Goal: Task Accomplishment & Management: Manage account settings

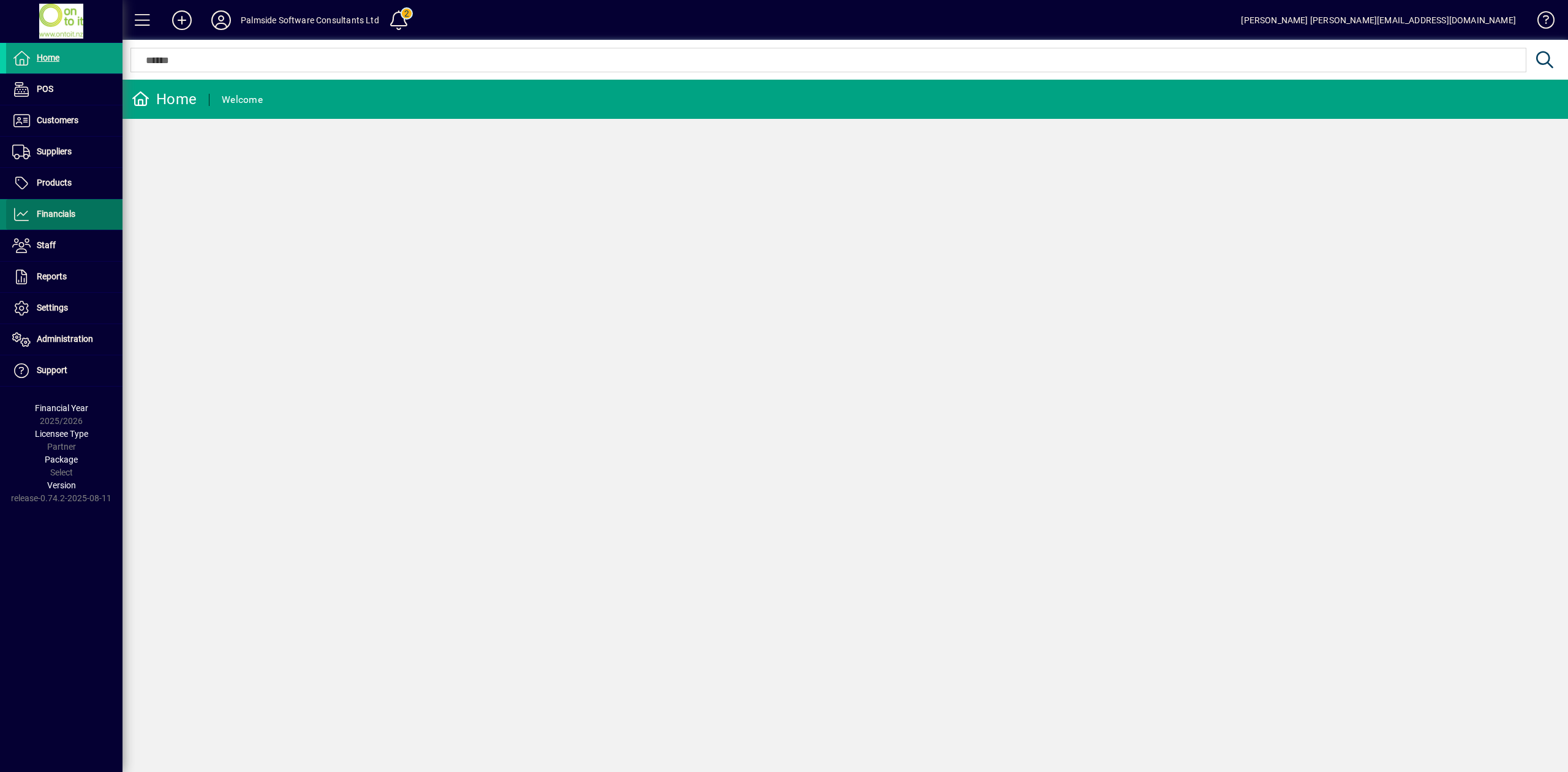
click at [66, 219] on span "Financials" at bounding box center [56, 213] width 39 height 10
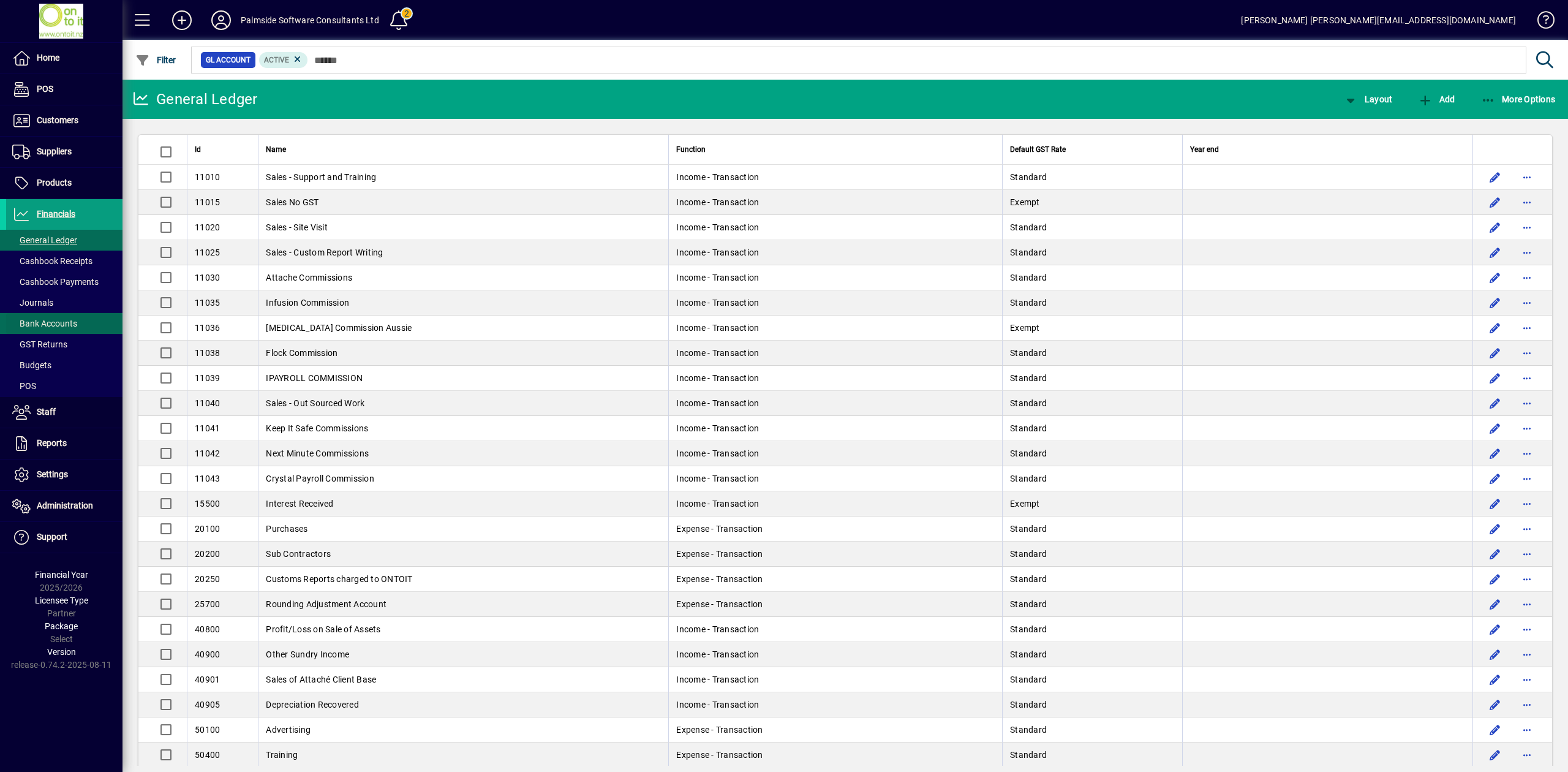
click at [62, 327] on span "Bank Accounts" at bounding box center [45, 323] width 65 height 10
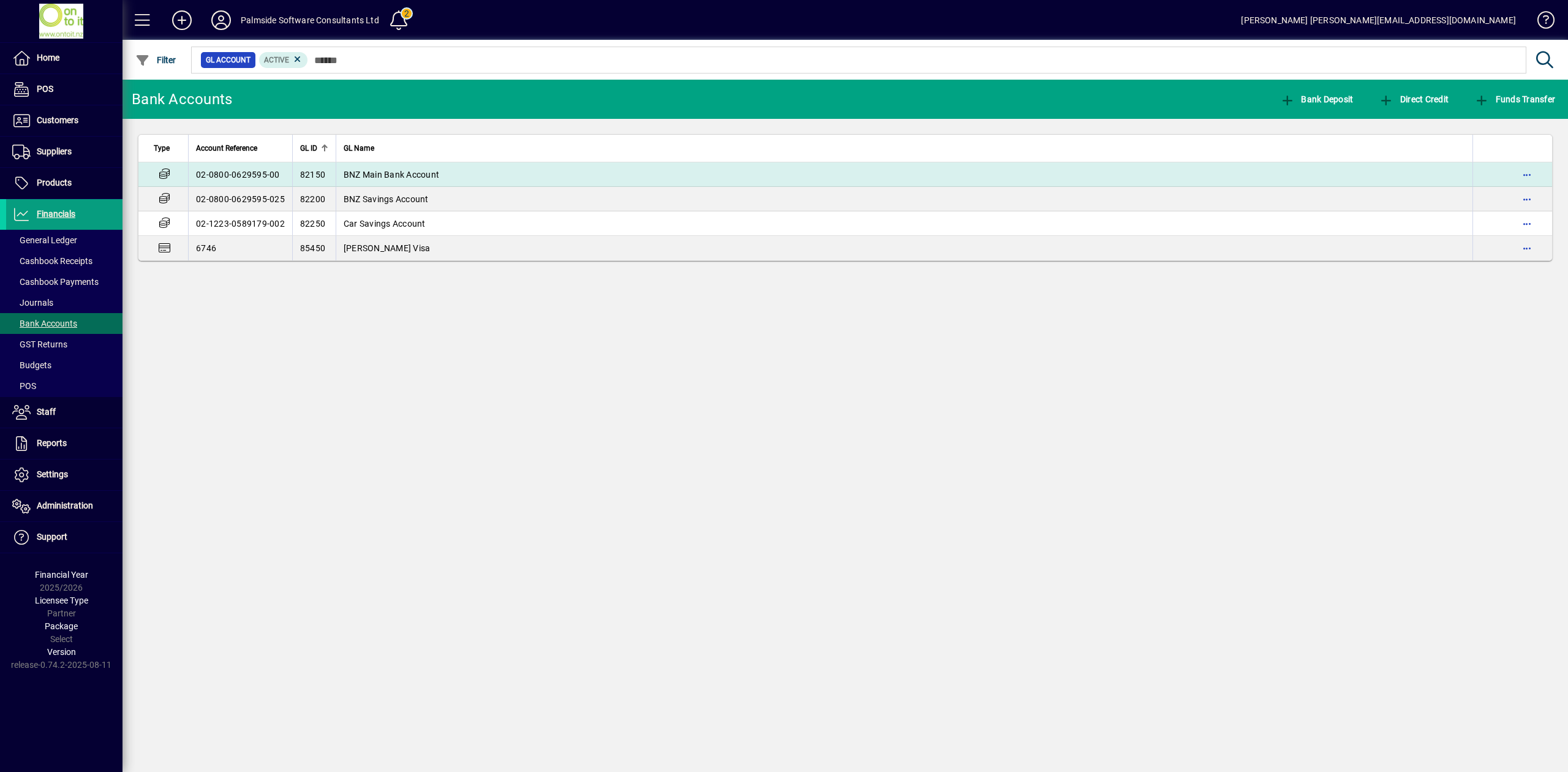
click at [423, 167] on td "BNZ Main Bank Account" at bounding box center [904, 174] width 1136 height 25
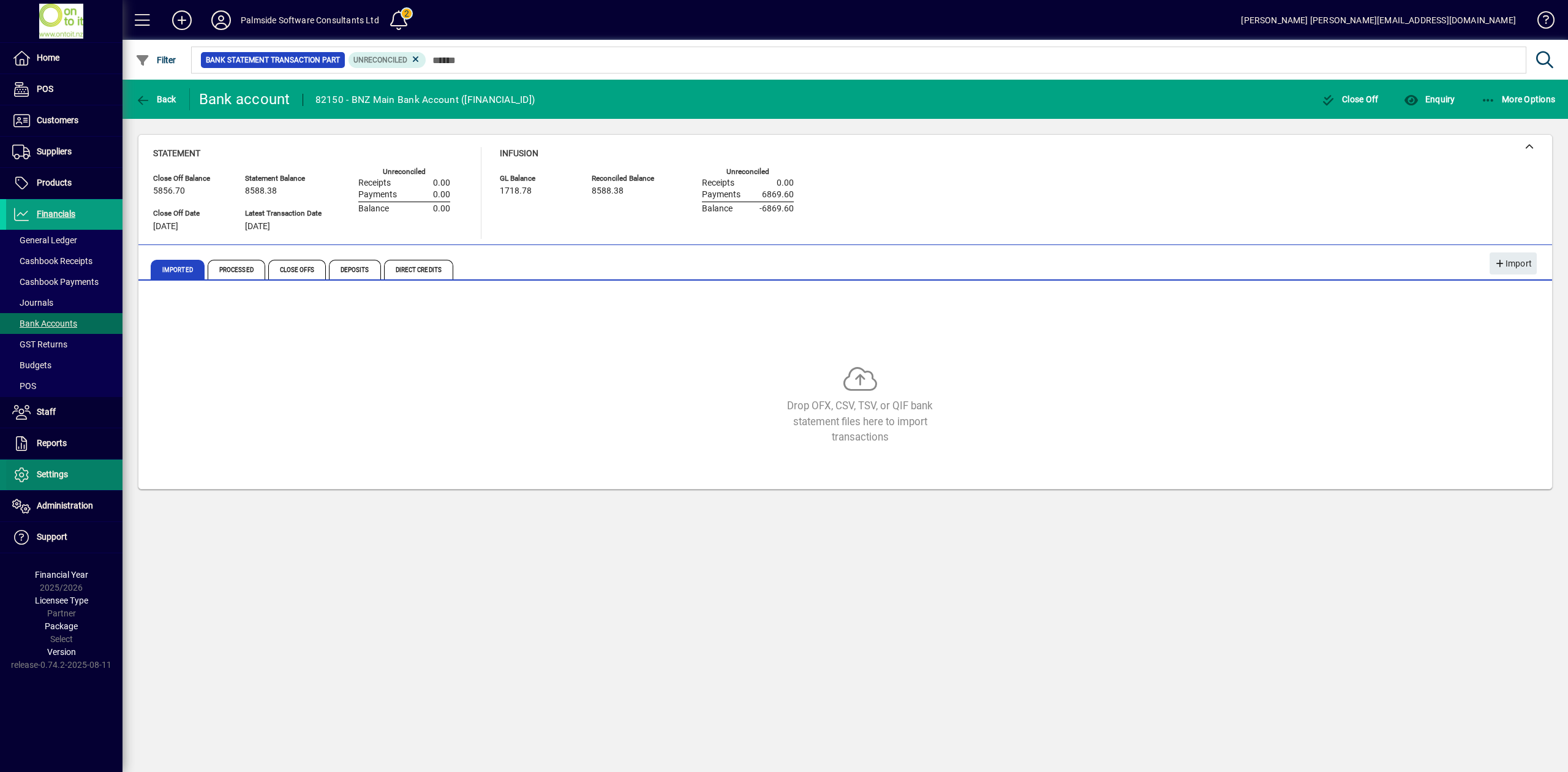
click at [49, 475] on span "Settings" at bounding box center [52, 474] width 31 height 10
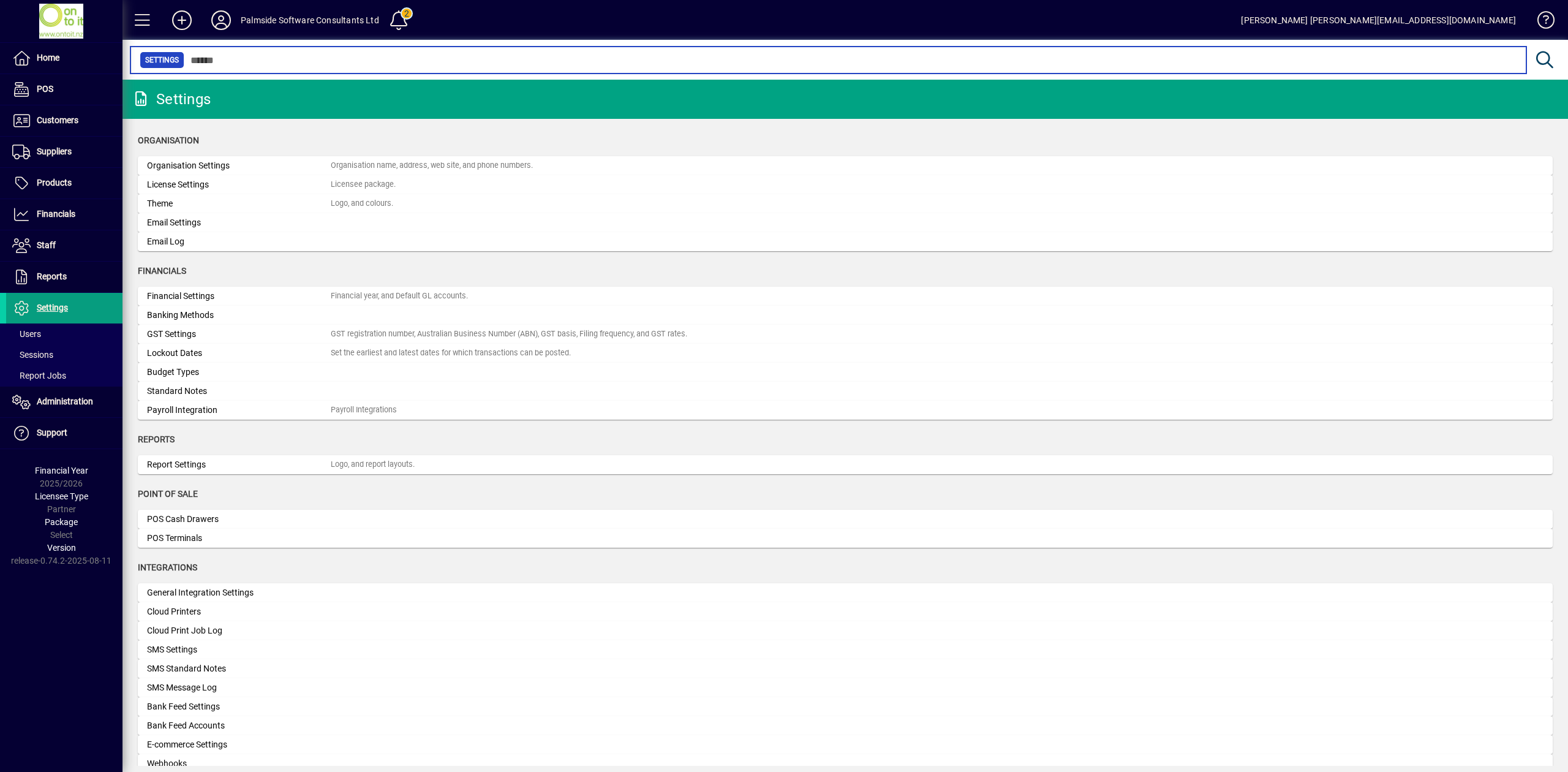
click at [248, 66] on input "text" at bounding box center [850, 59] width 1332 height 17
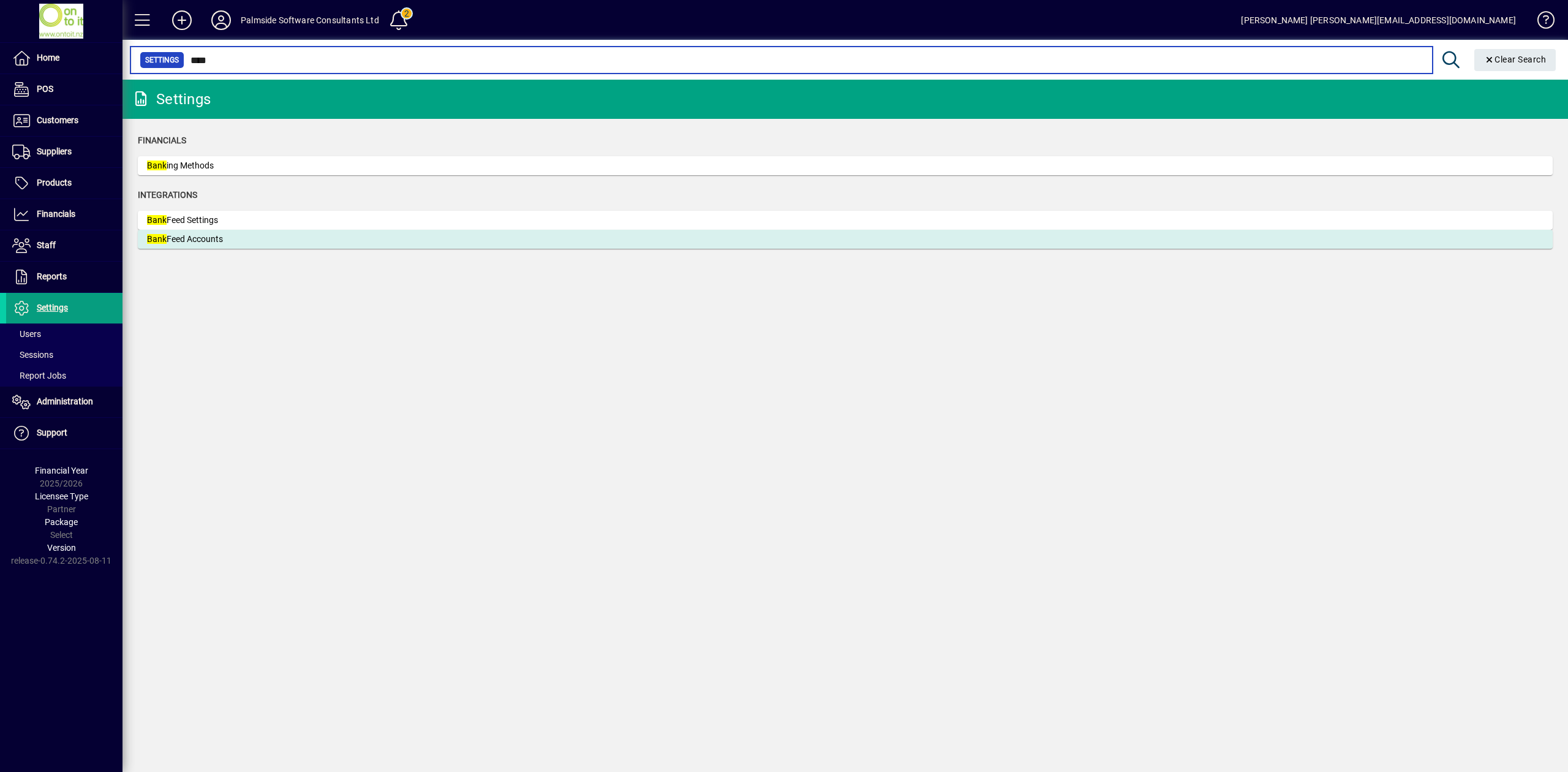
type input "****"
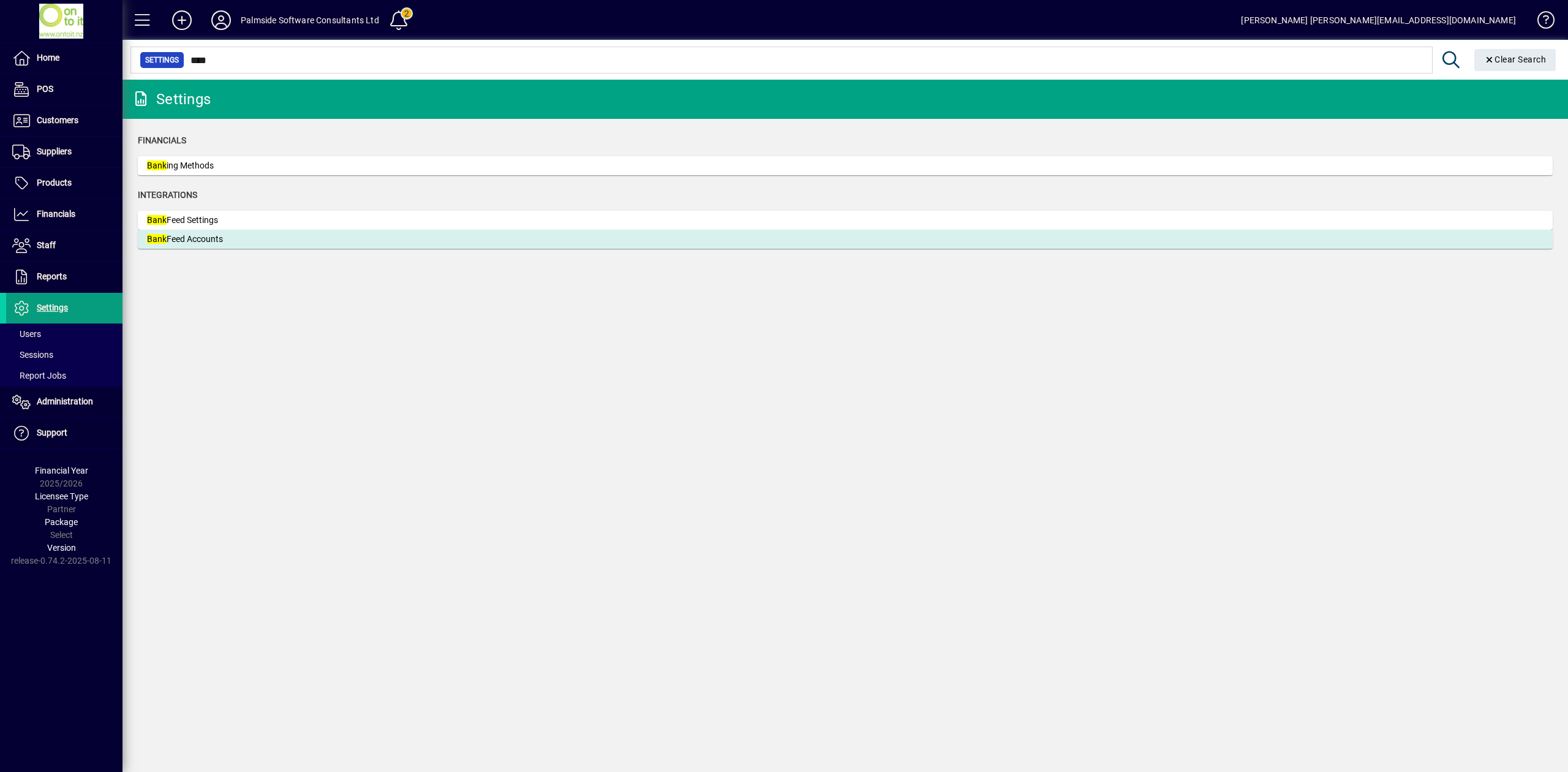
click at [206, 246] on mat-card "Bank Feed Accounts" at bounding box center [845, 240] width 1415 height 19
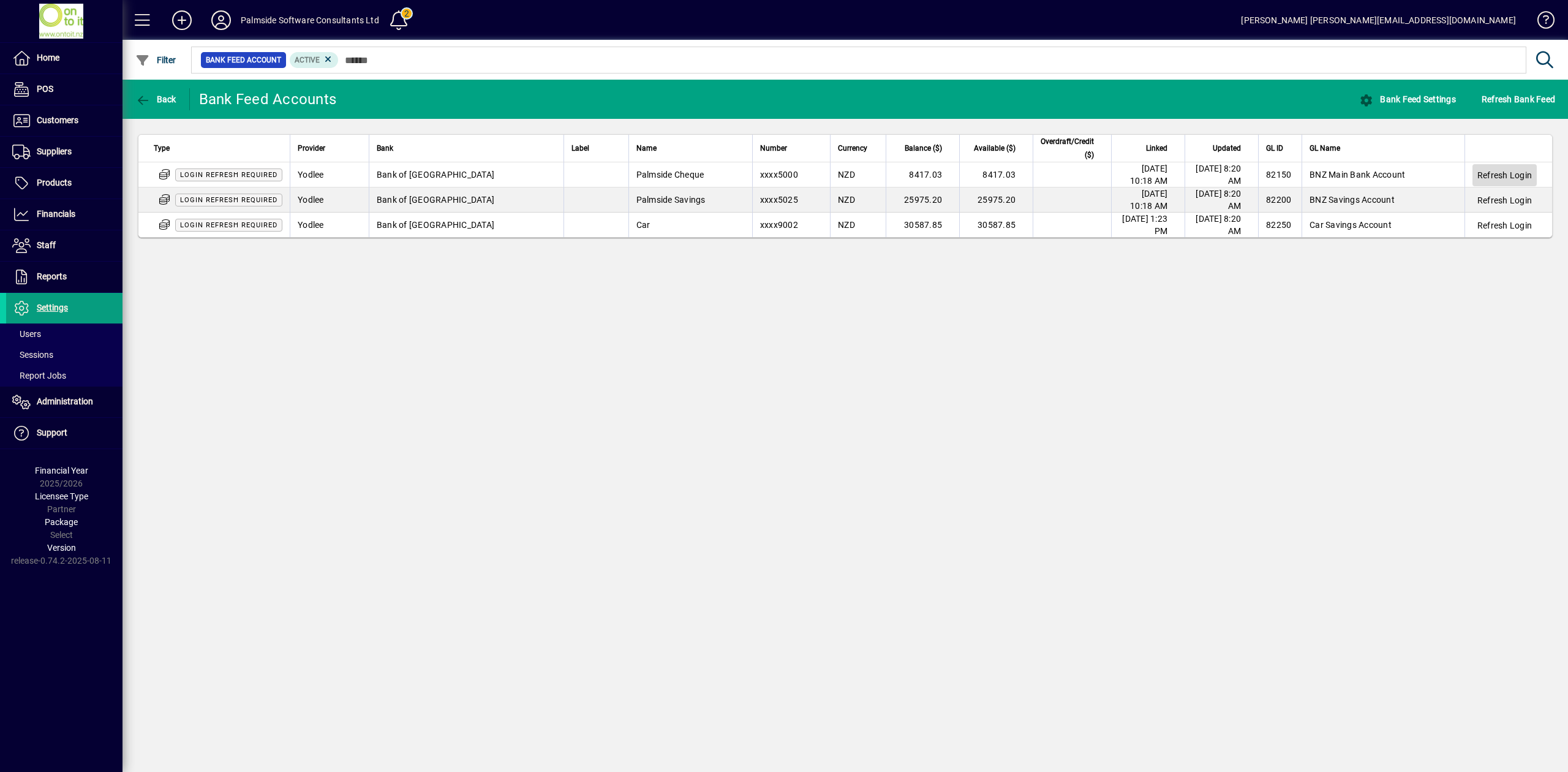
click at [1486, 179] on span "Refresh Login" at bounding box center [1505, 175] width 55 height 12
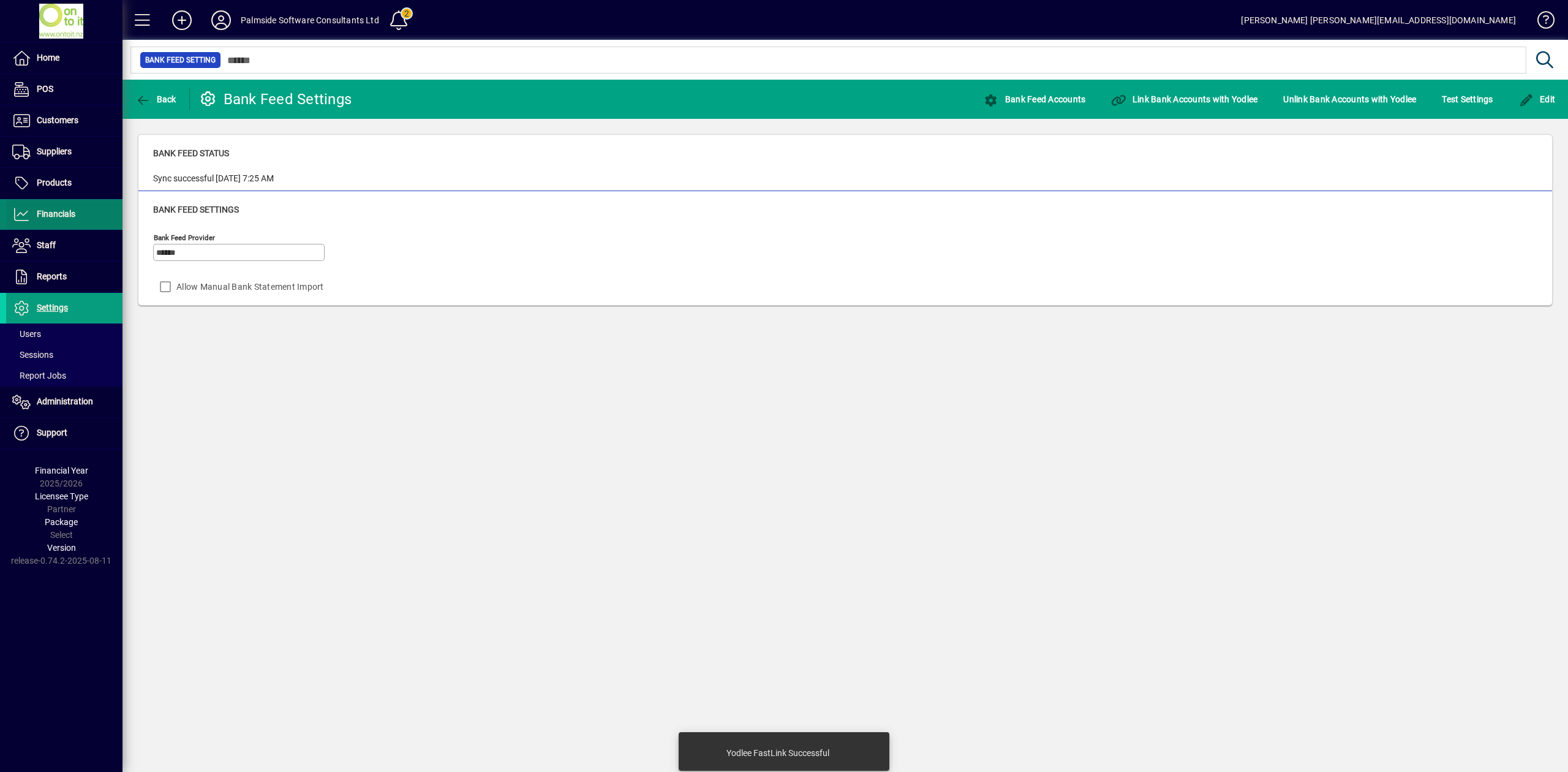
click at [63, 220] on span "Financials" at bounding box center [41, 214] width 70 height 15
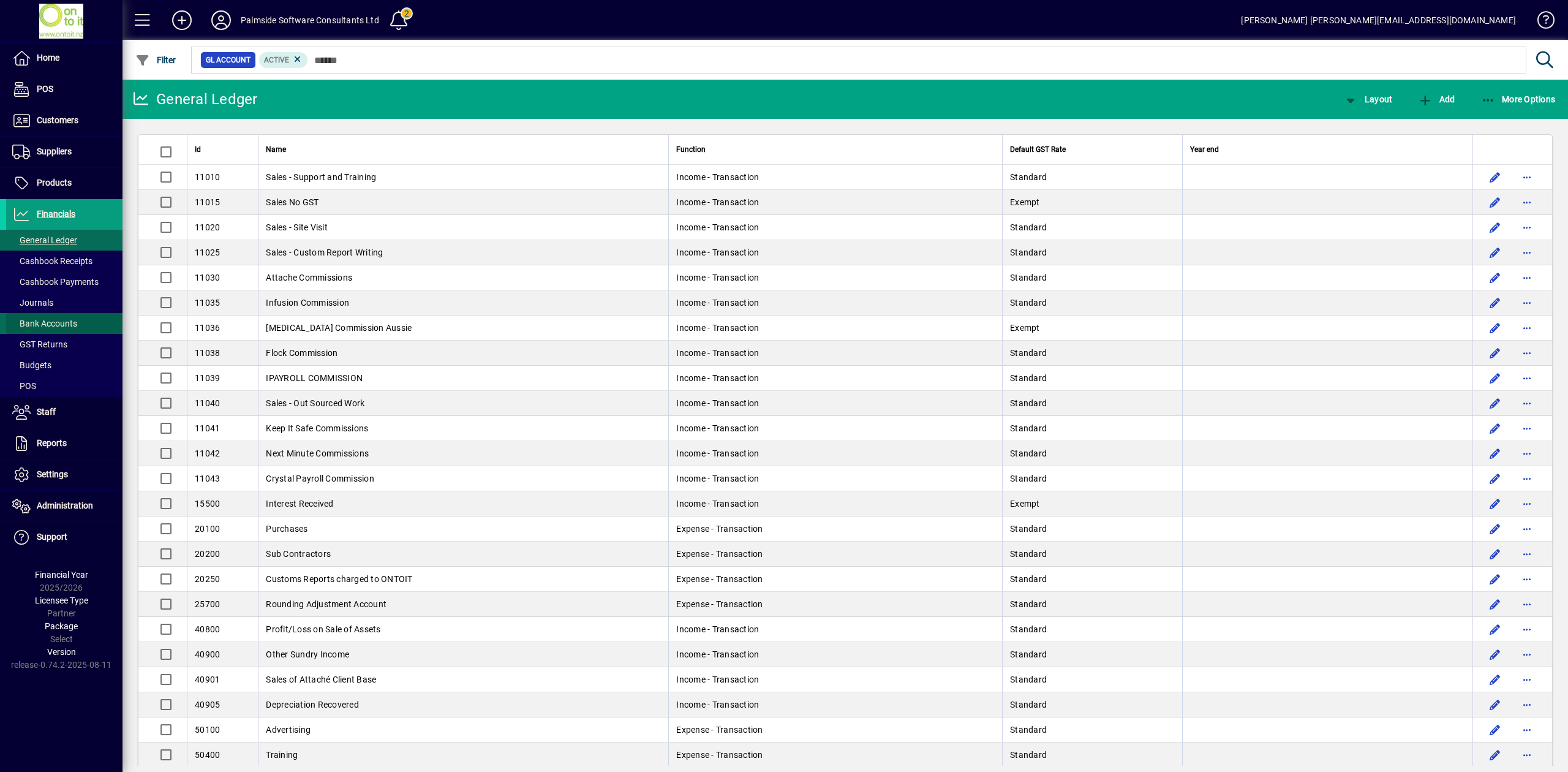
click at [66, 322] on span "Bank Accounts" at bounding box center [45, 323] width 65 height 10
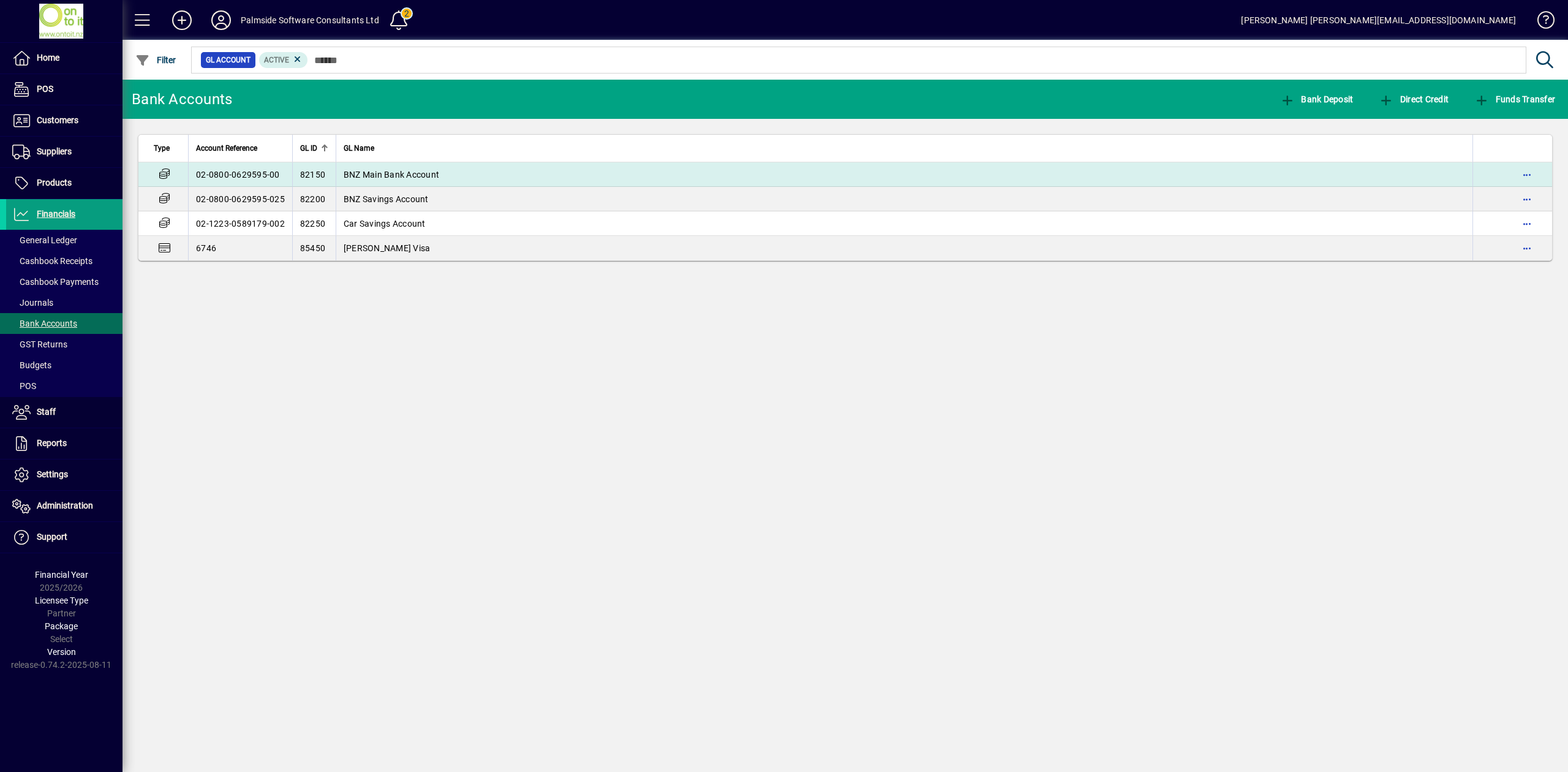
click at [419, 178] on span "BNZ Main Bank Account" at bounding box center [391, 174] width 95 height 10
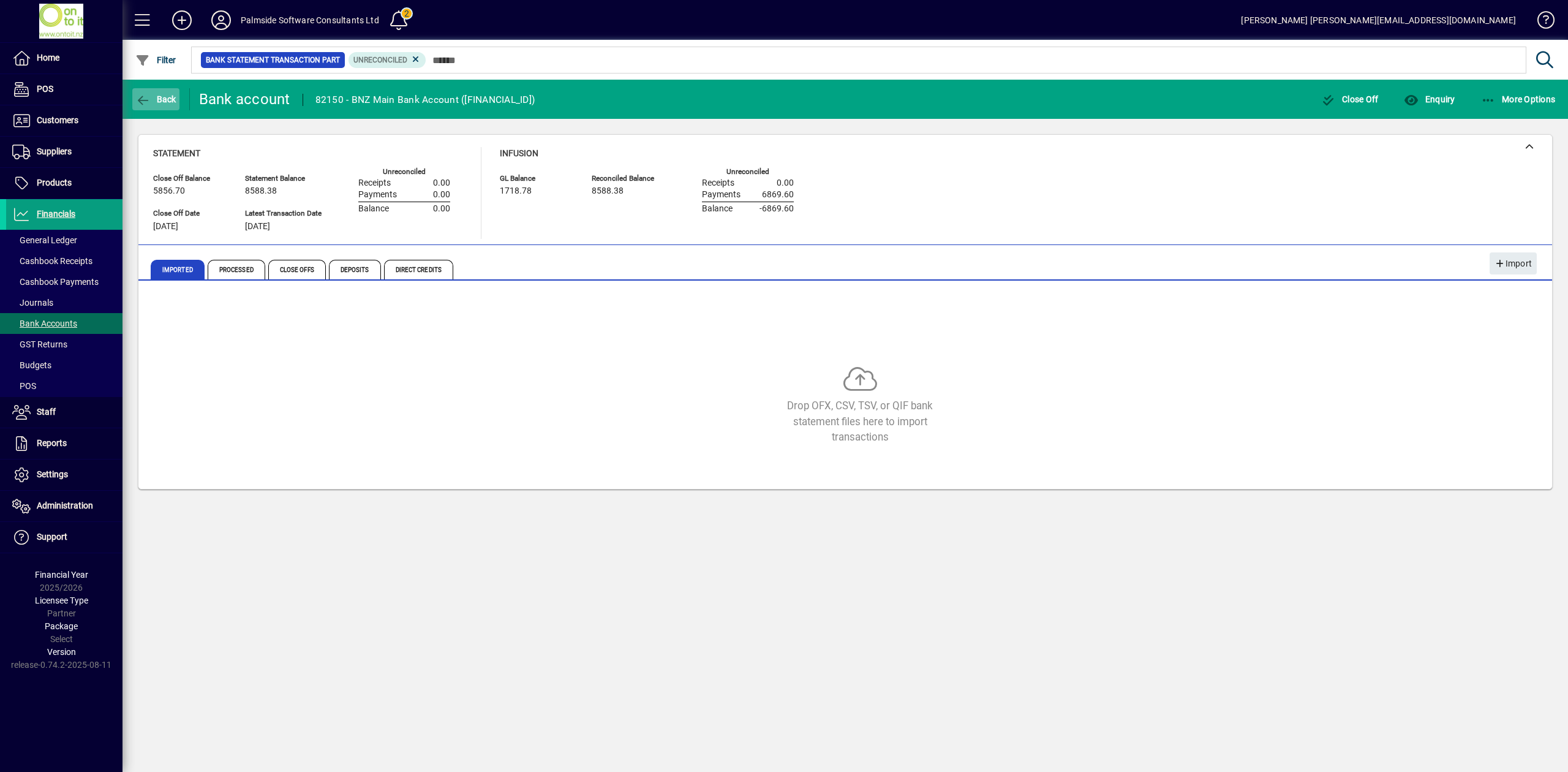
click at [154, 103] on span "Back" at bounding box center [156, 99] width 41 height 10
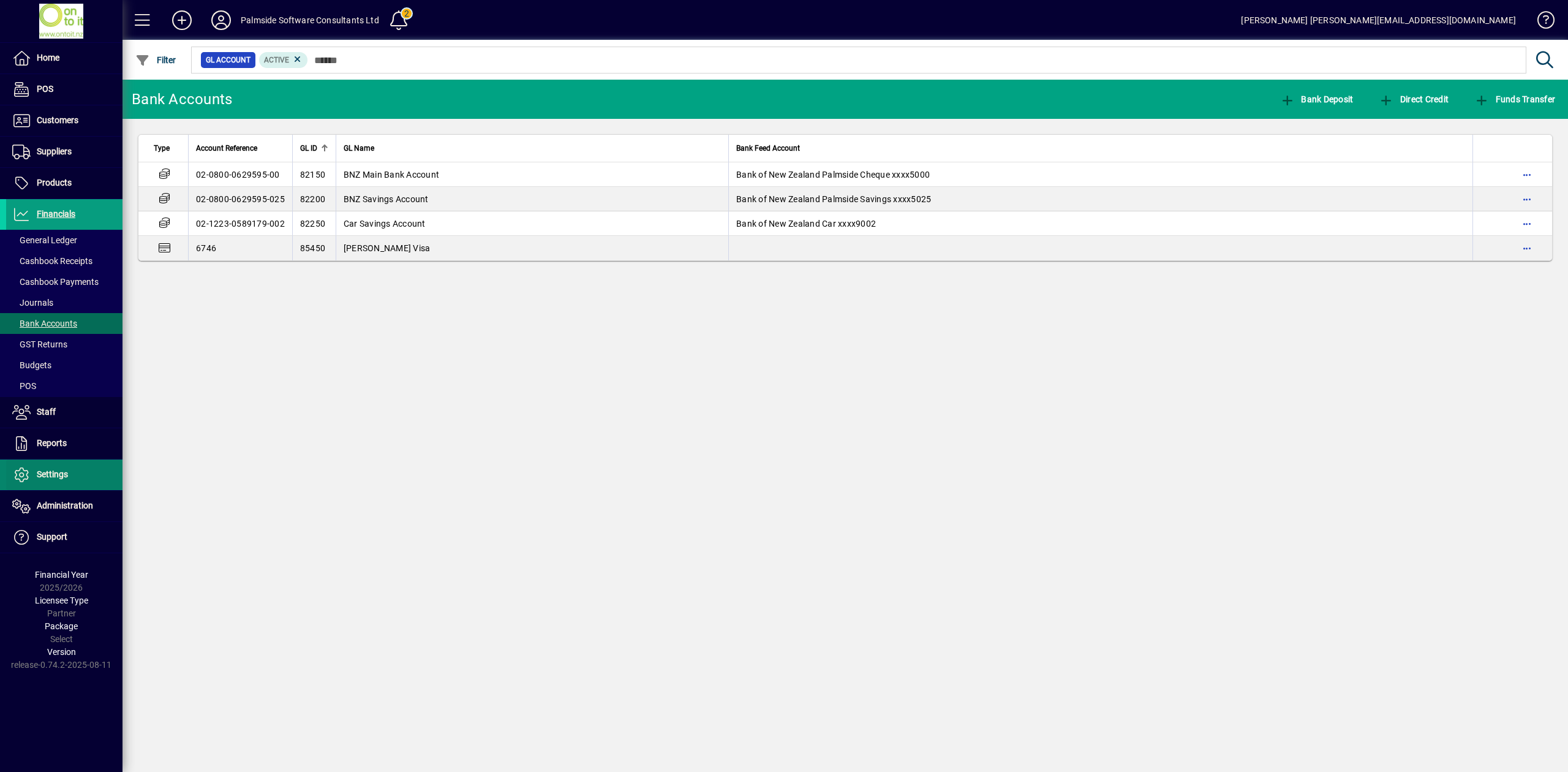
click at [63, 481] on span "Settings" at bounding box center [37, 474] width 62 height 15
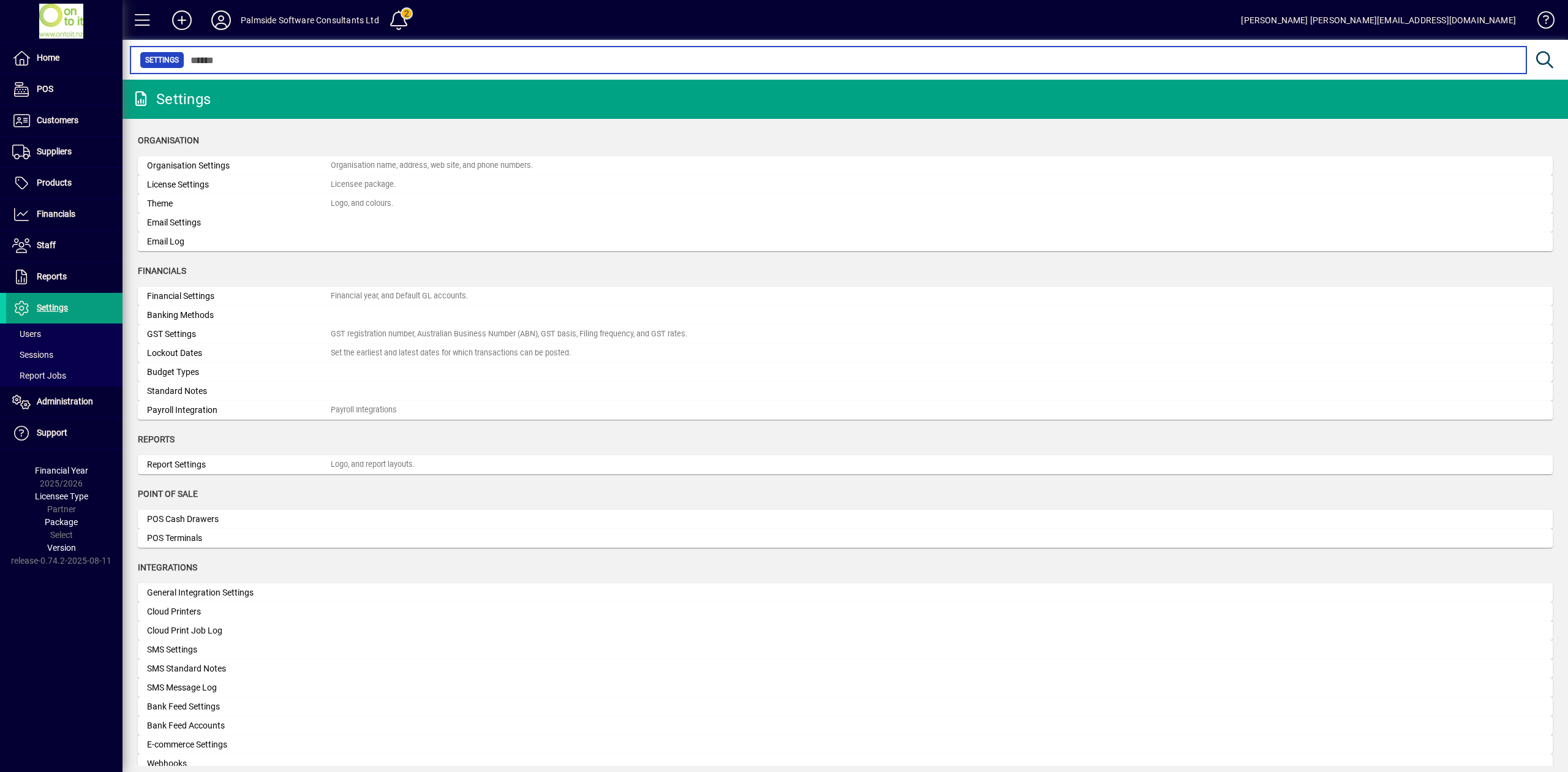
click at [327, 60] on input "text" at bounding box center [850, 59] width 1332 height 17
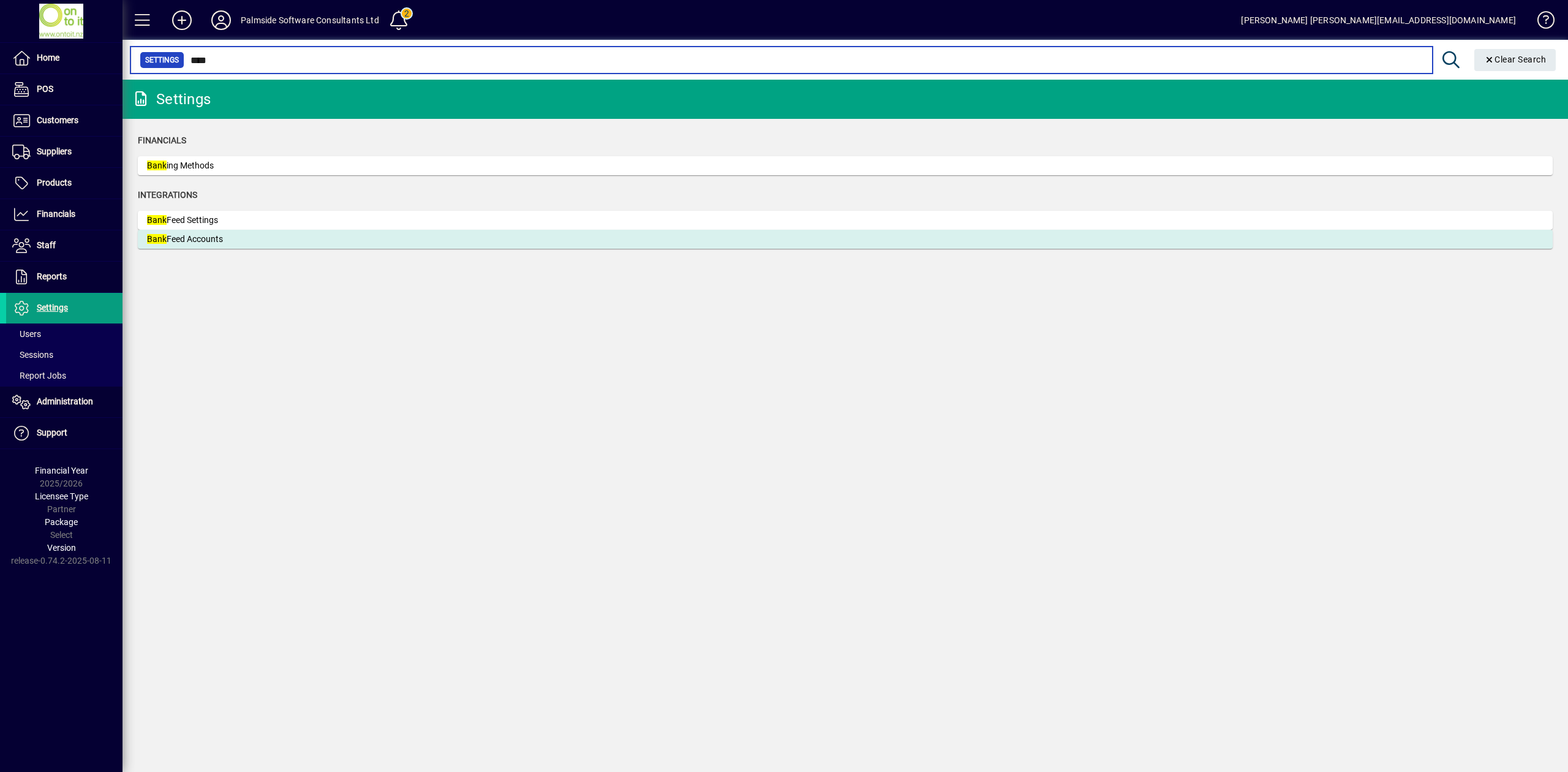
type input "****"
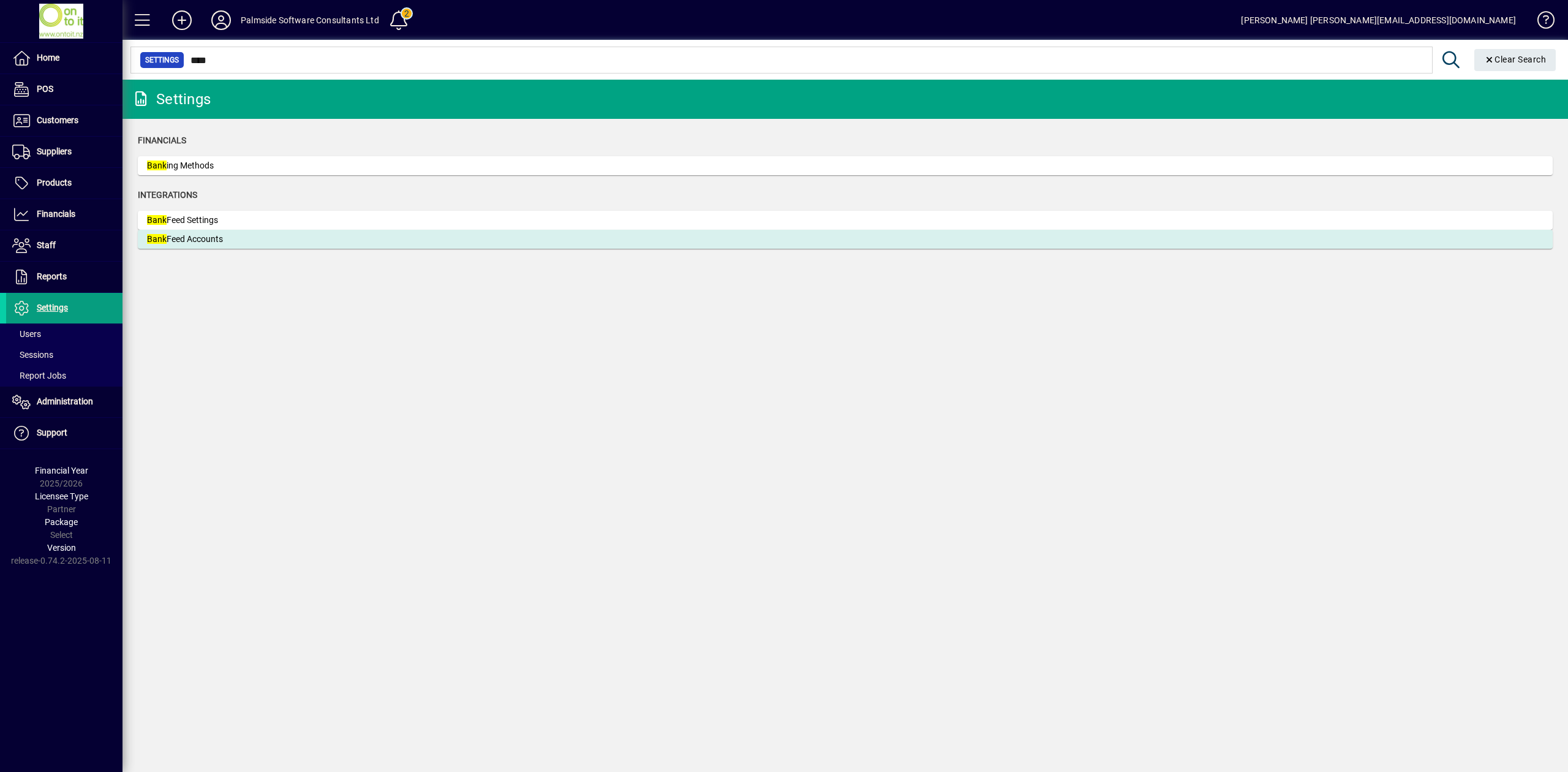
click at [298, 236] on div "Bank Feed Accounts" at bounding box center [239, 239] width 184 height 13
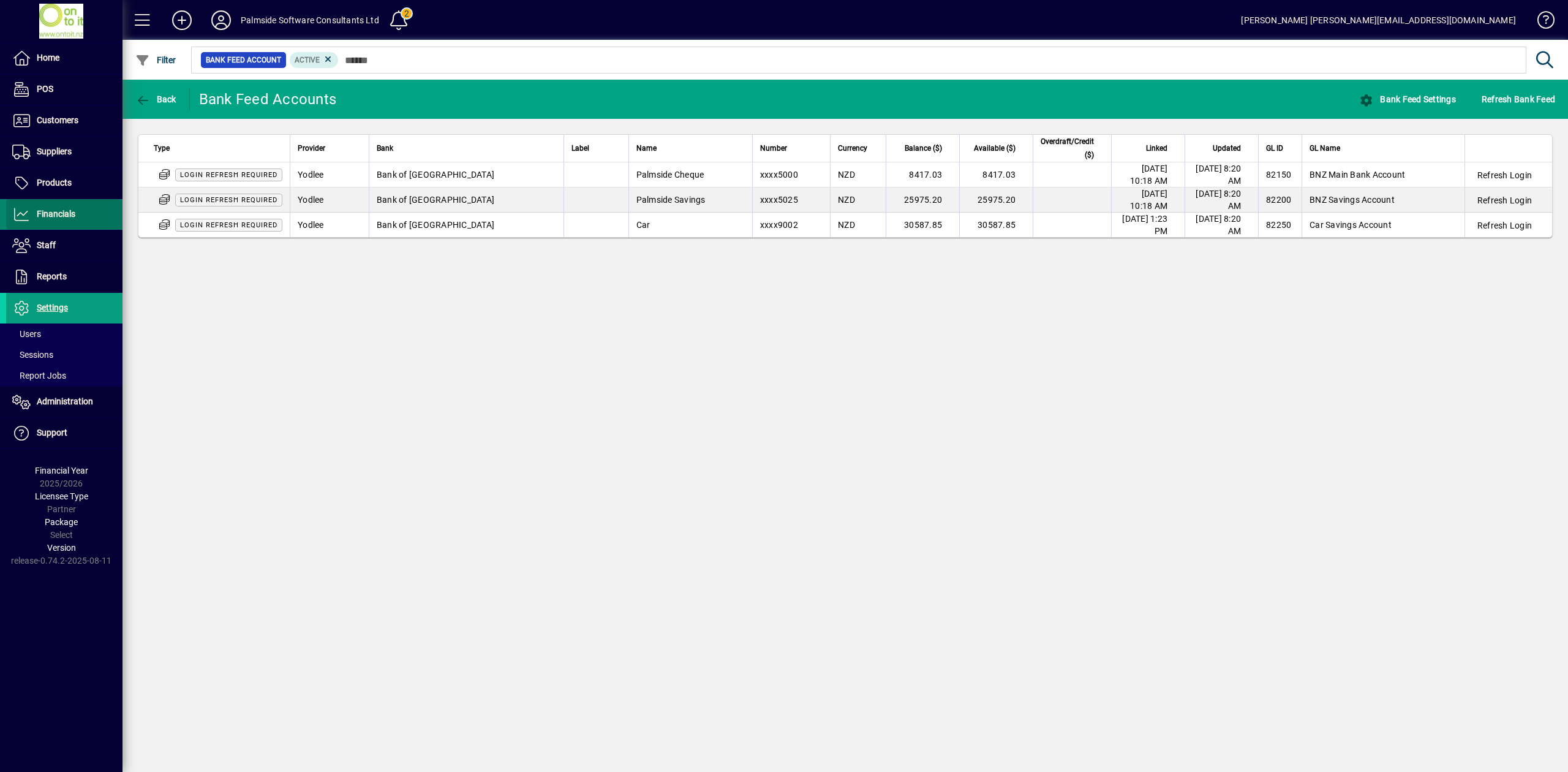
click at [55, 211] on span "Financials" at bounding box center [56, 213] width 39 height 10
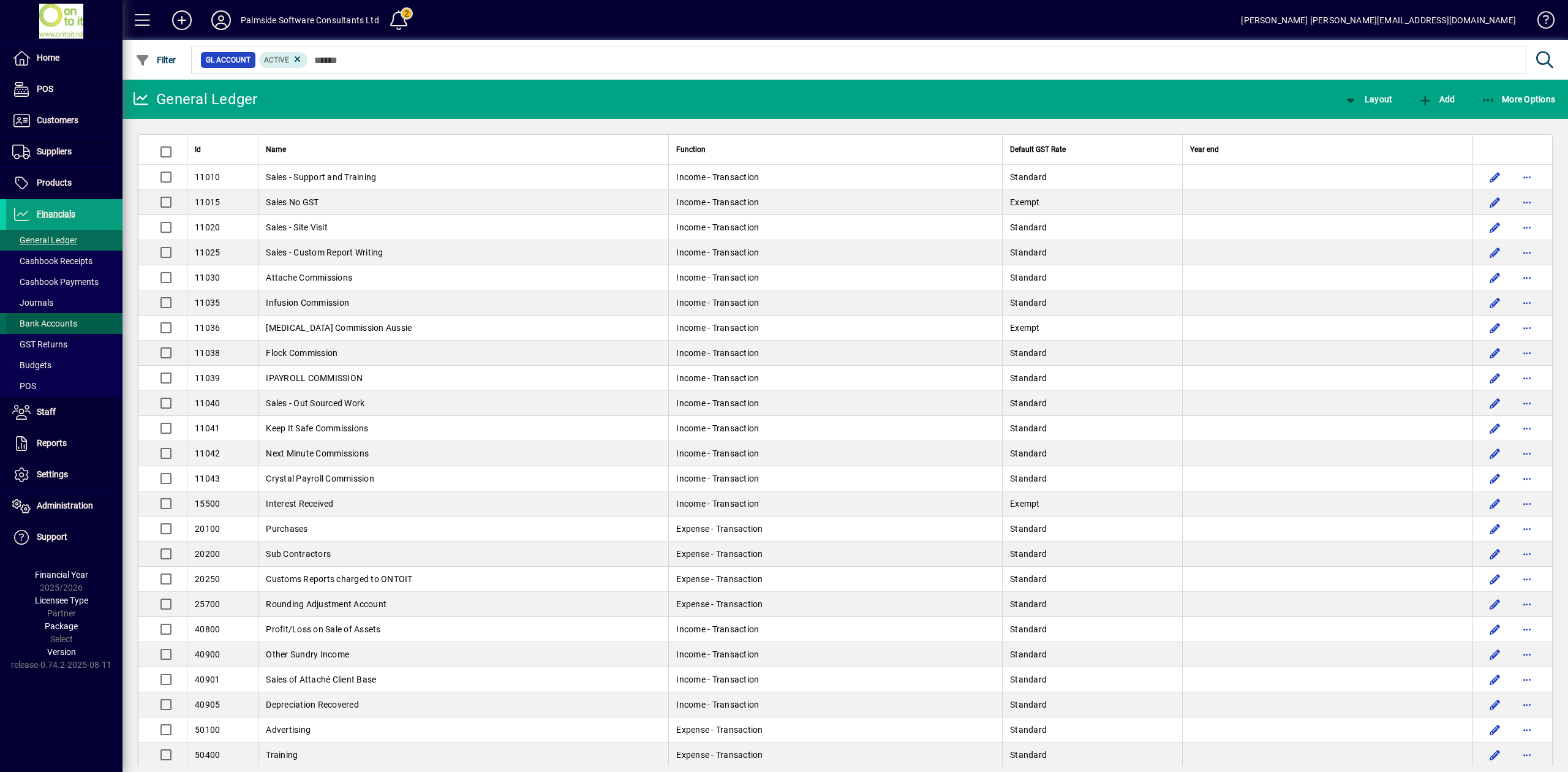
click at [56, 319] on span "Bank Accounts" at bounding box center [45, 323] width 65 height 10
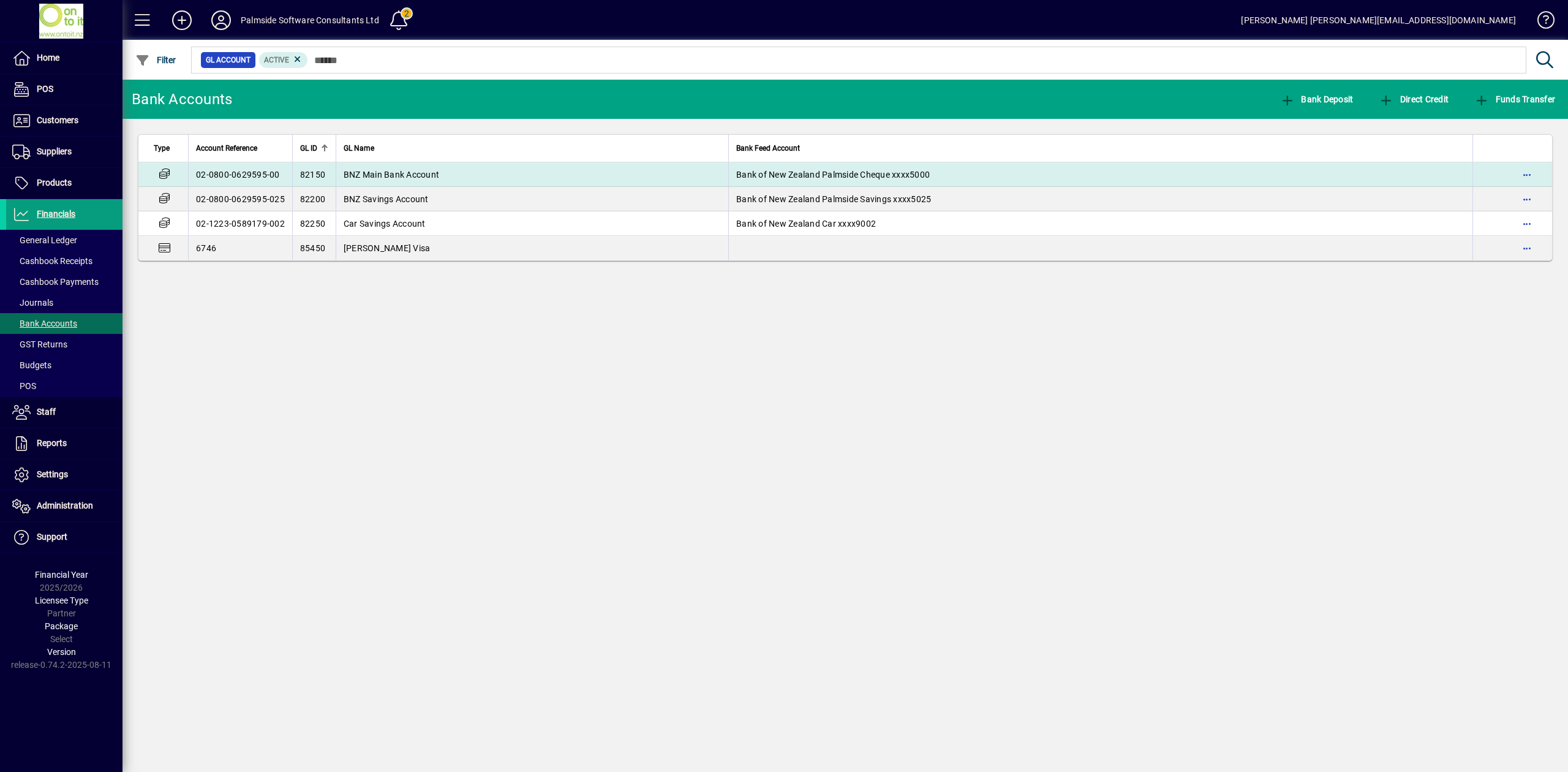
click at [354, 173] on span "BNZ Main Bank Account" at bounding box center [391, 174] width 95 height 10
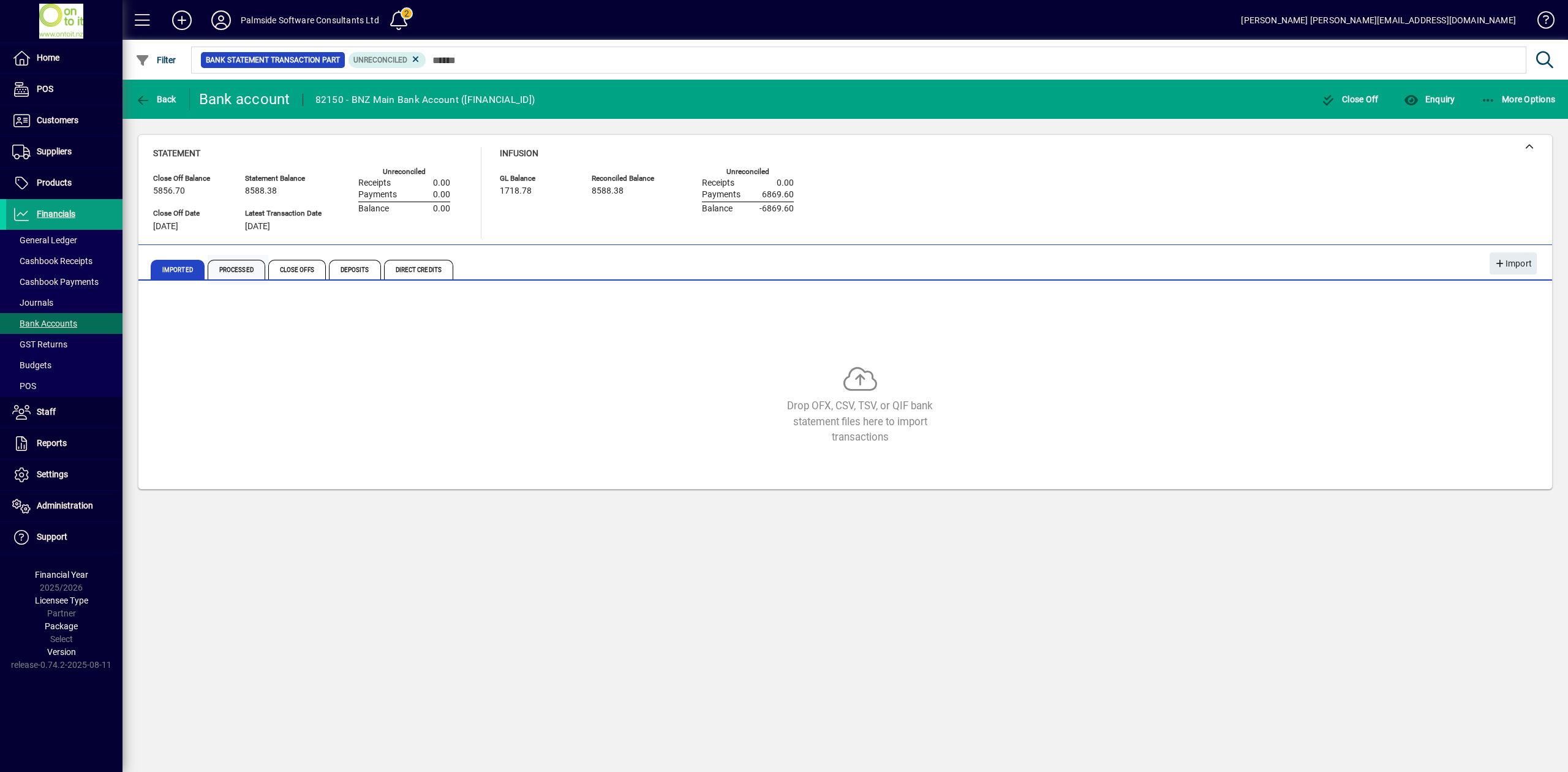
click at [214, 272] on span "Processed" at bounding box center [236, 270] width 57 height 19
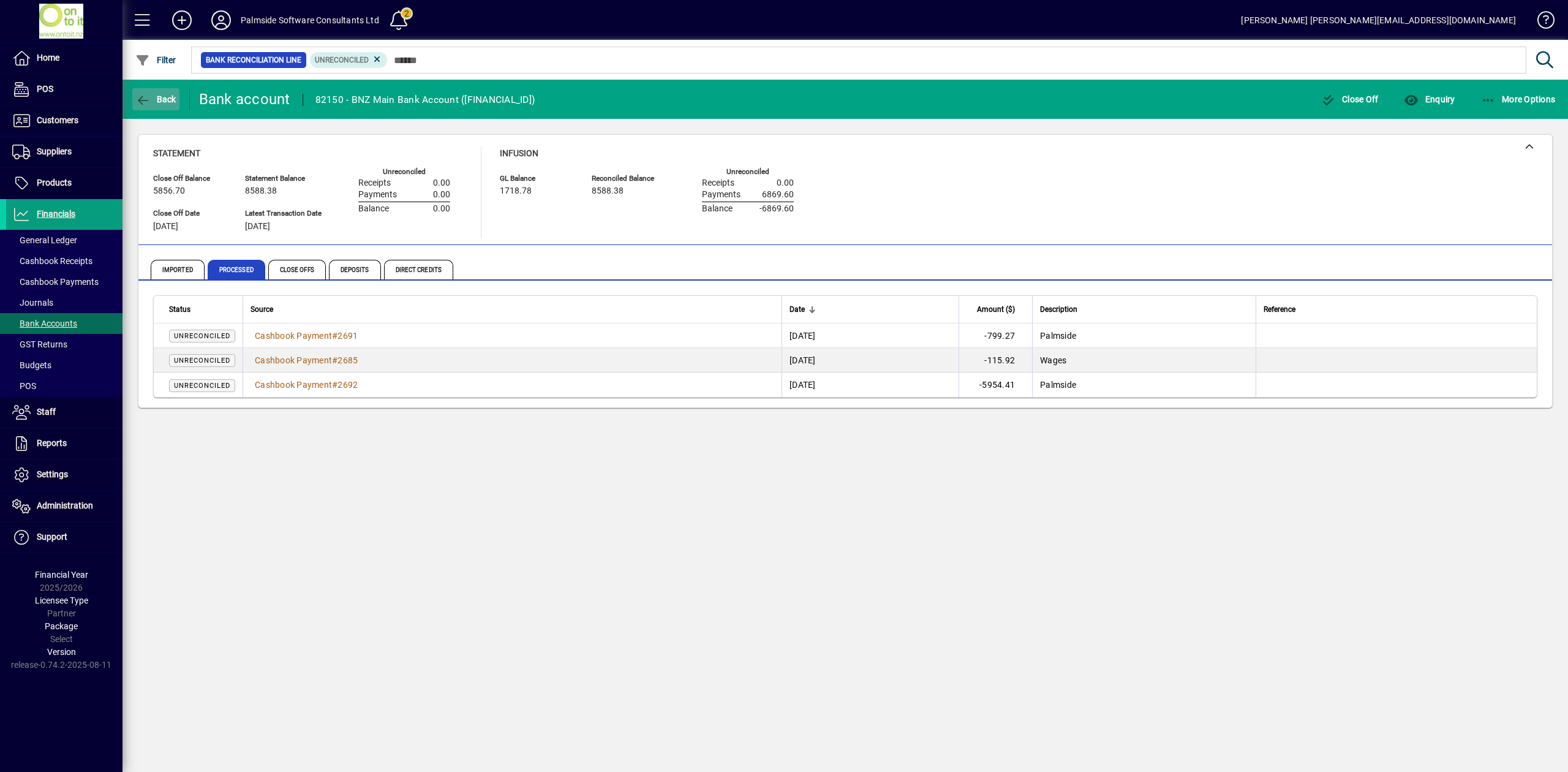
click at [156, 99] on span "Back" at bounding box center [156, 99] width 41 height 10
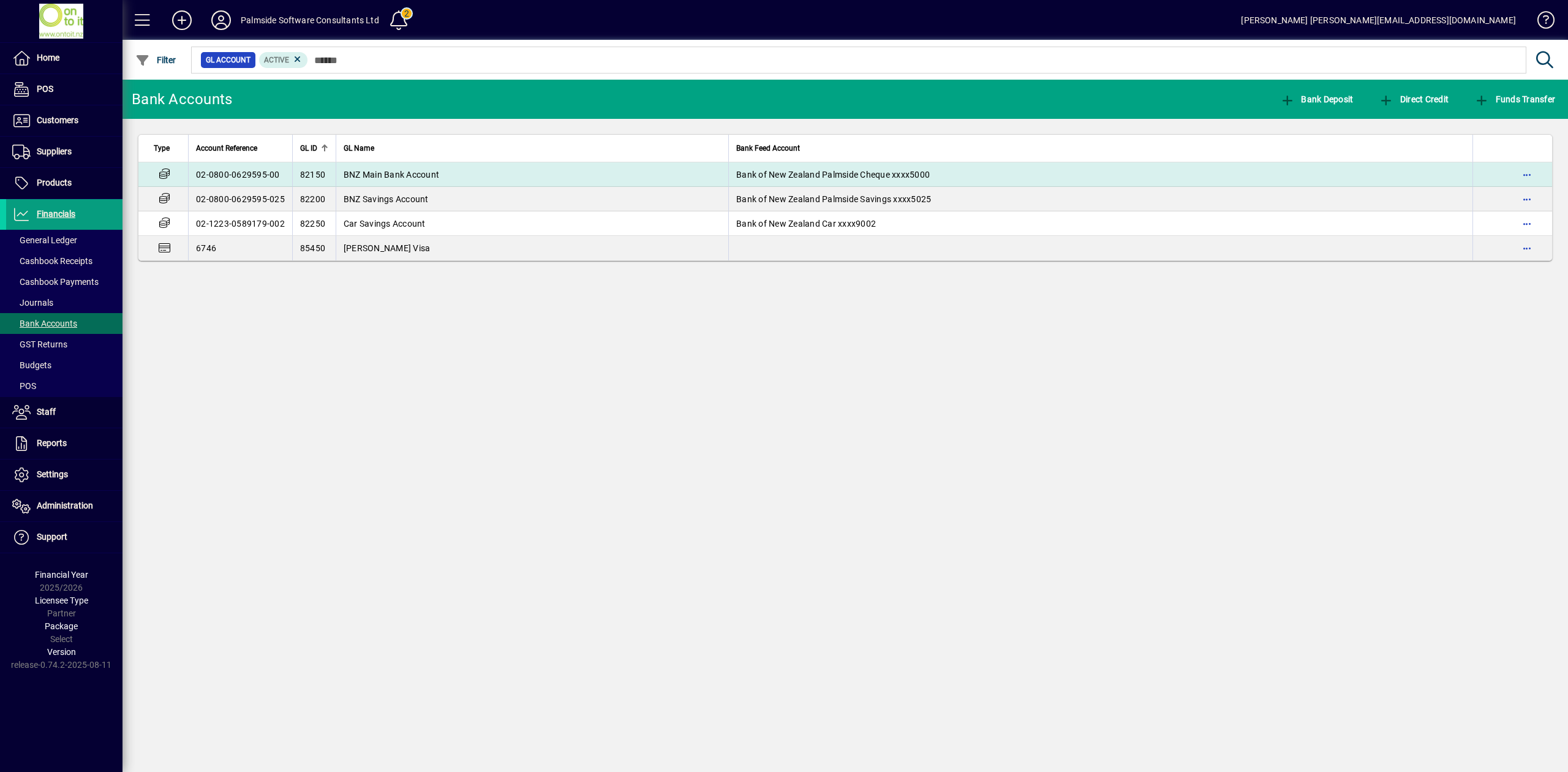
click at [437, 170] on span "BNZ Main Bank Account" at bounding box center [391, 174] width 95 height 10
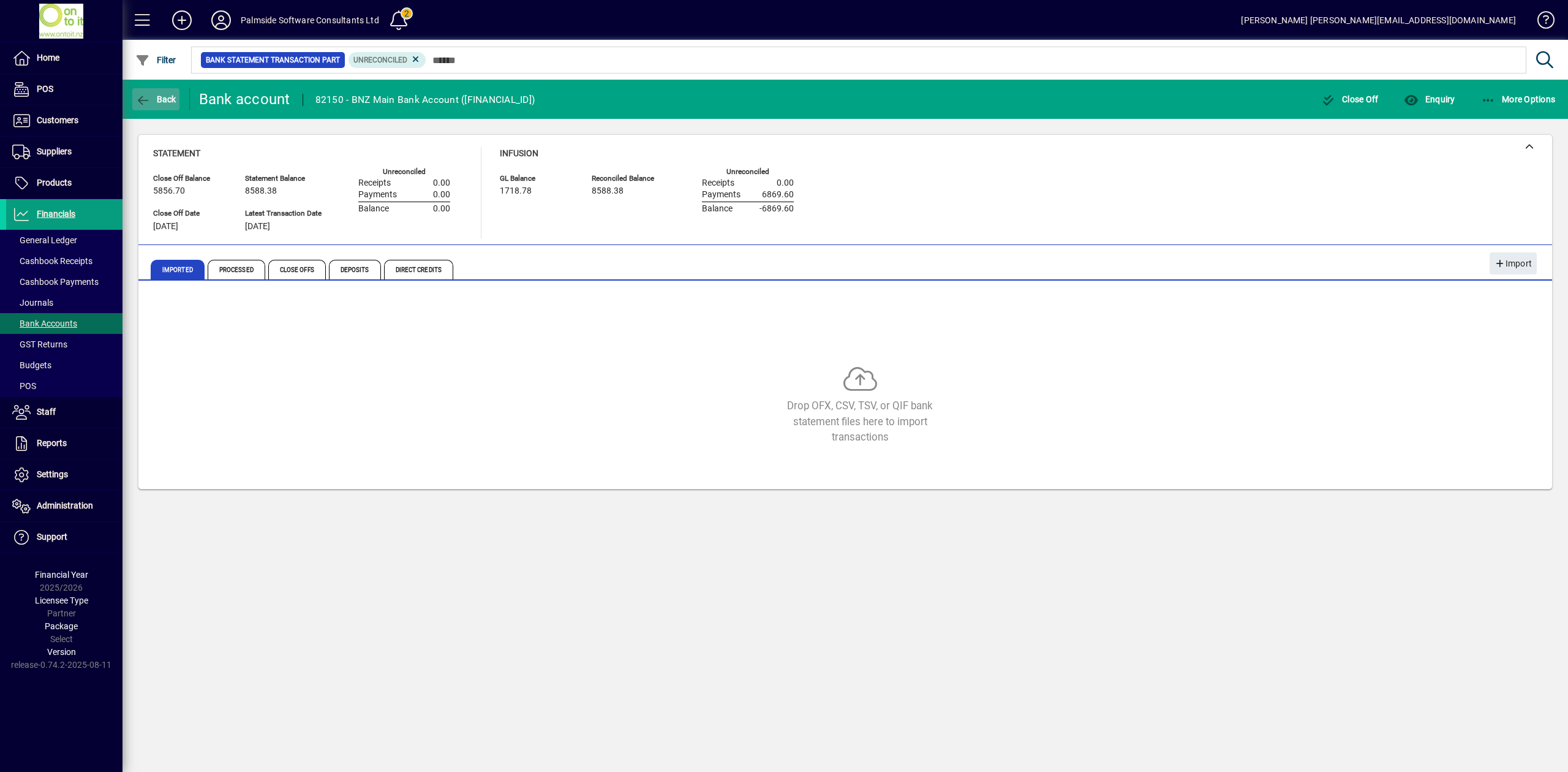
click at [165, 103] on button "Back" at bounding box center [156, 99] width 48 height 22
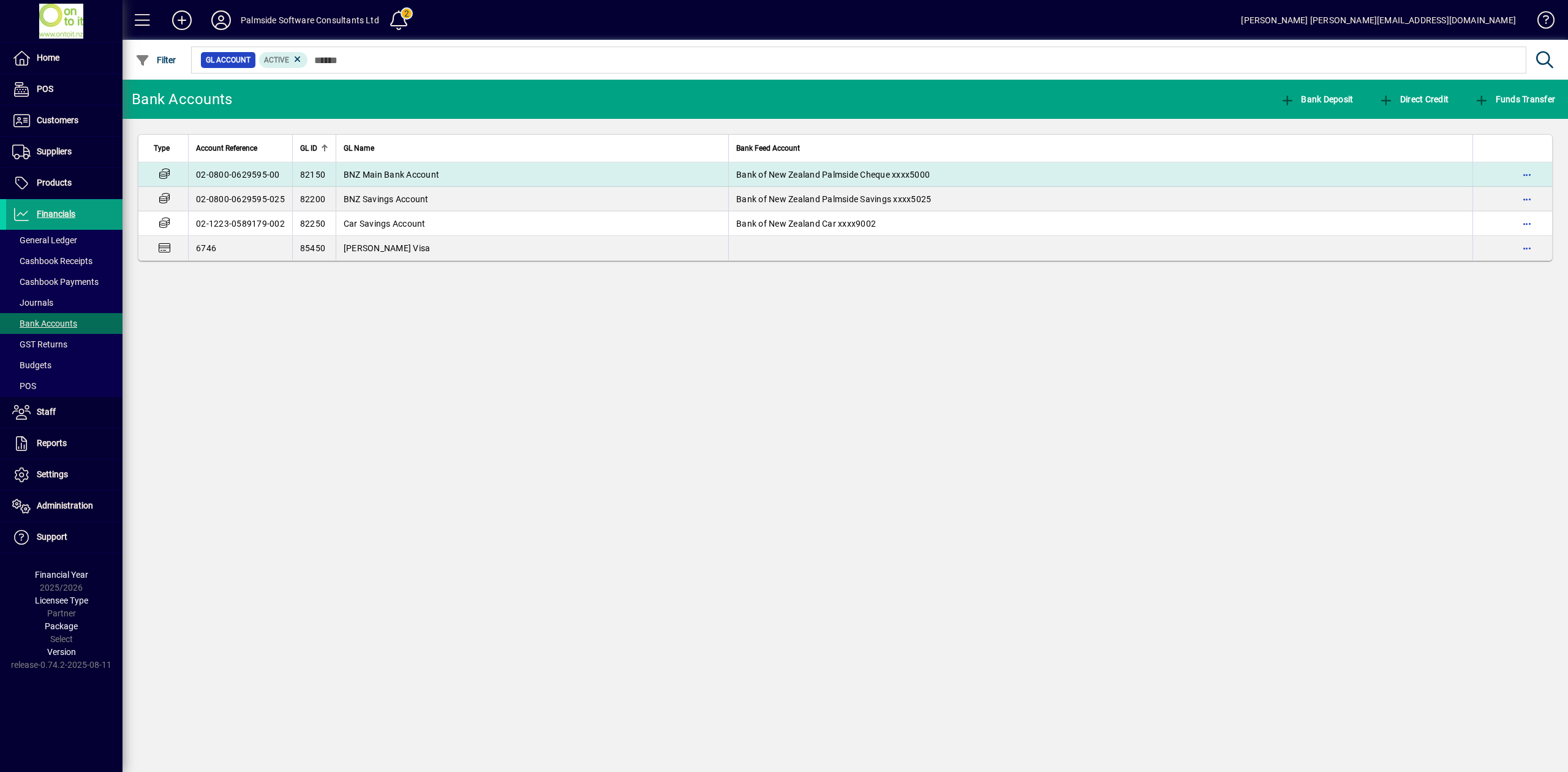
click at [444, 175] on td "BNZ Main Bank Account" at bounding box center [532, 174] width 393 height 25
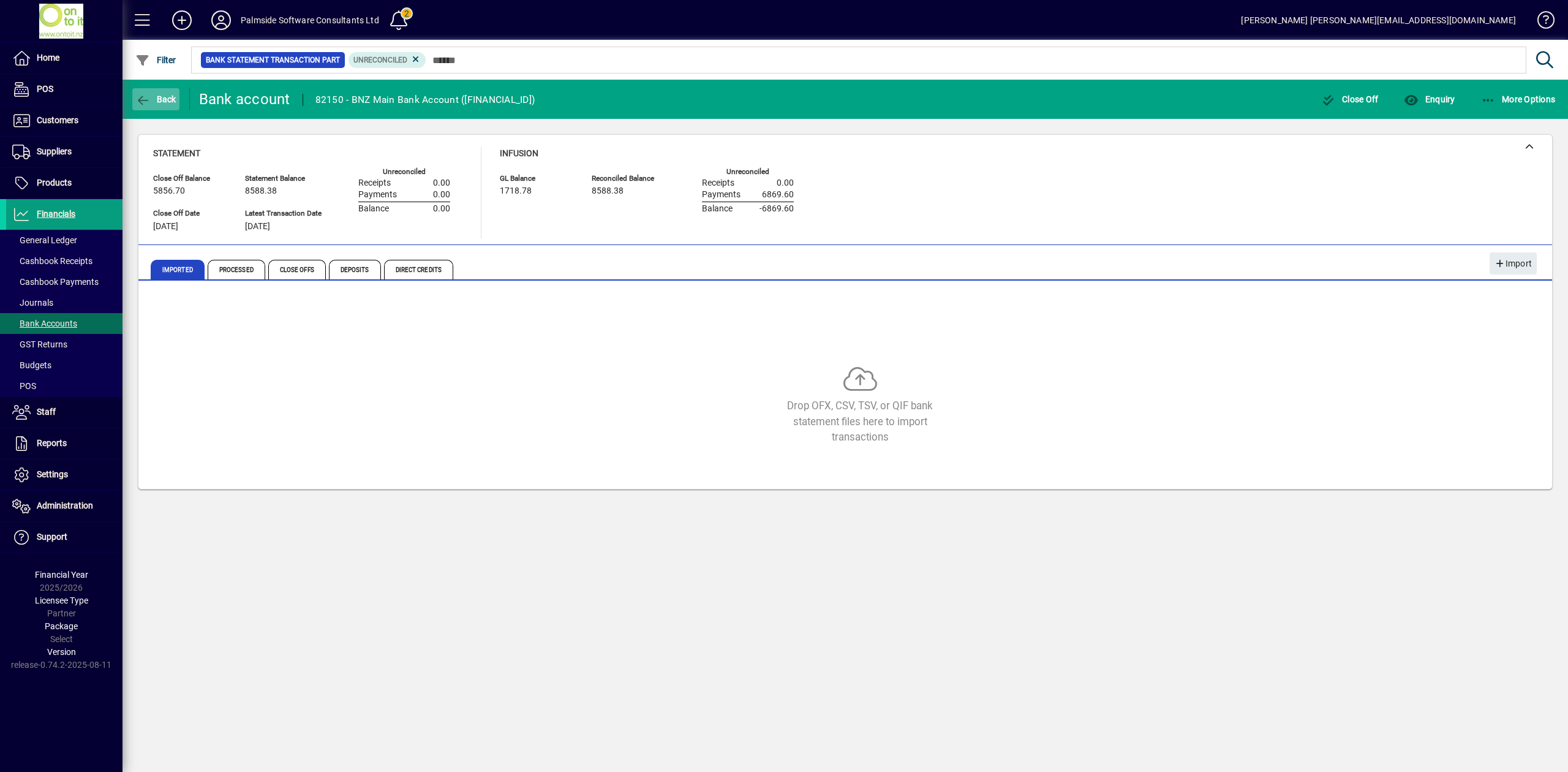
click at [152, 96] on span "Back" at bounding box center [156, 99] width 41 height 10
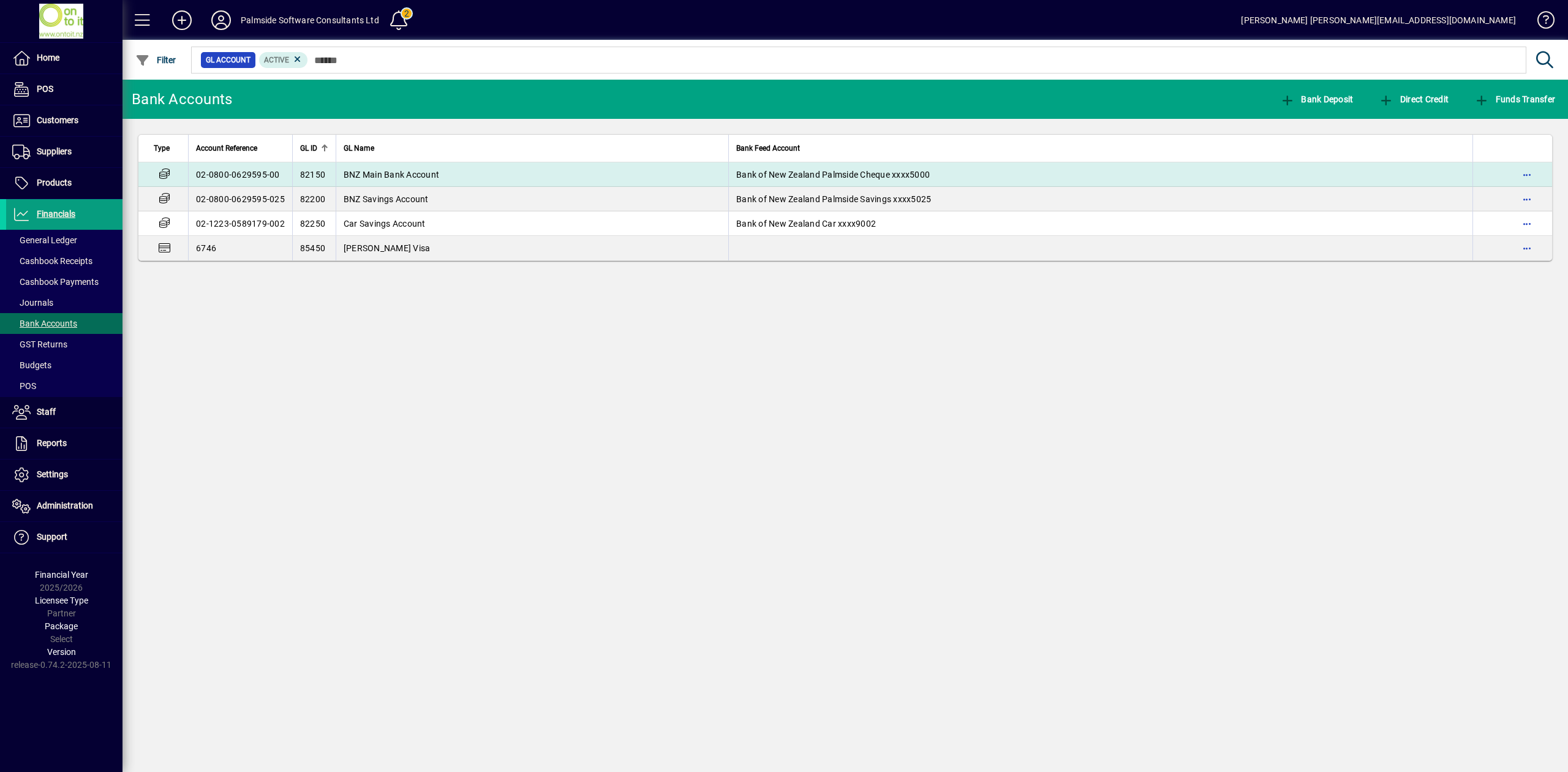
click at [580, 172] on td "BNZ Main Bank Account" at bounding box center [532, 174] width 393 height 25
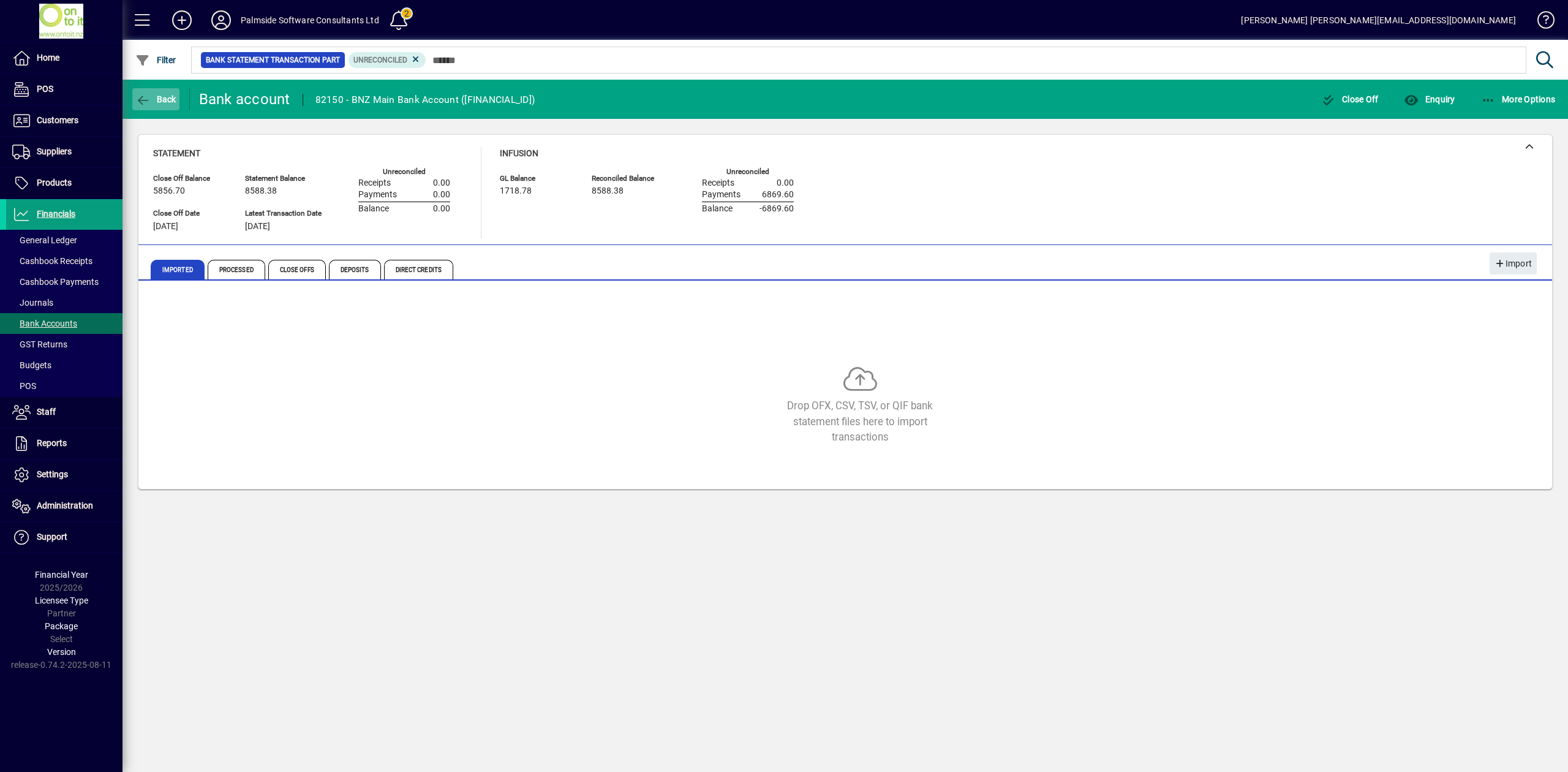
click at [159, 98] on span "Back" at bounding box center [156, 99] width 41 height 10
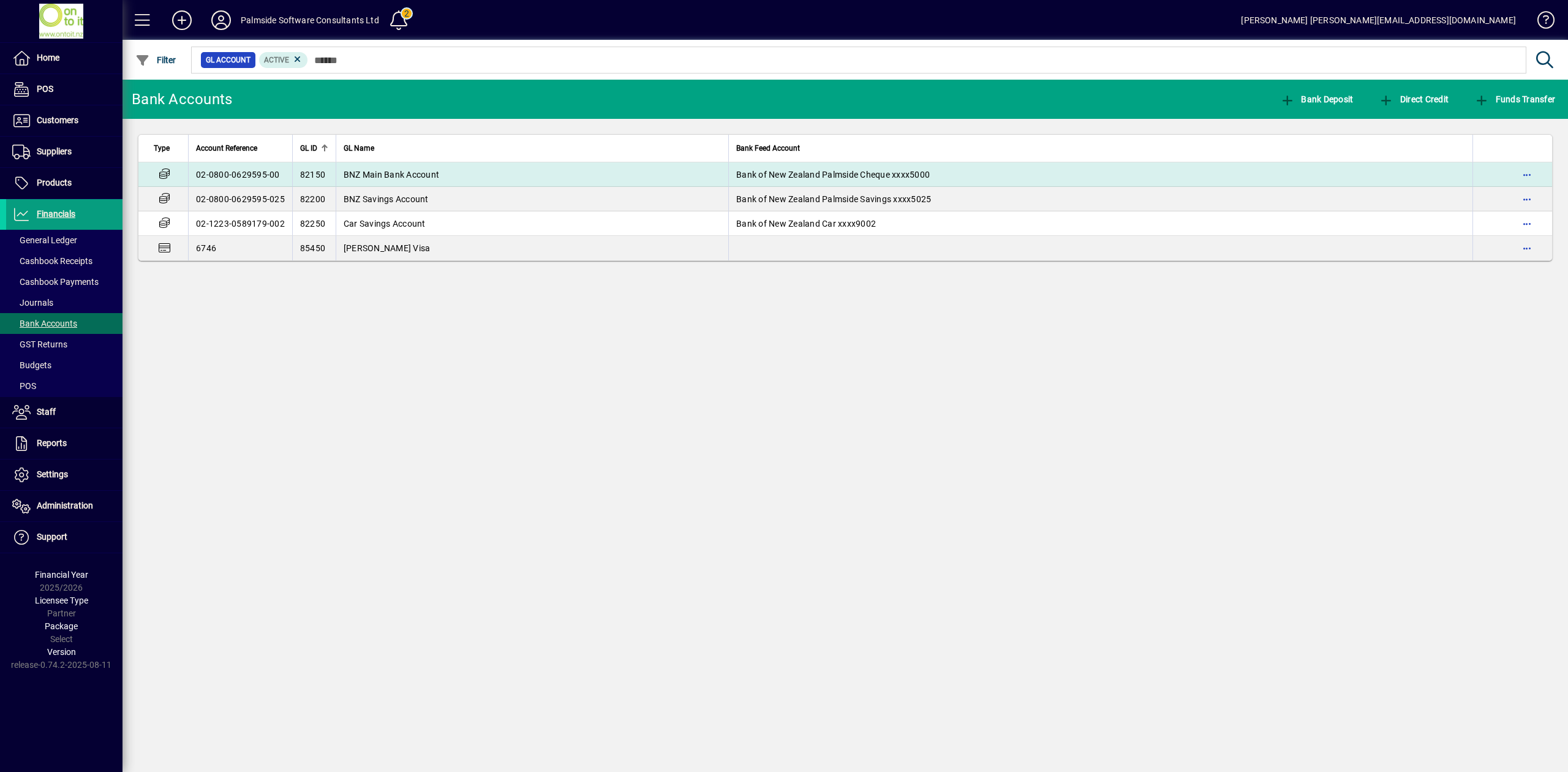
click at [452, 167] on td "BNZ Main Bank Account" at bounding box center [532, 174] width 393 height 25
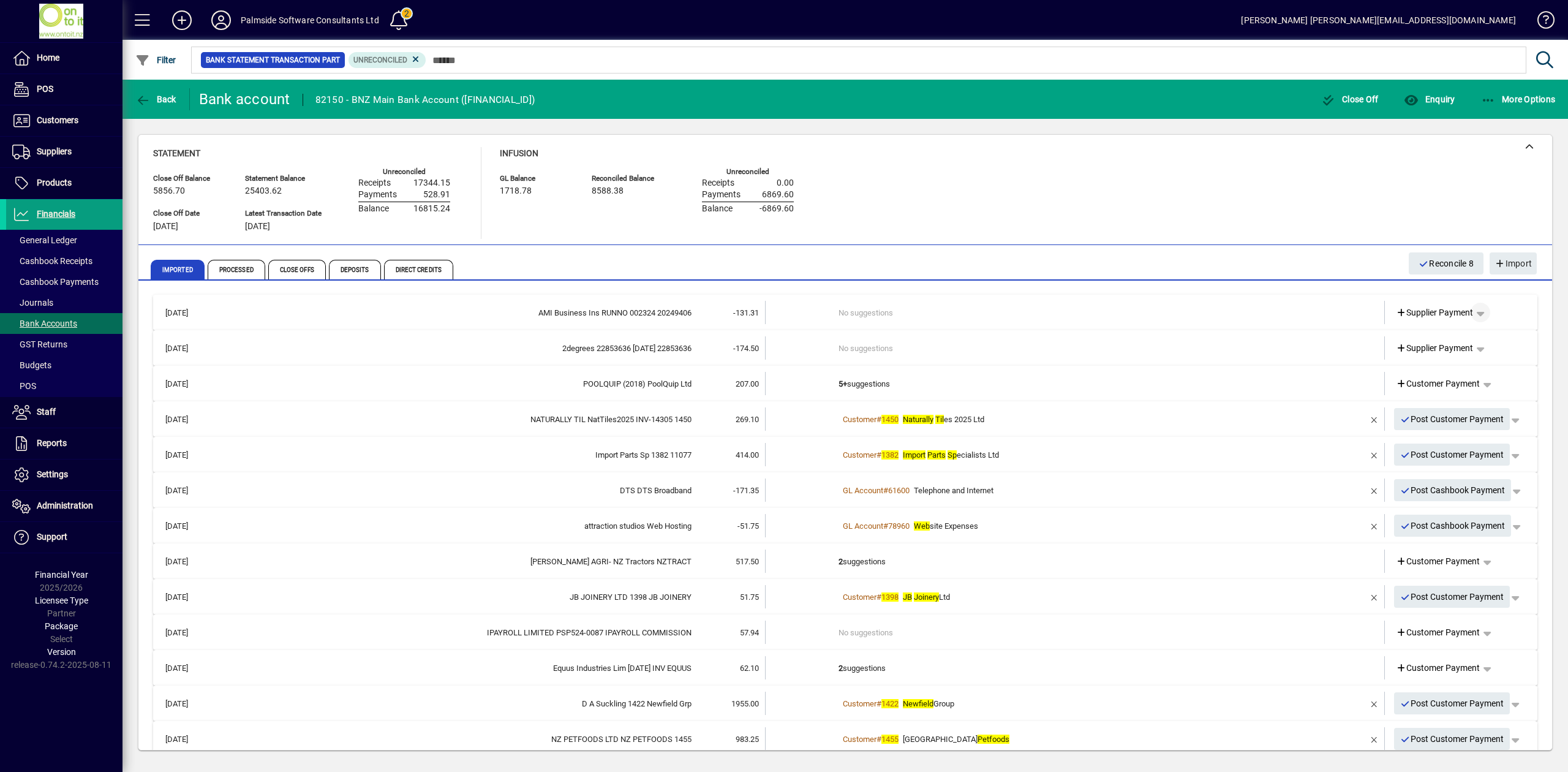
click at [1468, 309] on span "button" at bounding box center [1480, 312] width 29 height 29
click at [1460, 360] on span "Cashbook Payment" at bounding box center [1430, 360] width 91 height 15
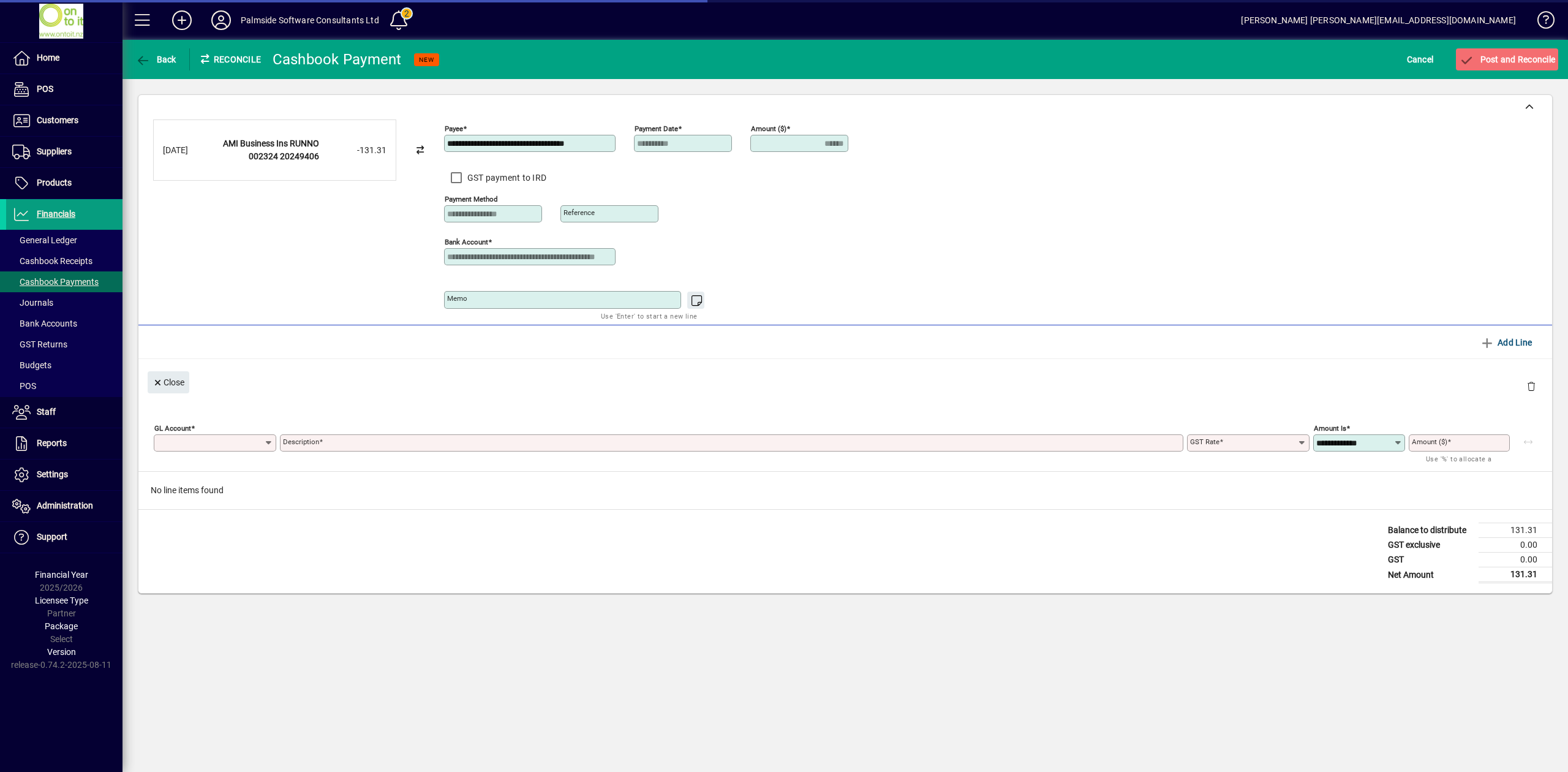
type input "******"
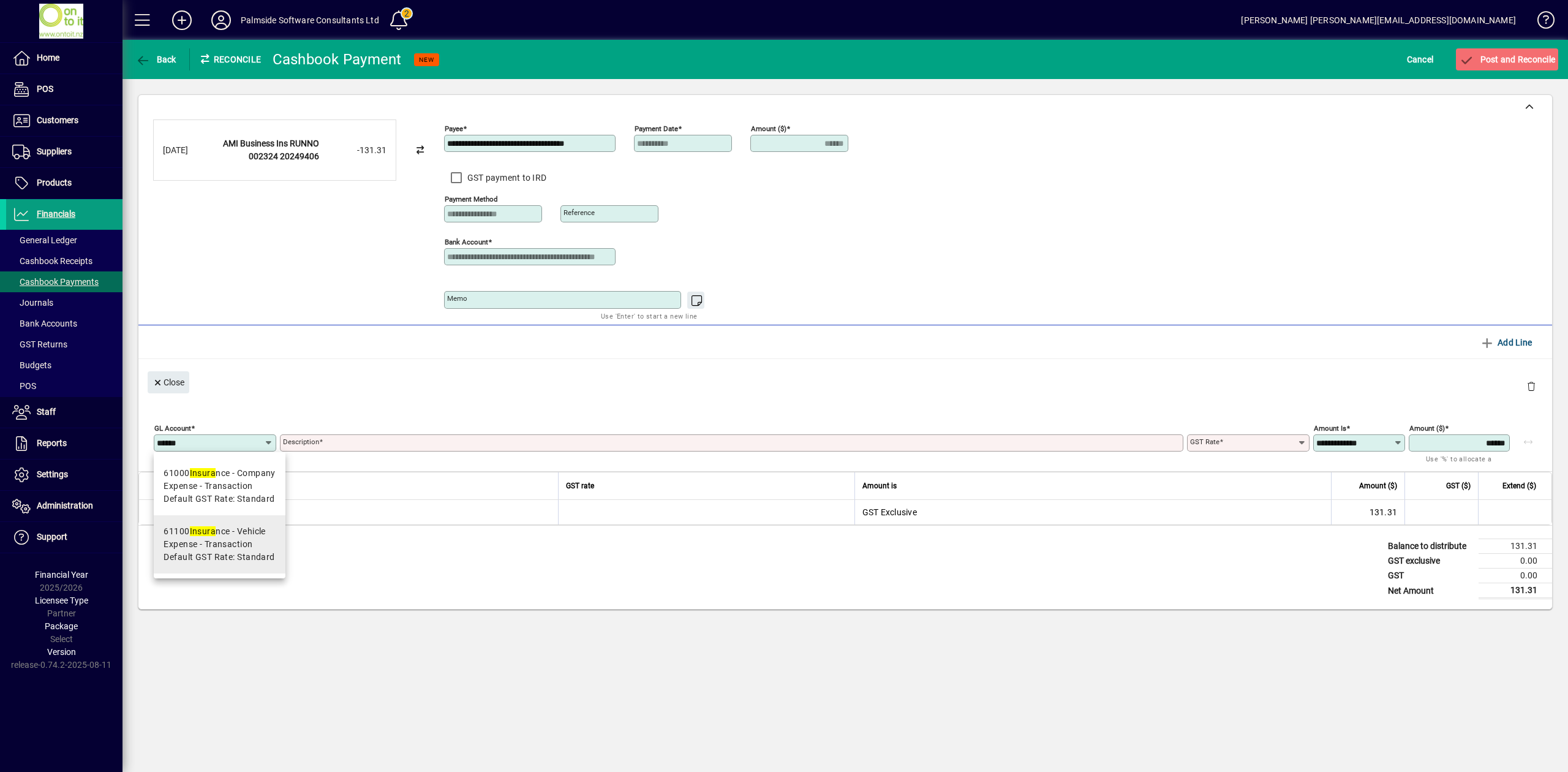
click at [234, 549] on span "Expense - Transaction" at bounding box center [208, 544] width 89 height 13
type input "*****"
type input "**********"
type input "********"
type input "**********"
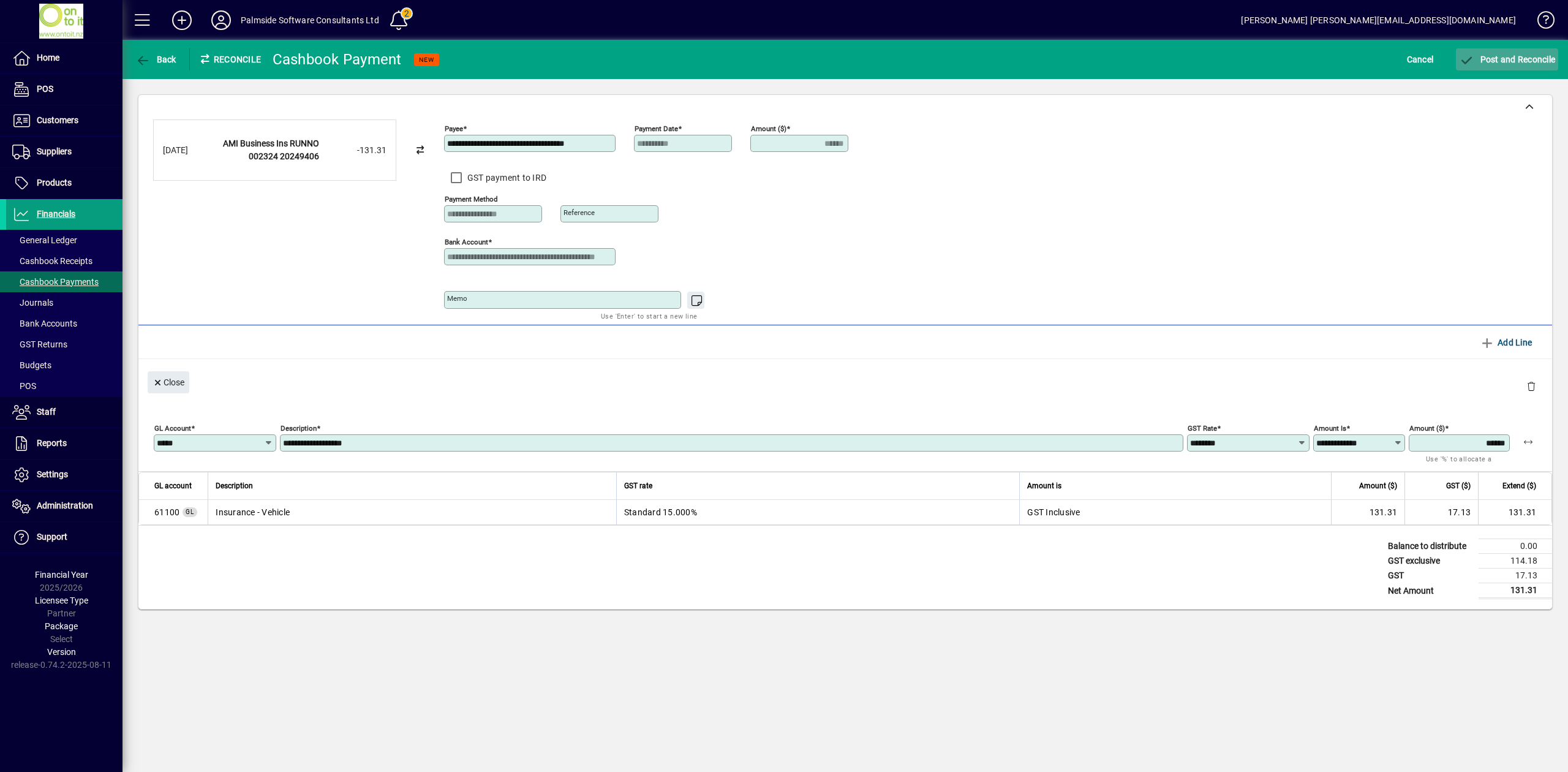
click at [1524, 62] on span "Post and Reconcile" at bounding box center [1506, 59] width 96 height 10
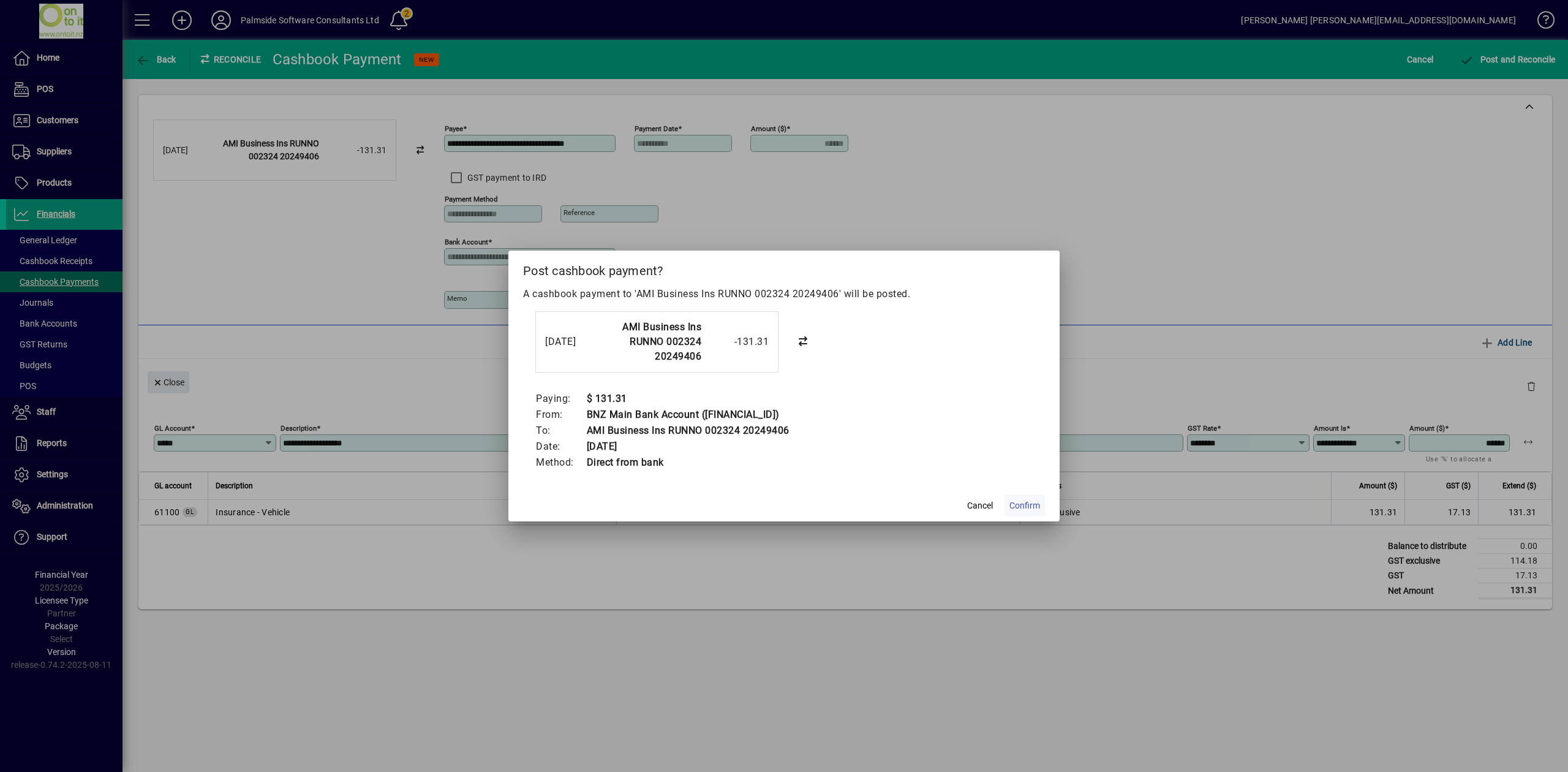
click at [1024, 501] on span "Confirm" at bounding box center [1024, 506] width 31 height 13
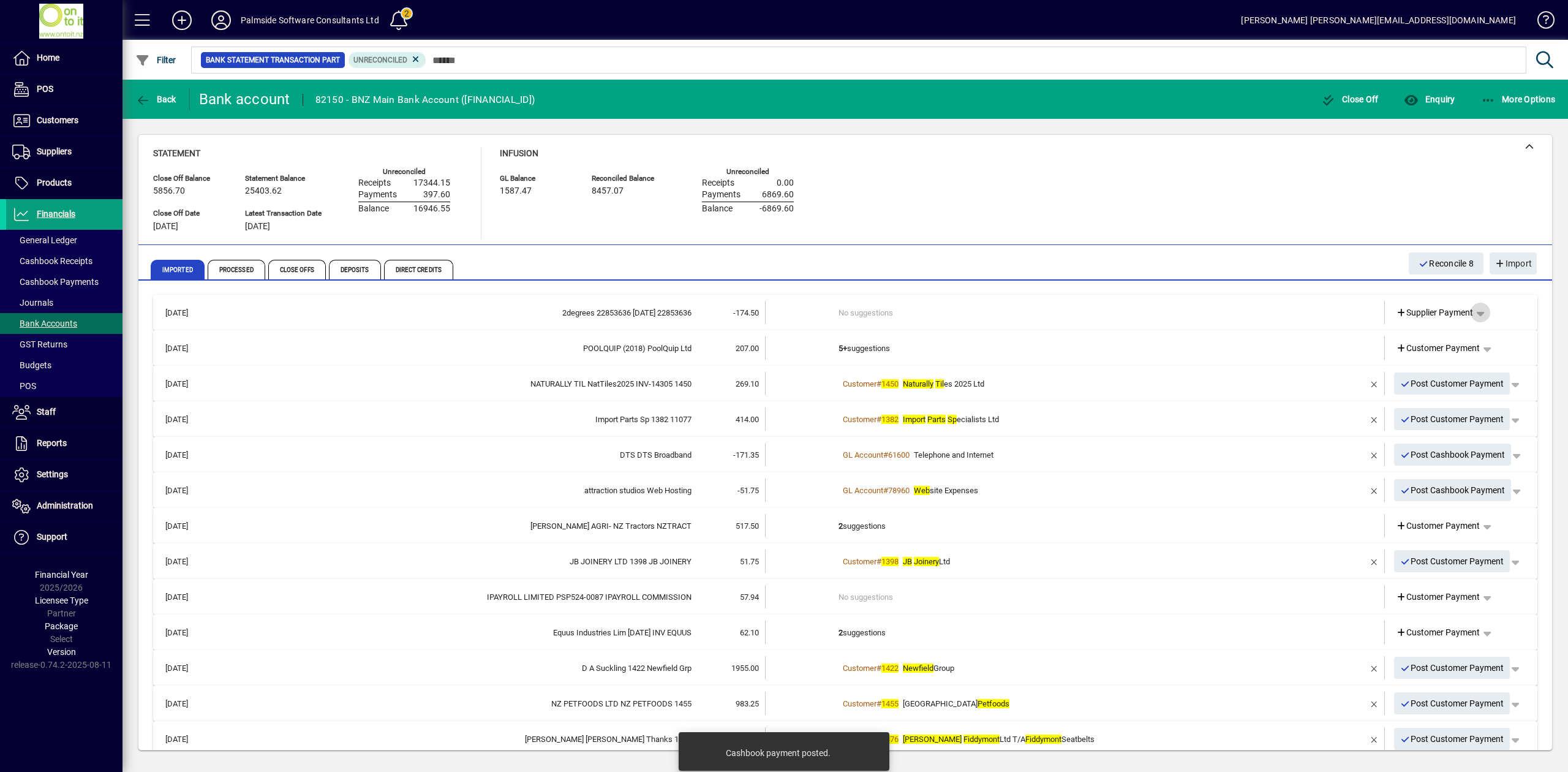
click at [1471, 311] on span "button" at bounding box center [1480, 312] width 29 height 29
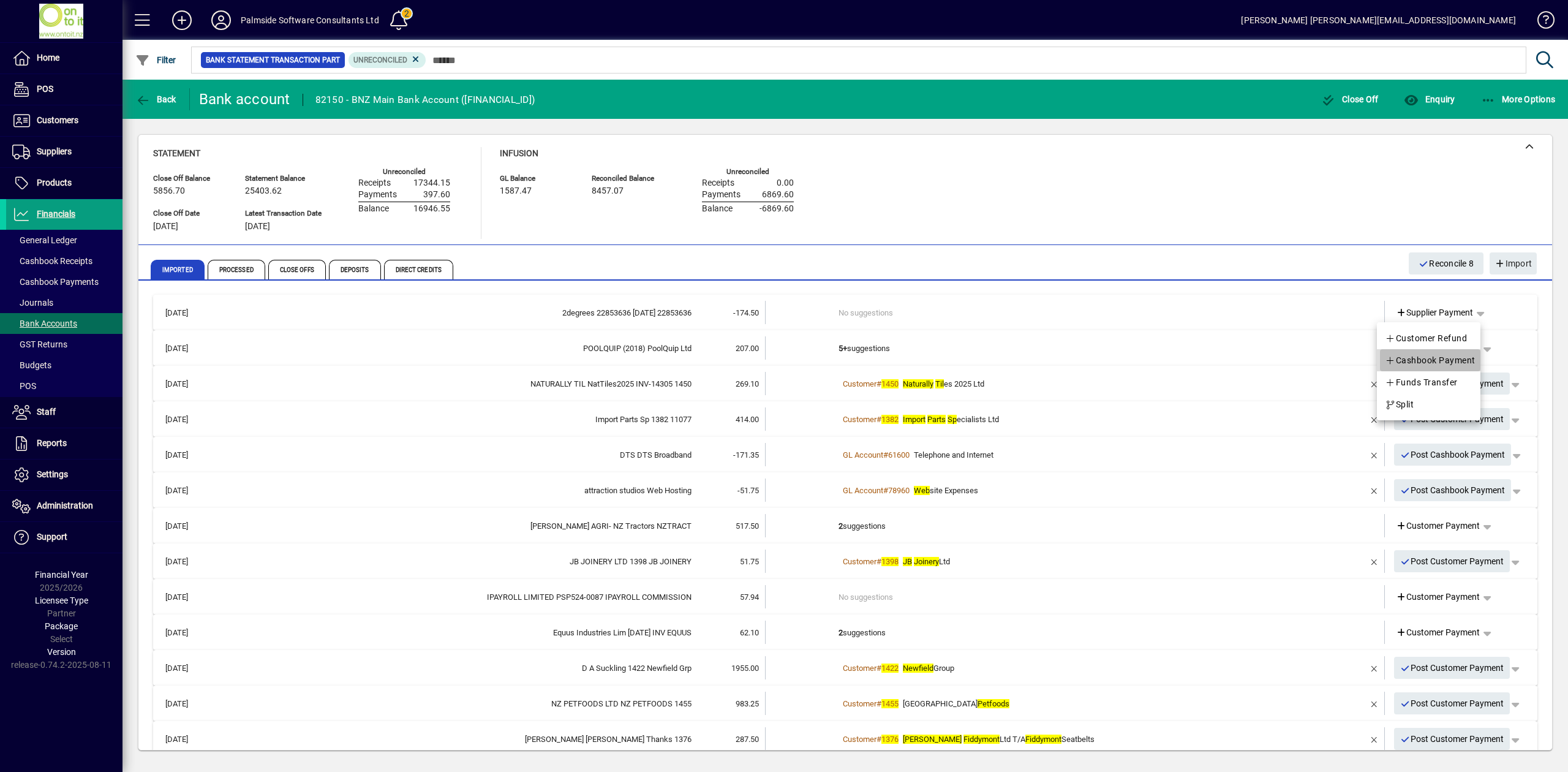
click at [1453, 358] on span "Cashbook Payment" at bounding box center [1430, 360] width 91 height 15
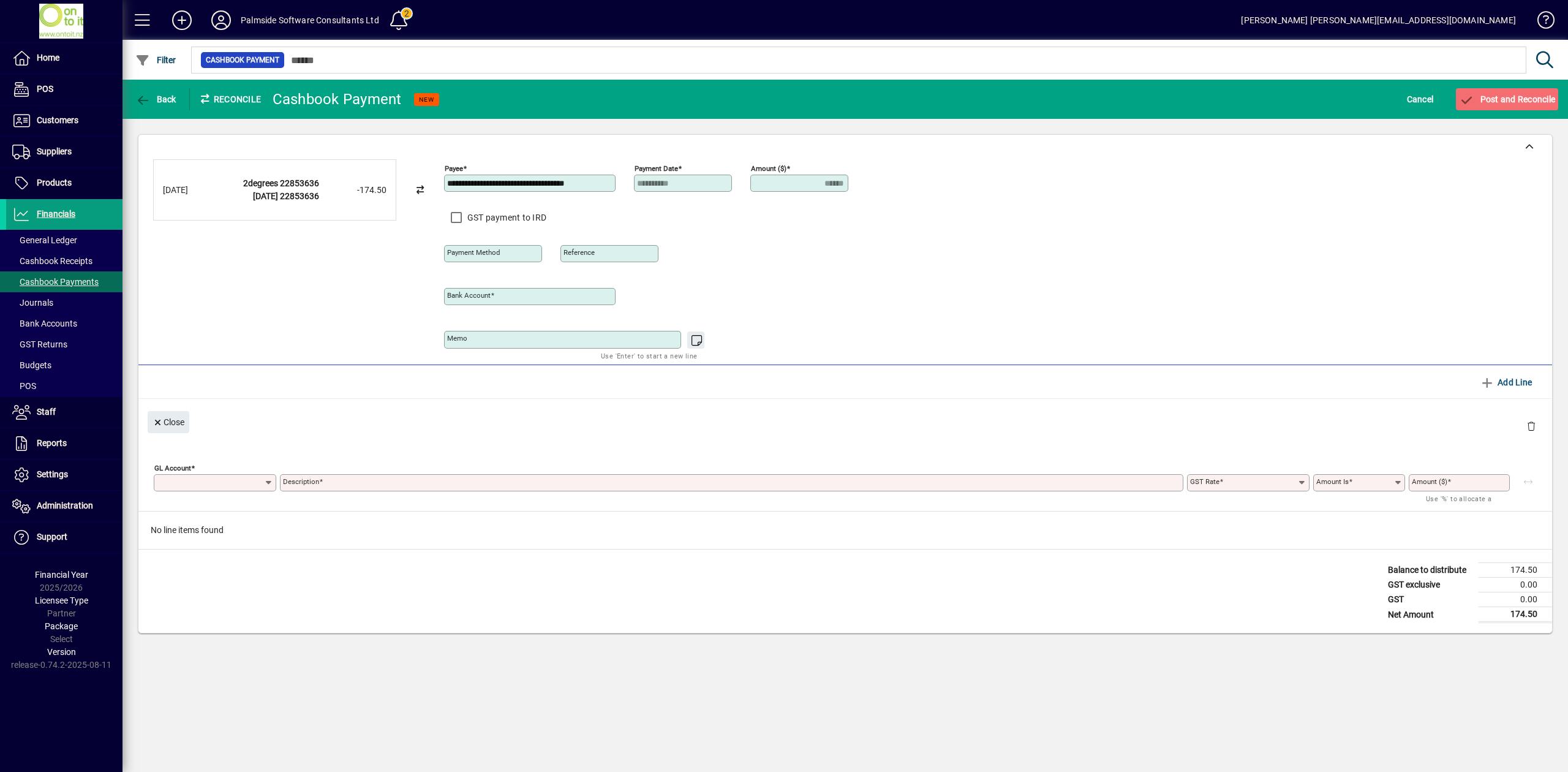
type input "**********"
type input "******"
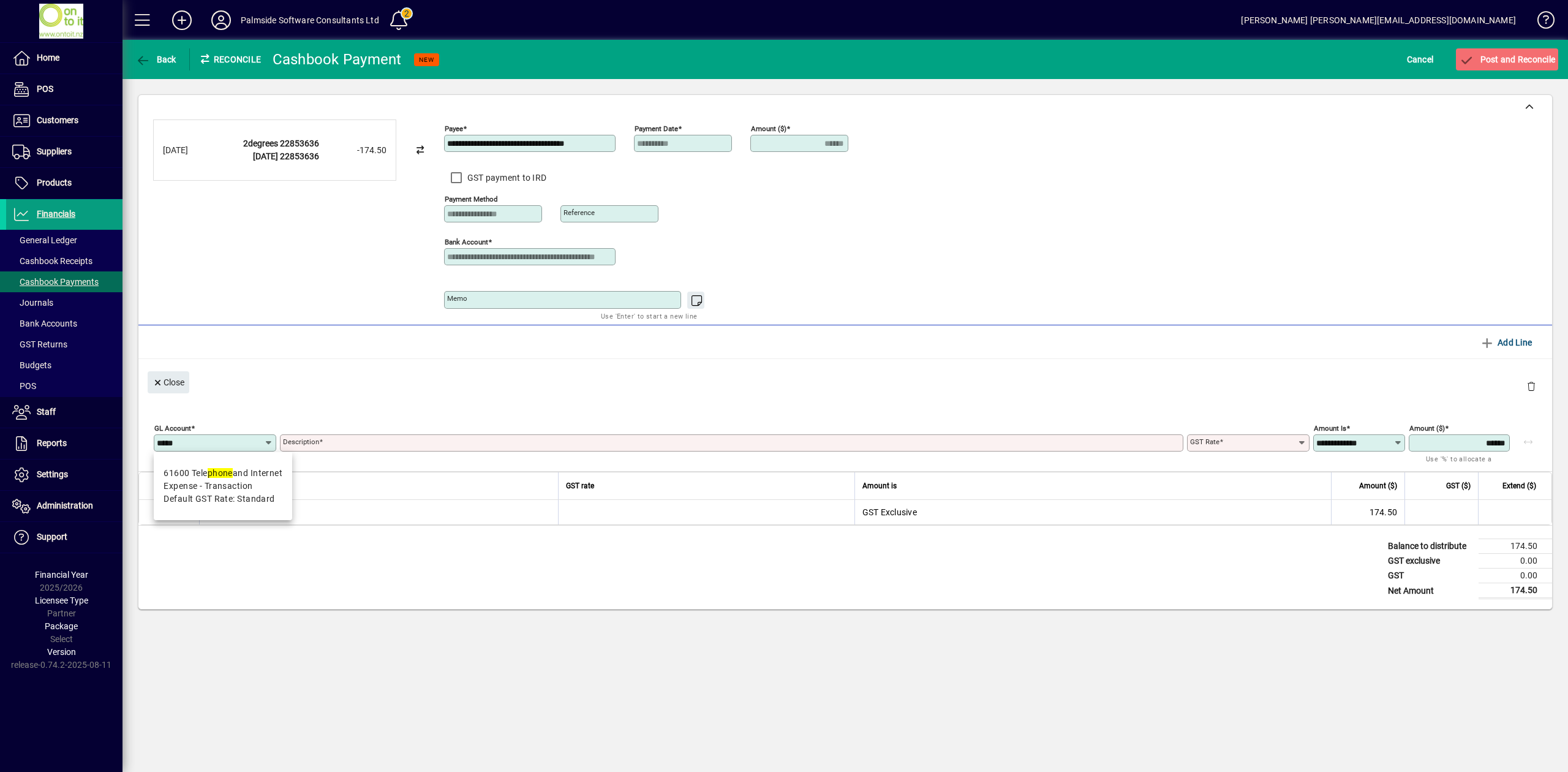
click at [214, 479] on span "61600 Tele phone and Internet Expense - Transaction Default GST Rate: Standard" at bounding box center [223, 486] width 119 height 39
type input "*****"
type input "**********"
type input "********"
type input "**********"
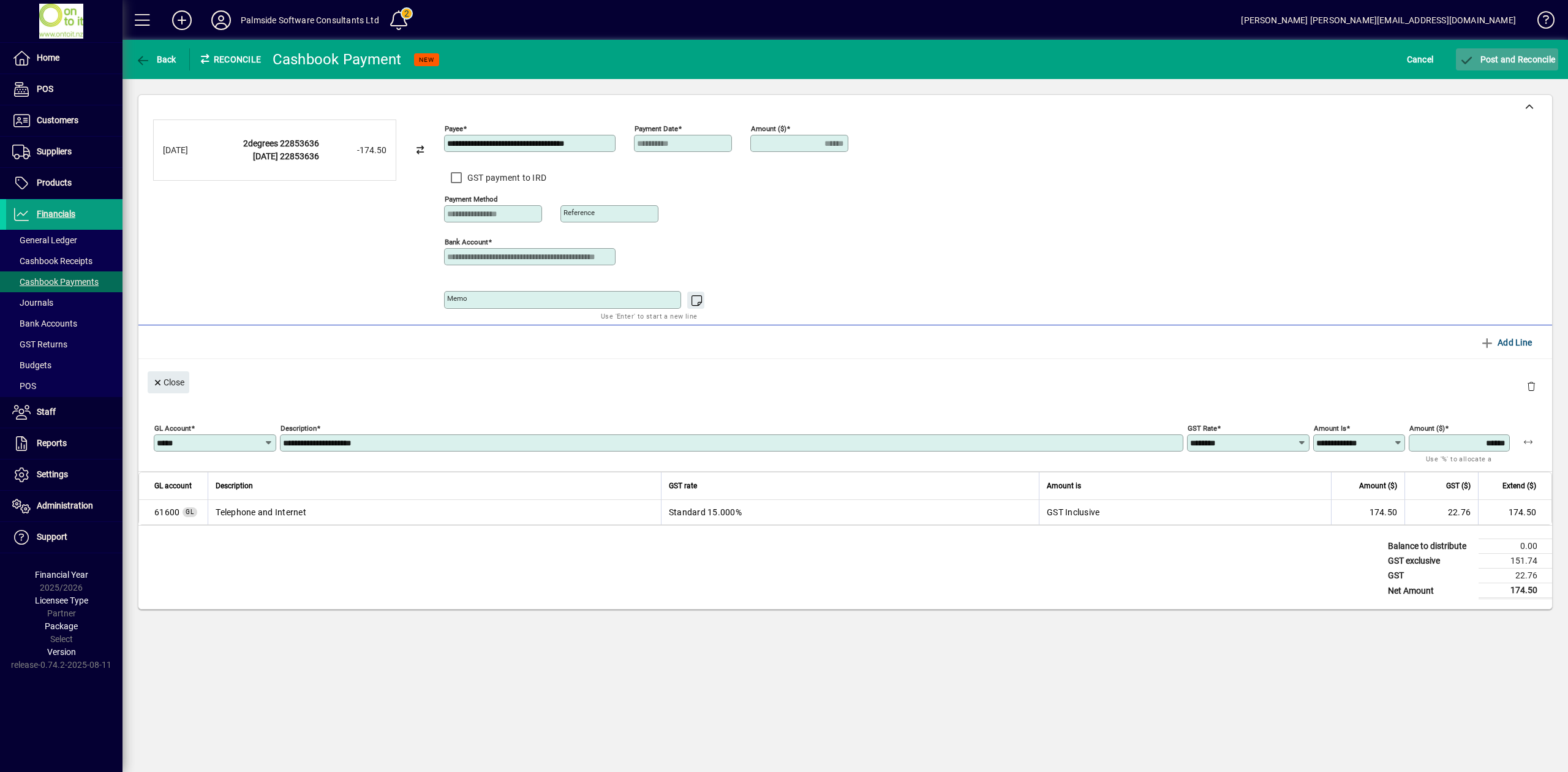
click at [1496, 57] on span "Post and Reconcile" at bounding box center [1506, 59] width 96 height 10
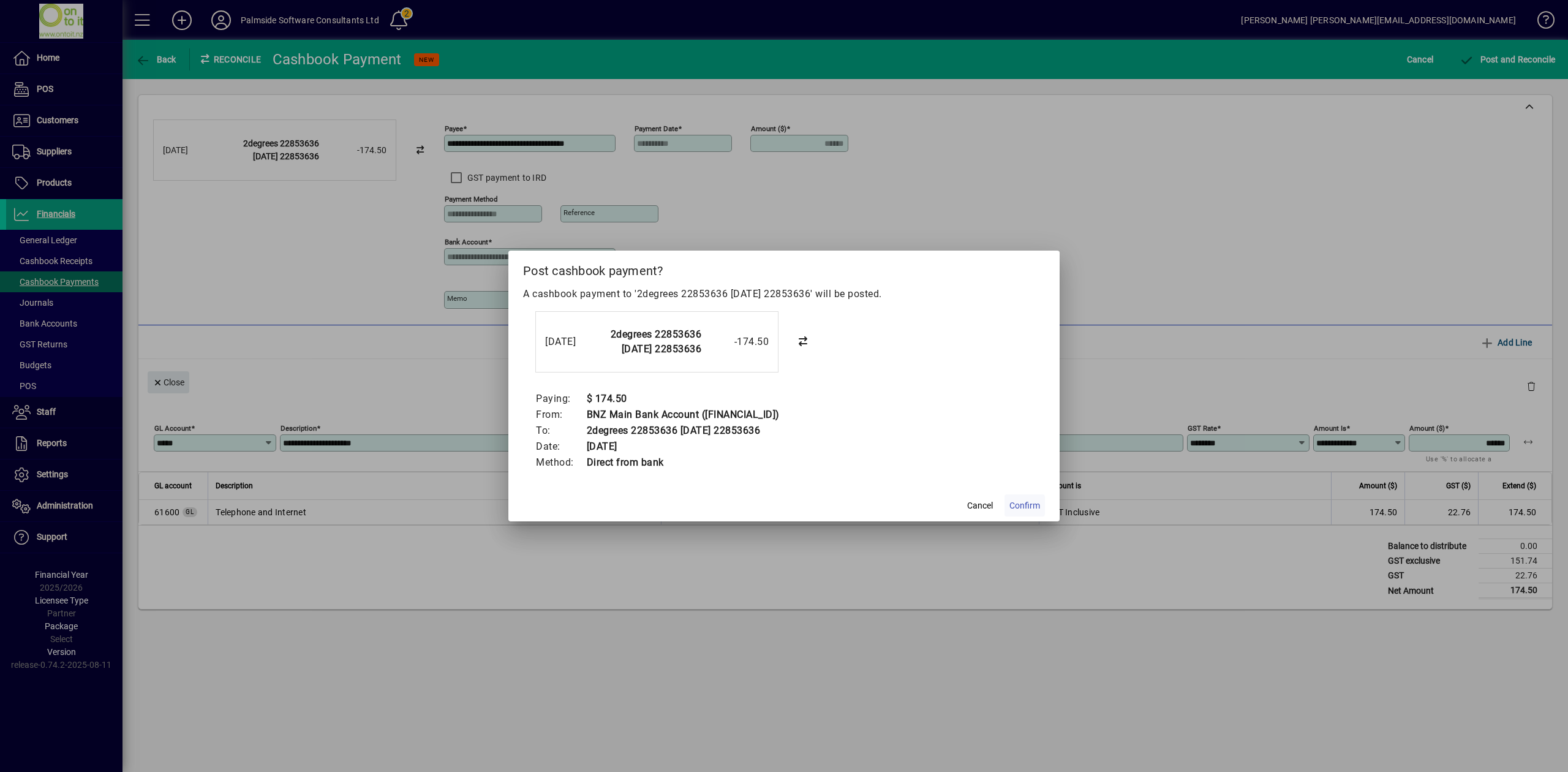
click at [1019, 503] on span "Confirm" at bounding box center [1024, 506] width 31 height 13
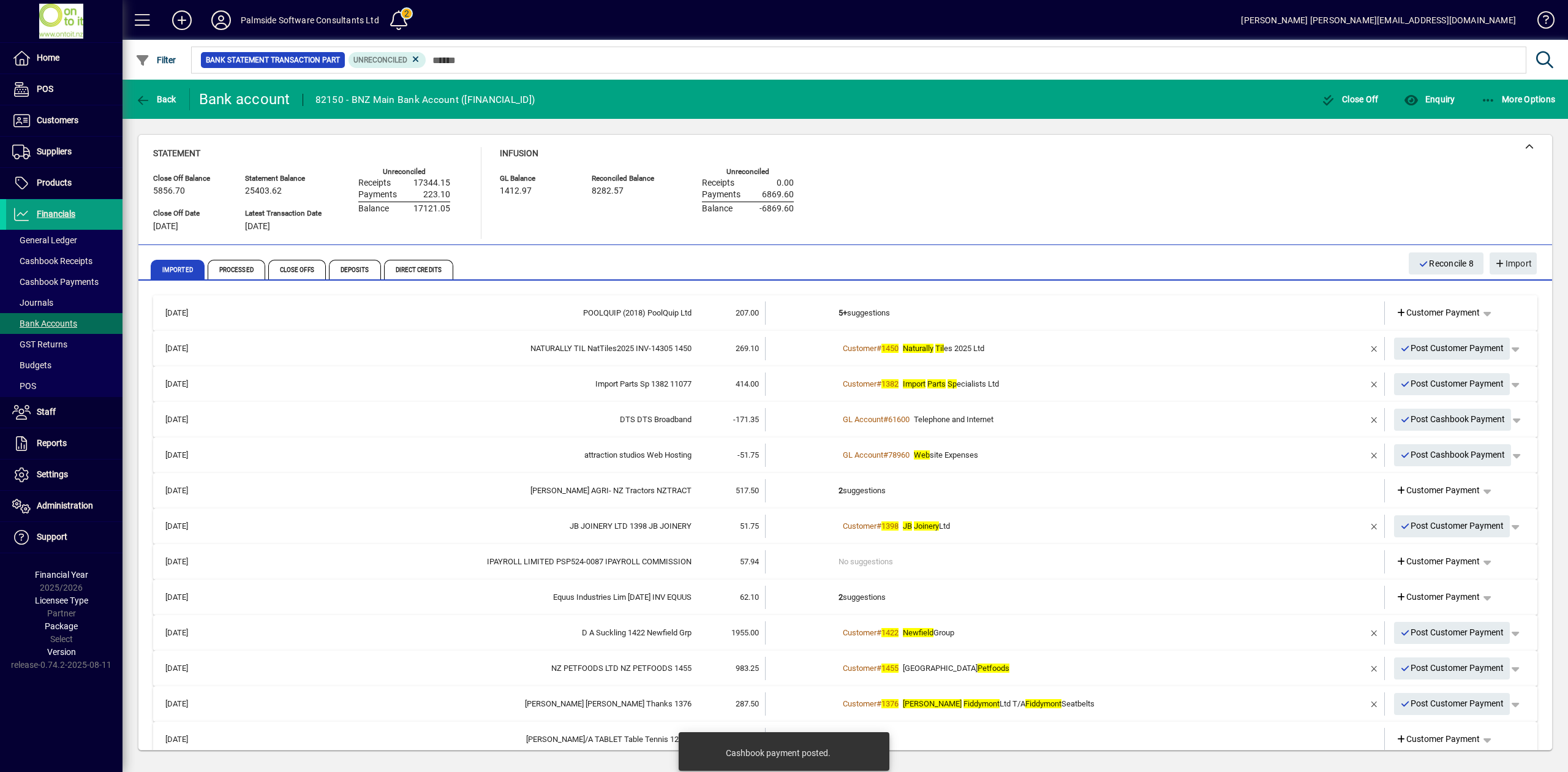
click at [1286, 305] on td "5+ suggestions" at bounding box center [1076, 313] width 475 height 23
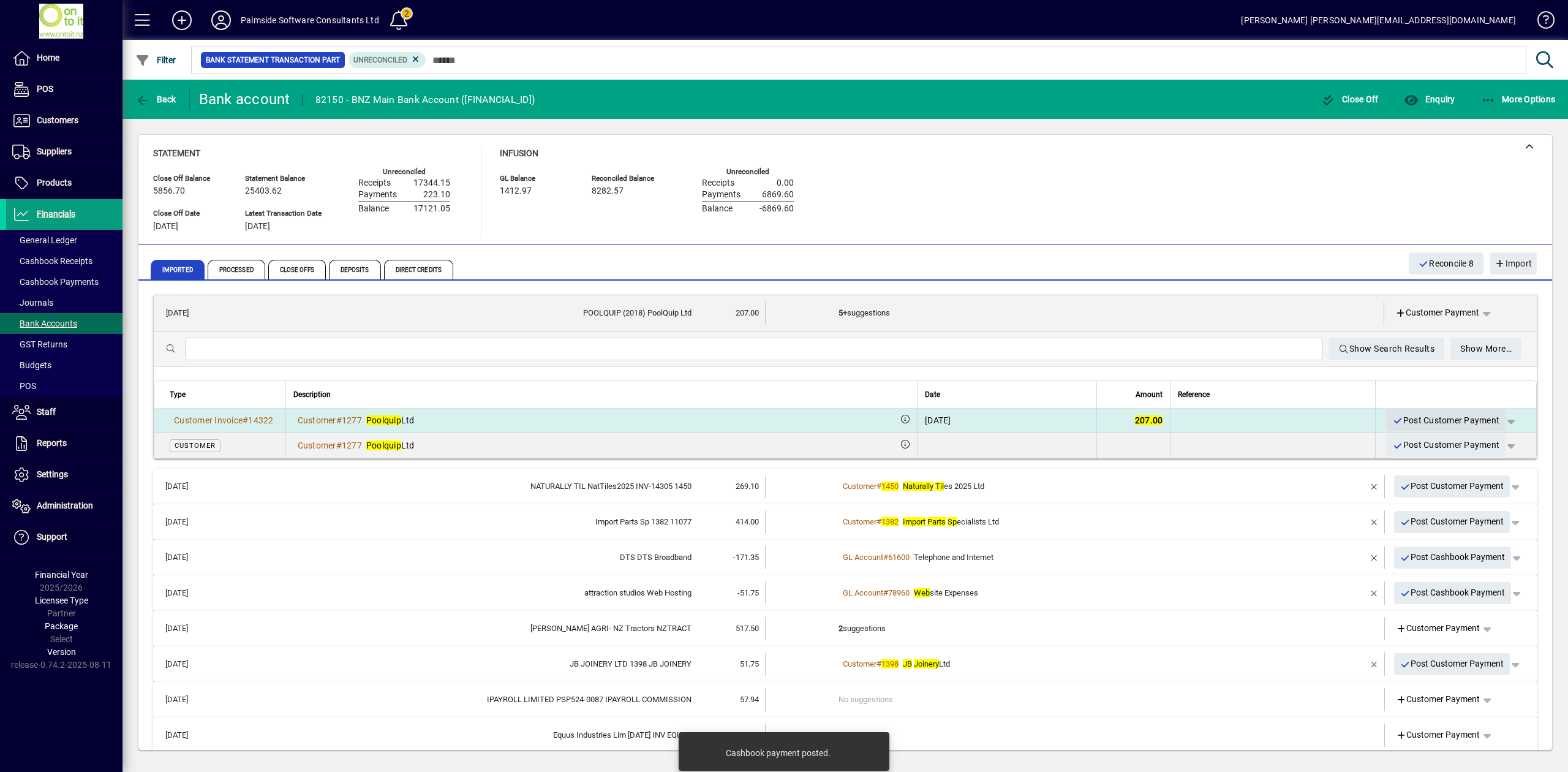
click at [1424, 418] on span "Post Customer Payment" at bounding box center [1446, 420] width 107 height 20
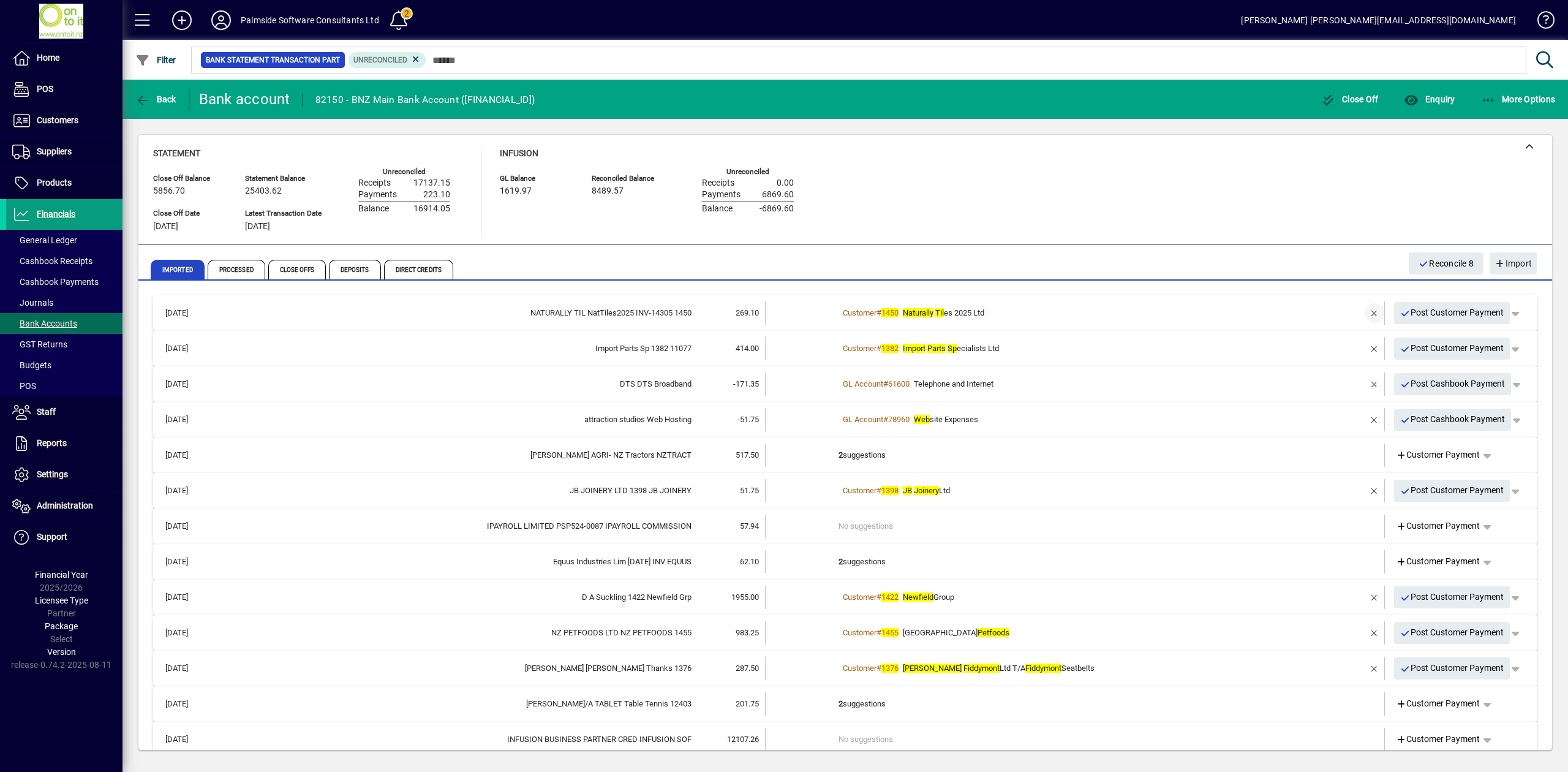
click at [1361, 311] on span "button" at bounding box center [1373, 313] width 29 height 29
click at [1337, 315] on td at bounding box center [1338, 313] width 51 height 23
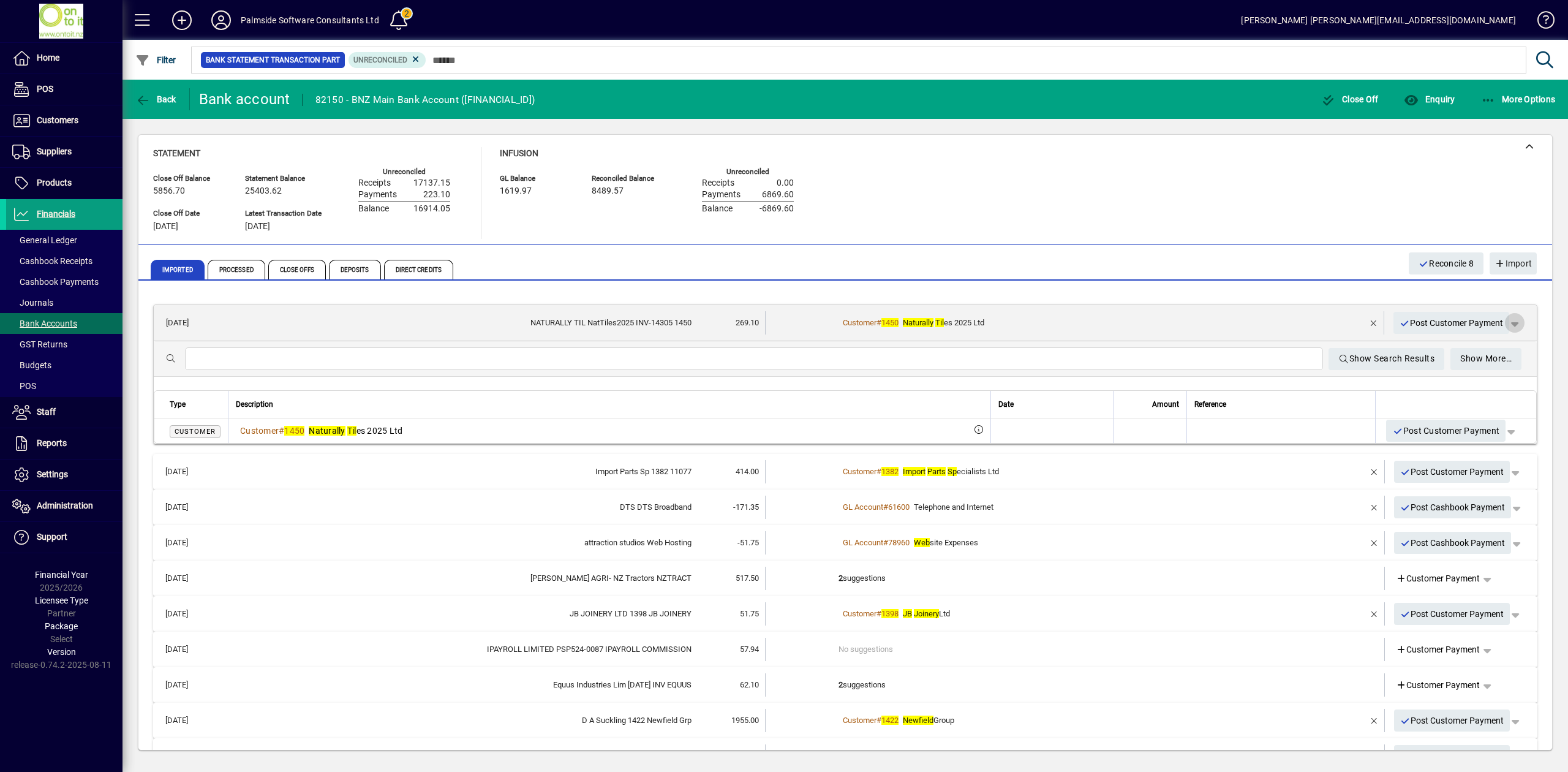
click at [1504, 320] on span "button" at bounding box center [1514, 323] width 29 height 29
click at [1480, 346] on span "Customer Payment" at bounding box center [1463, 348] width 89 height 15
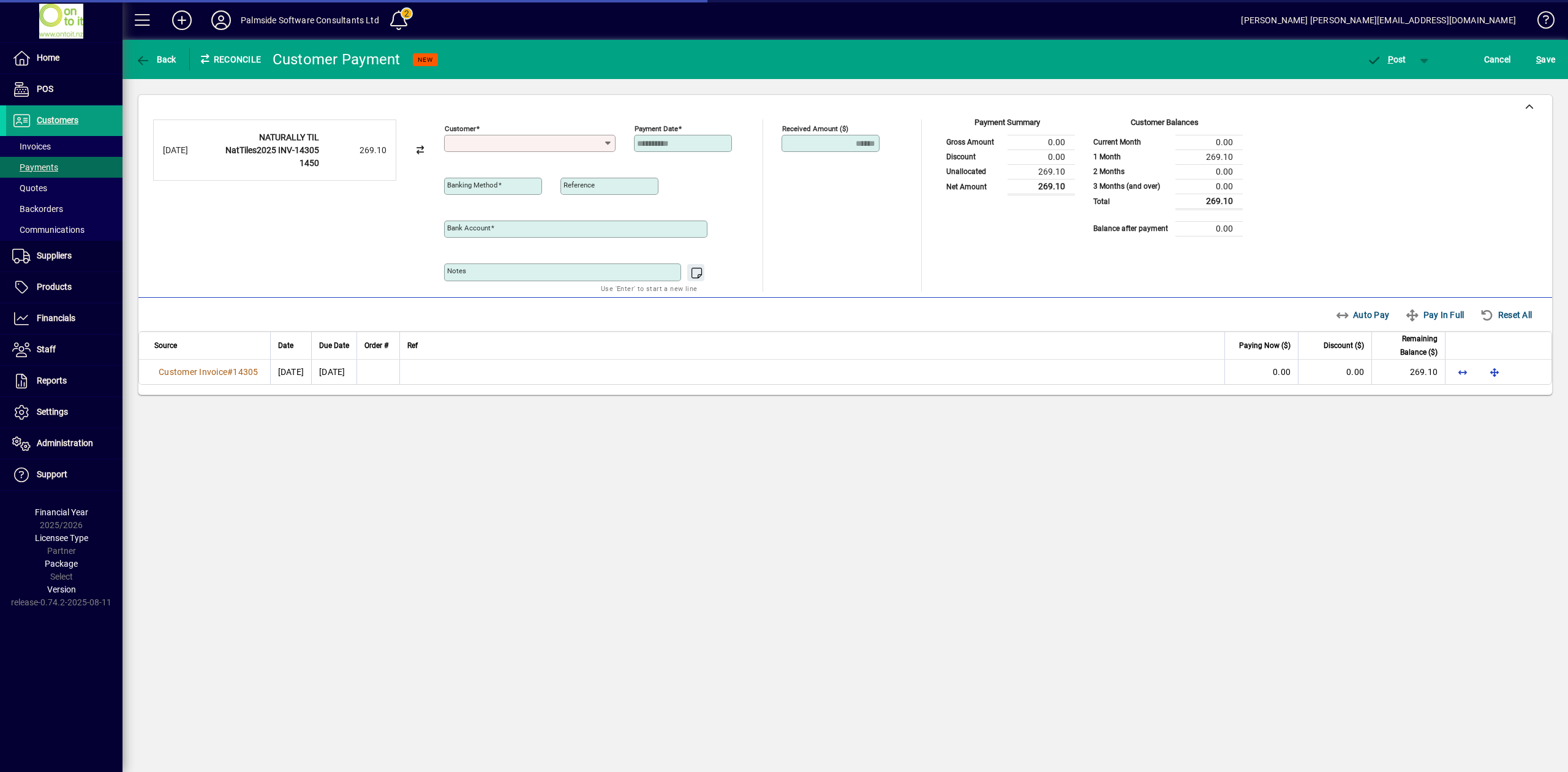
type input "**********"
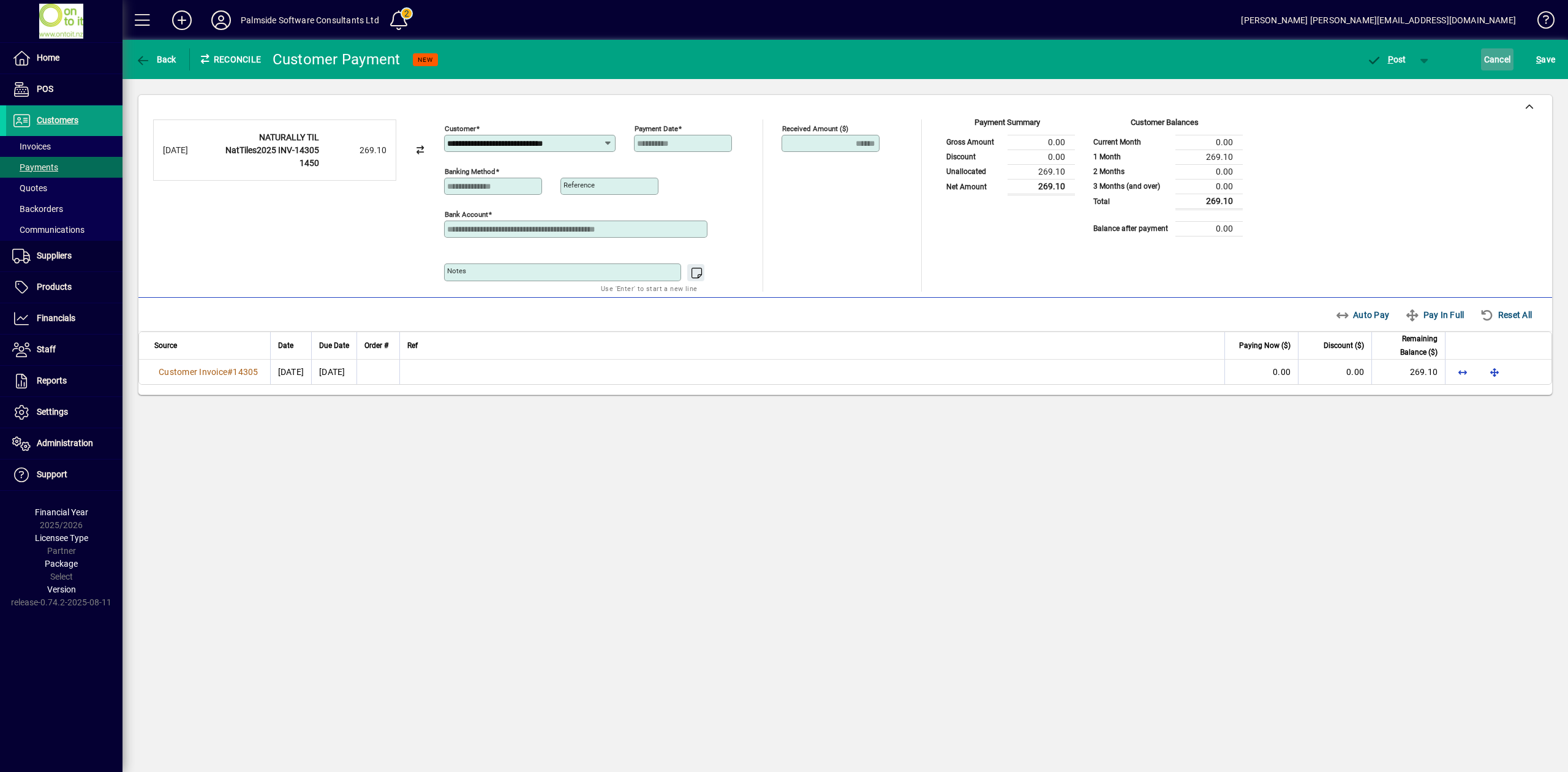
click at [1496, 59] on span "Cancel" at bounding box center [1497, 59] width 27 height 19
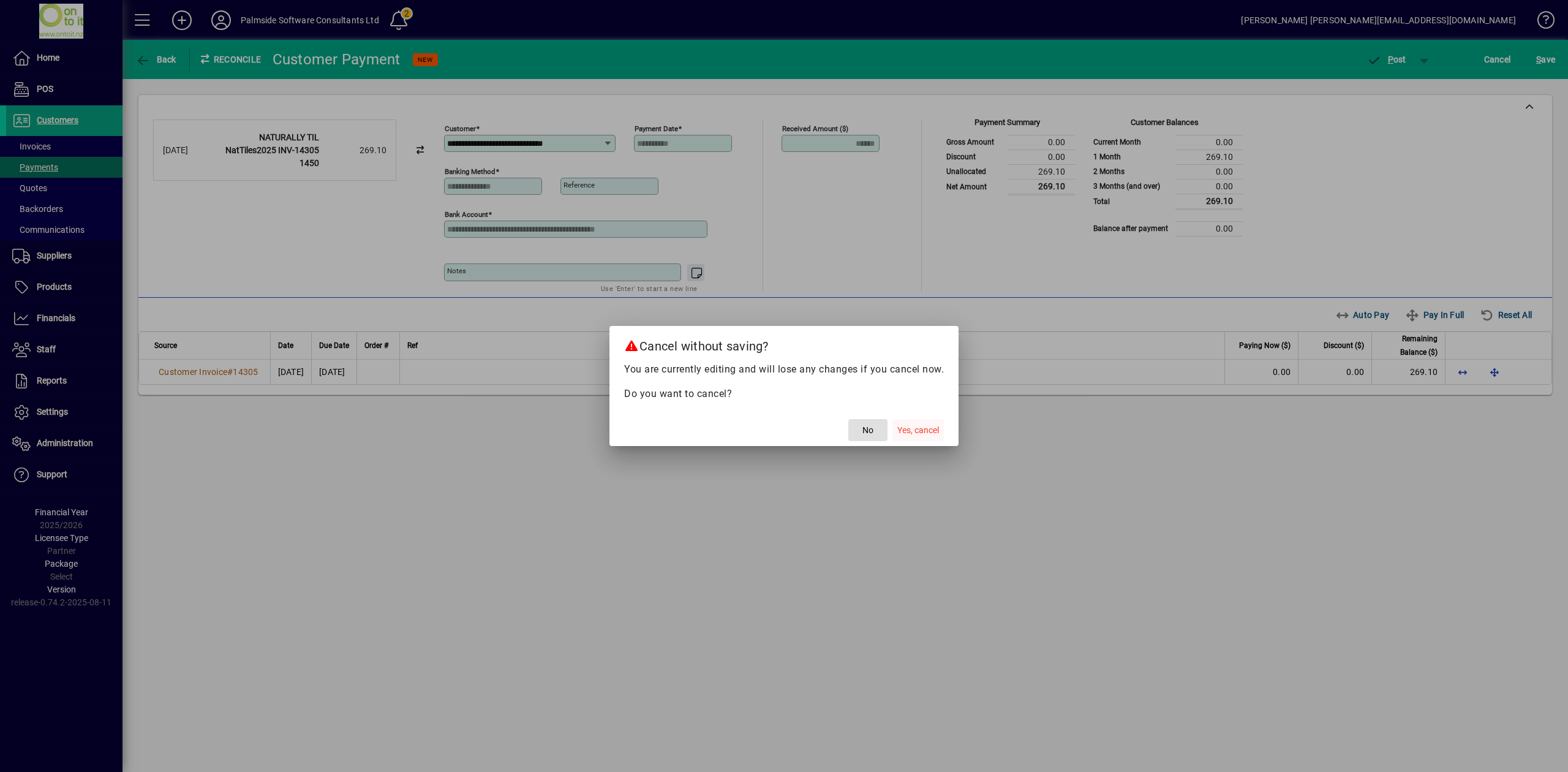
click at [928, 430] on span "Yes, cancel" at bounding box center [917, 430] width 41 height 13
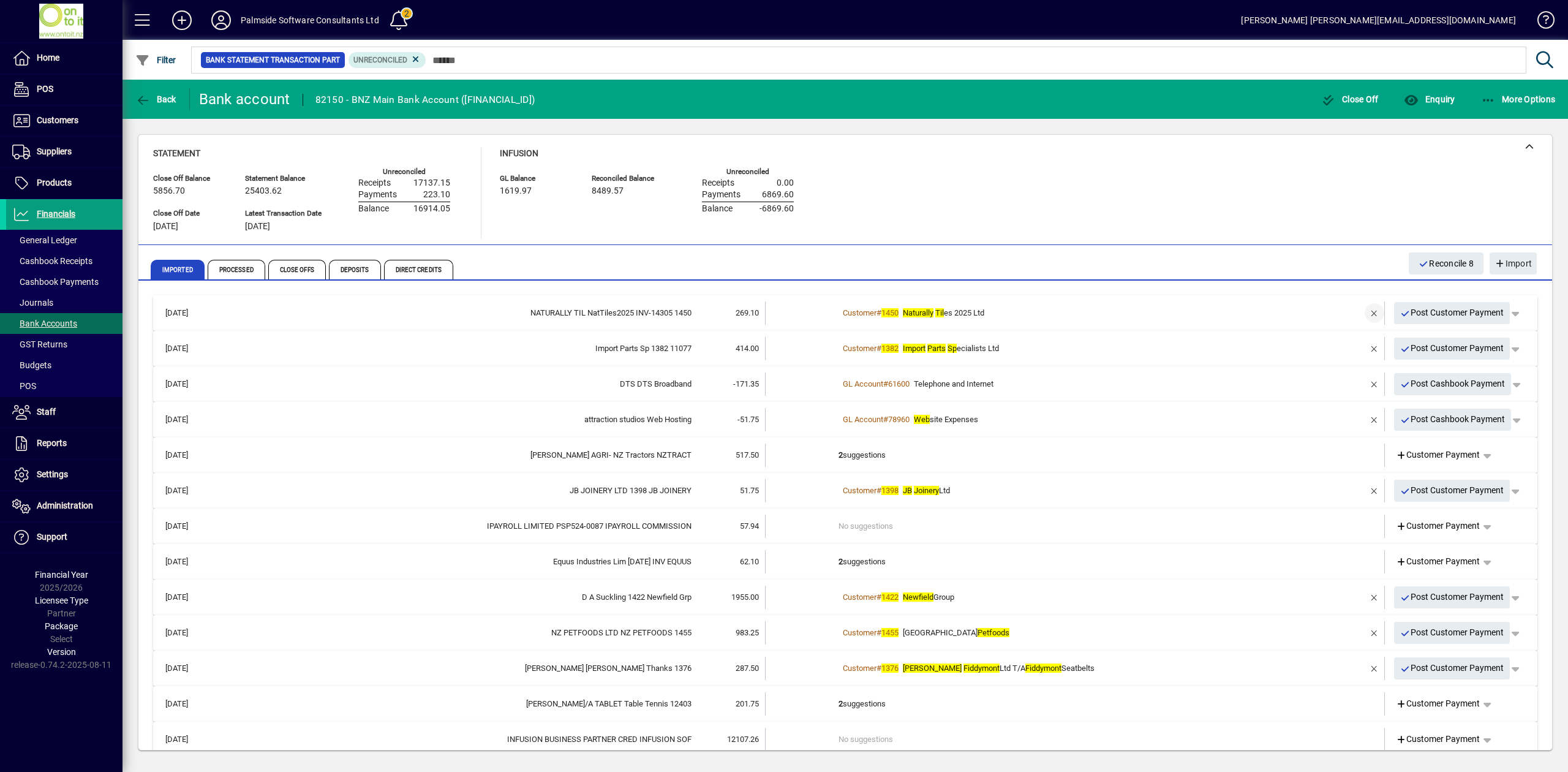
click at [1361, 315] on span "button" at bounding box center [1373, 313] width 29 height 29
click at [1313, 312] on td at bounding box center [1338, 313] width 51 height 23
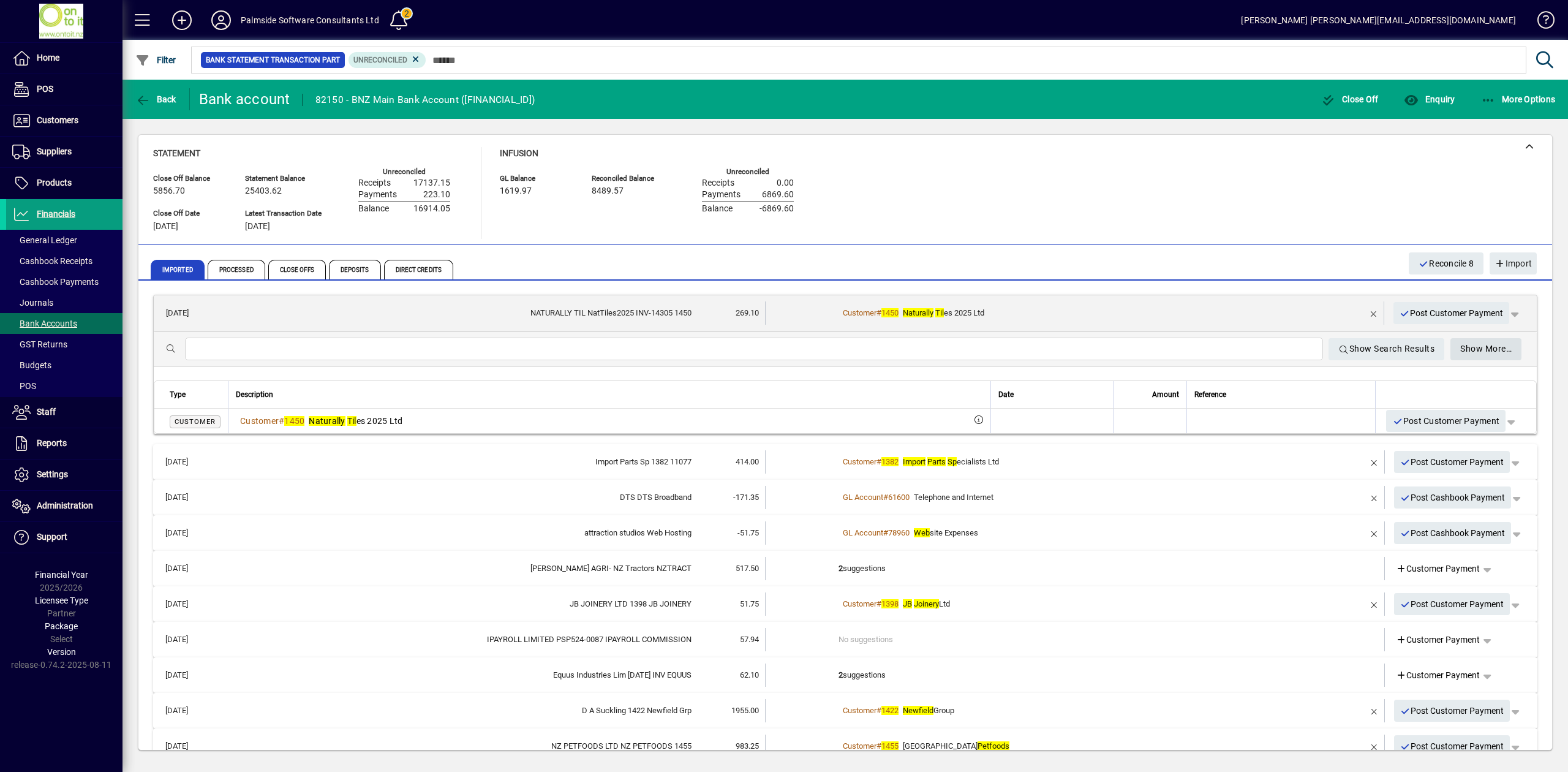
click at [1488, 351] on span "Show More…" at bounding box center [1485, 348] width 51 height 20
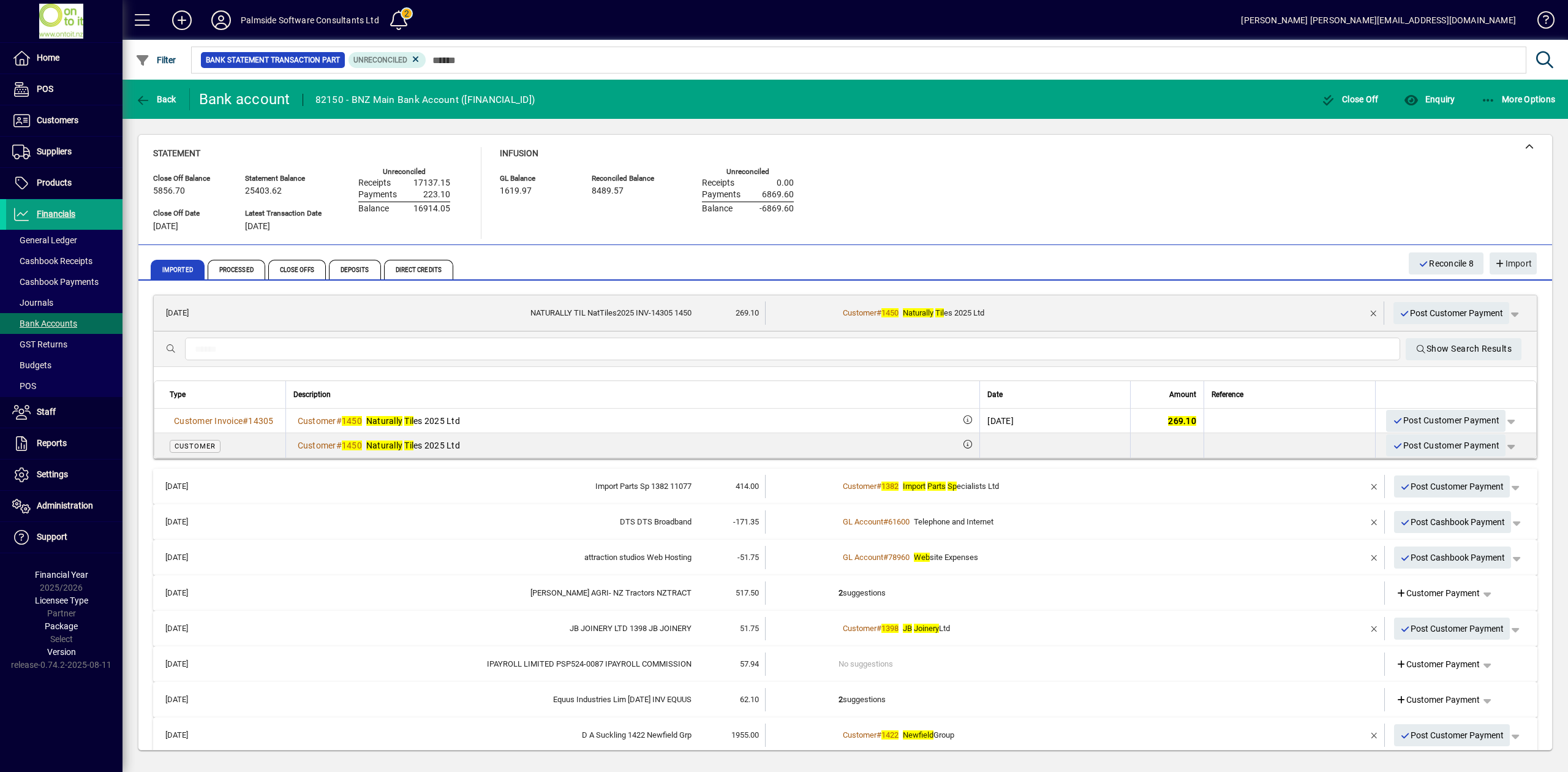
click at [782, 484] on td at bounding box center [801, 486] width 73 height 23
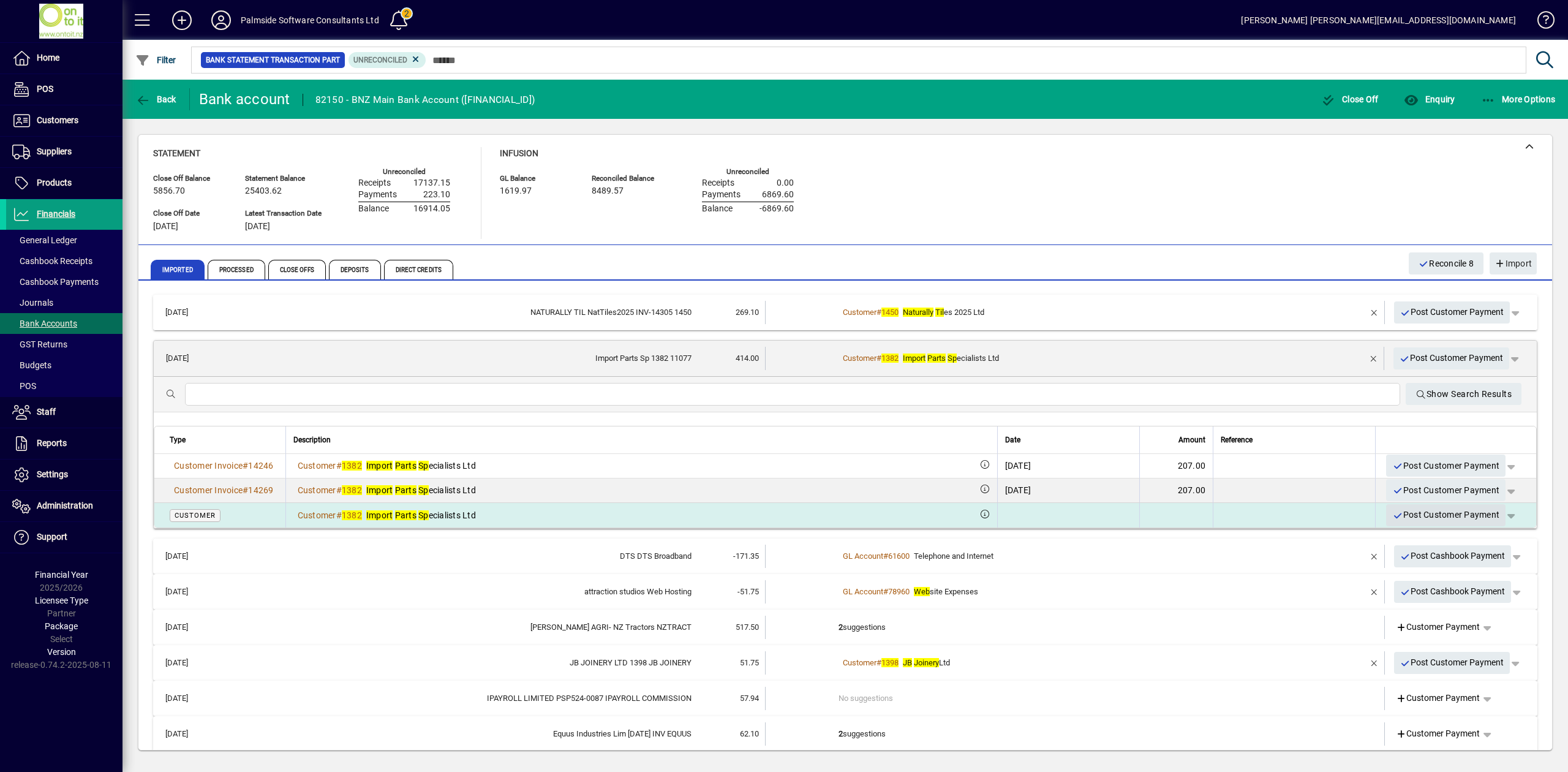
click at [1437, 515] on span "Post Customer Payment" at bounding box center [1446, 515] width 107 height 20
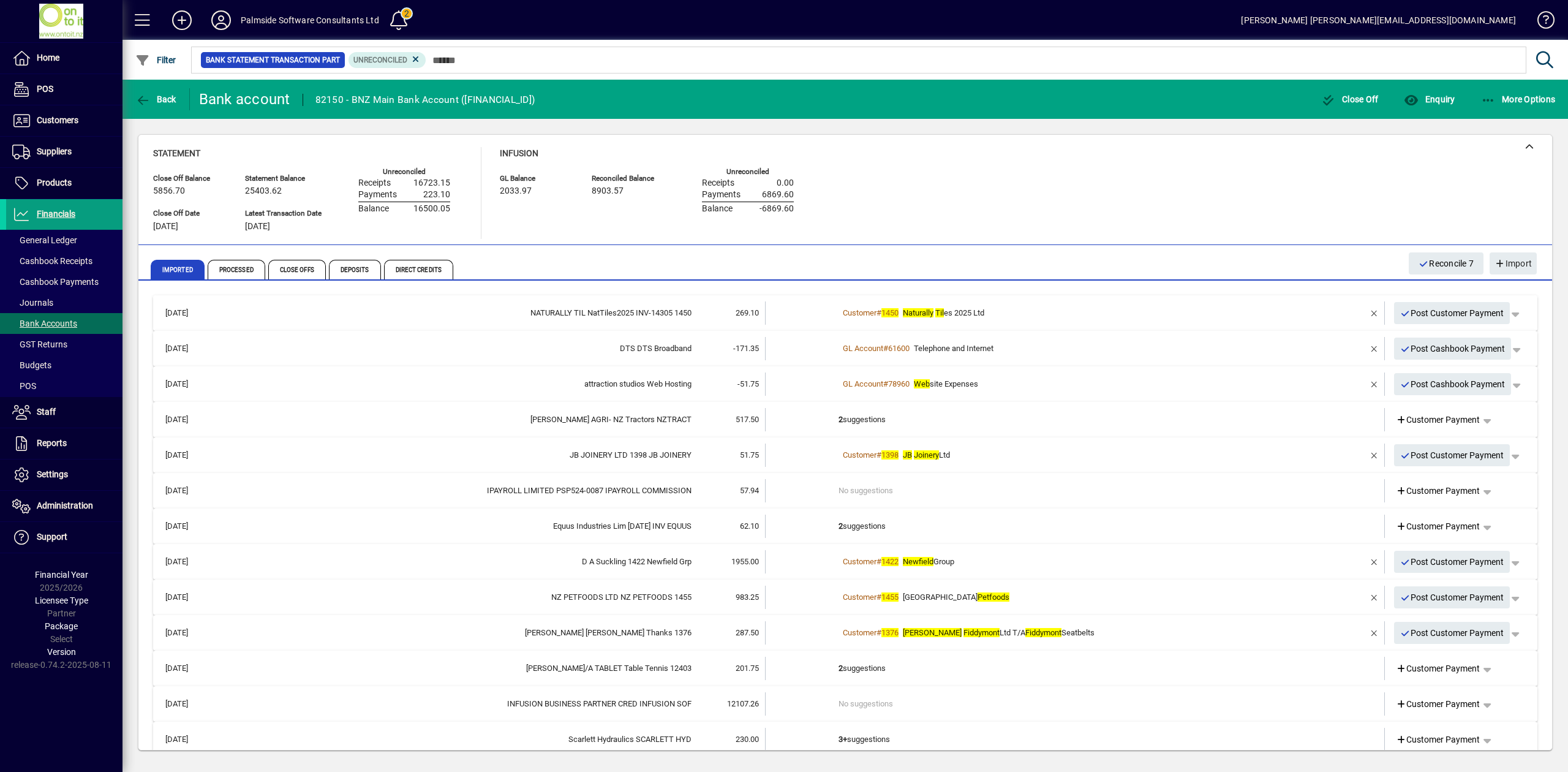
click at [1321, 315] on td at bounding box center [1338, 313] width 51 height 23
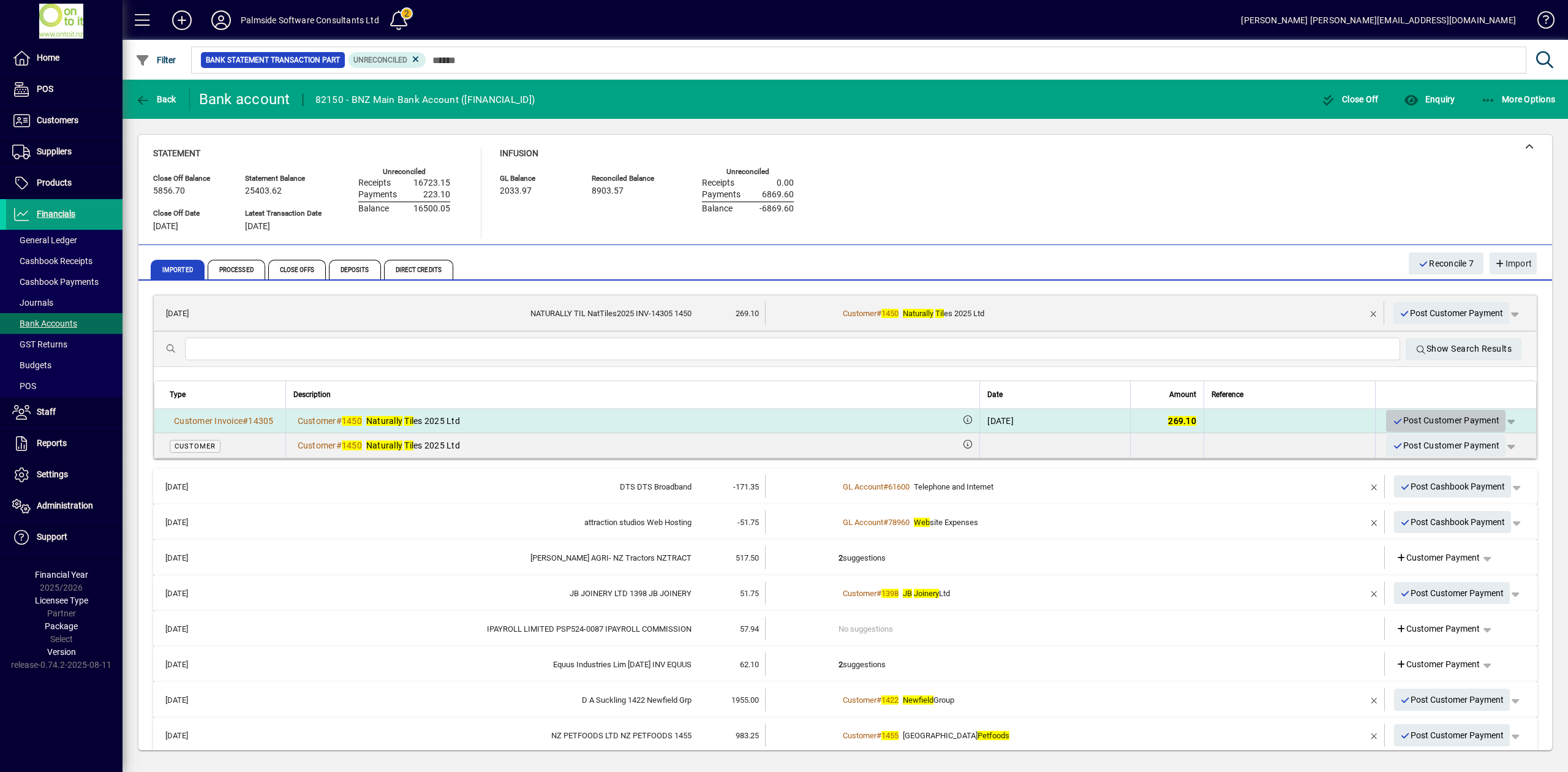
click at [1444, 419] on span "Post Customer Payment" at bounding box center [1446, 420] width 107 height 20
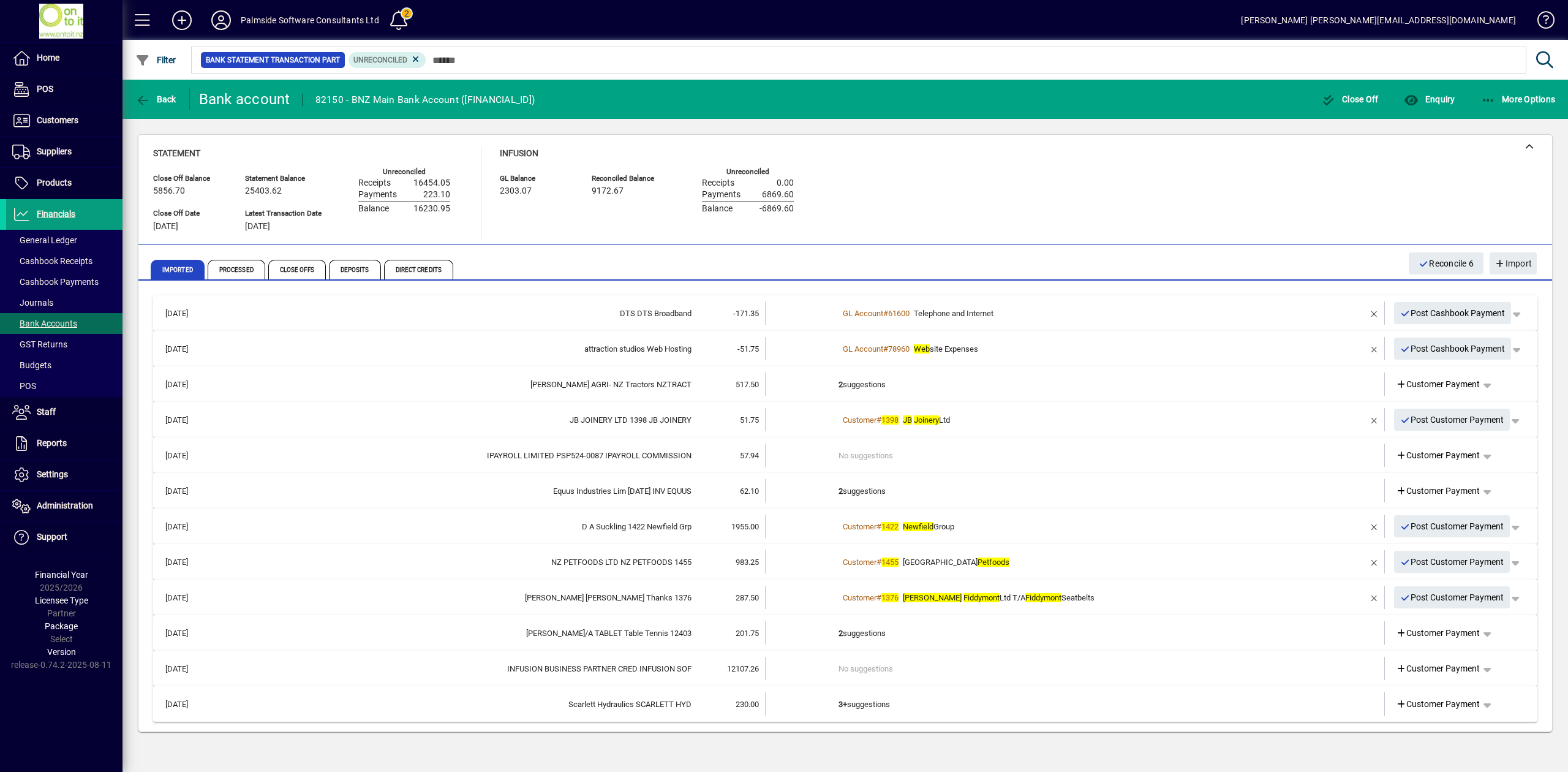
click at [1333, 316] on td at bounding box center [1338, 313] width 51 height 23
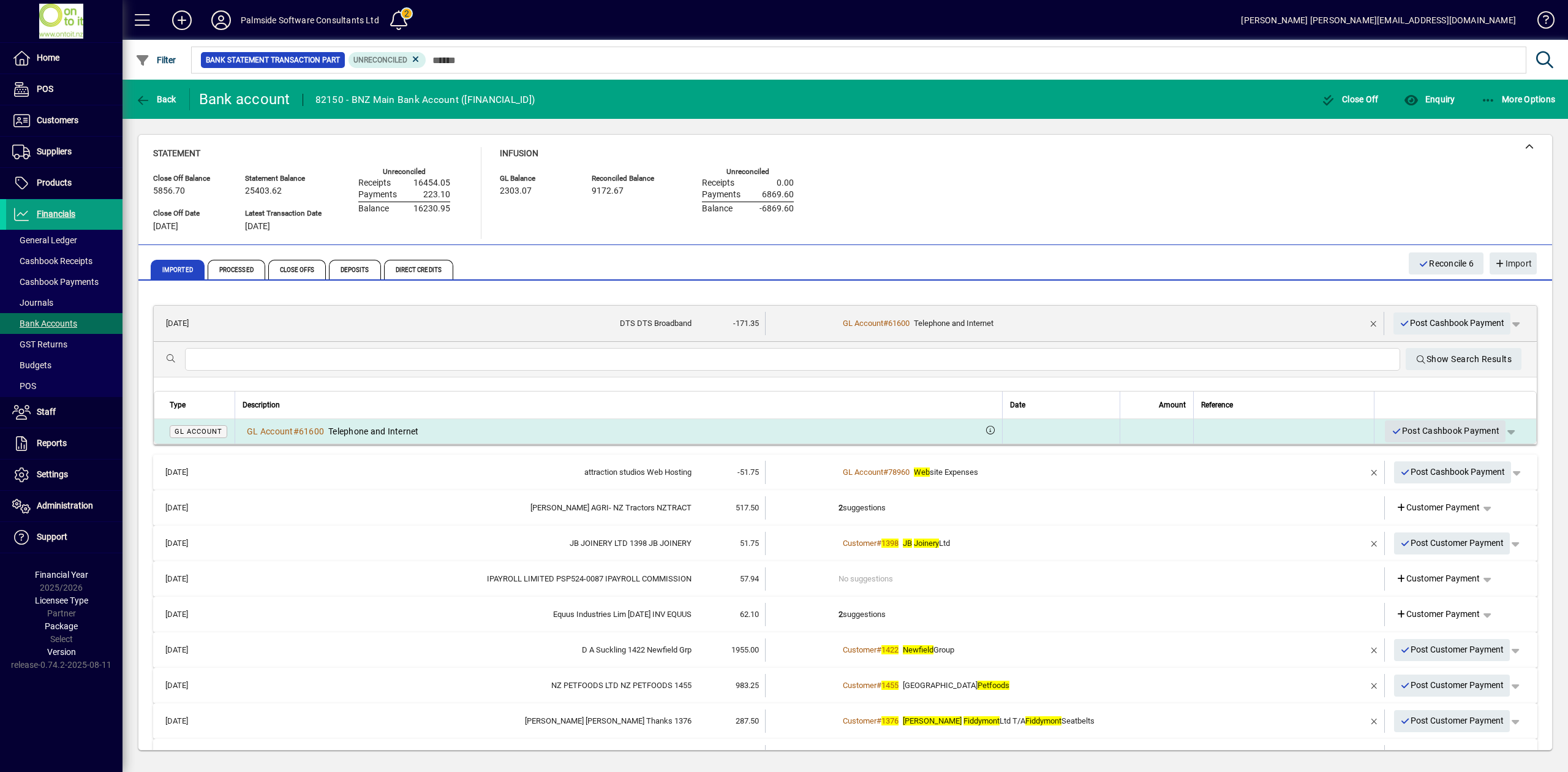
click at [1424, 431] on span "Post Cashbook Payment" at bounding box center [1445, 431] width 108 height 20
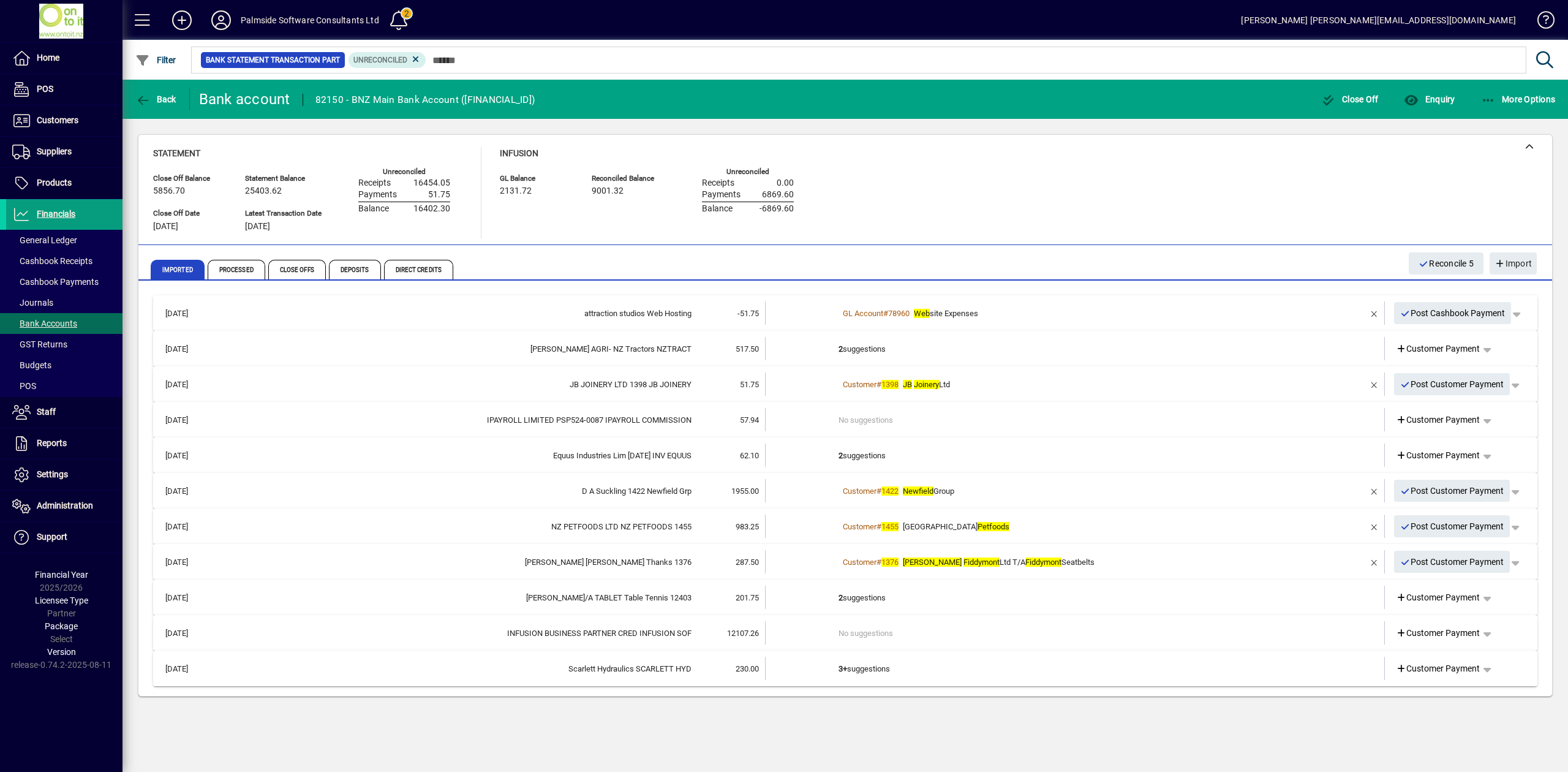
click at [1311, 309] on div "GL Account # 78960 Web site Expenses" at bounding box center [1076, 314] width 475 height 12
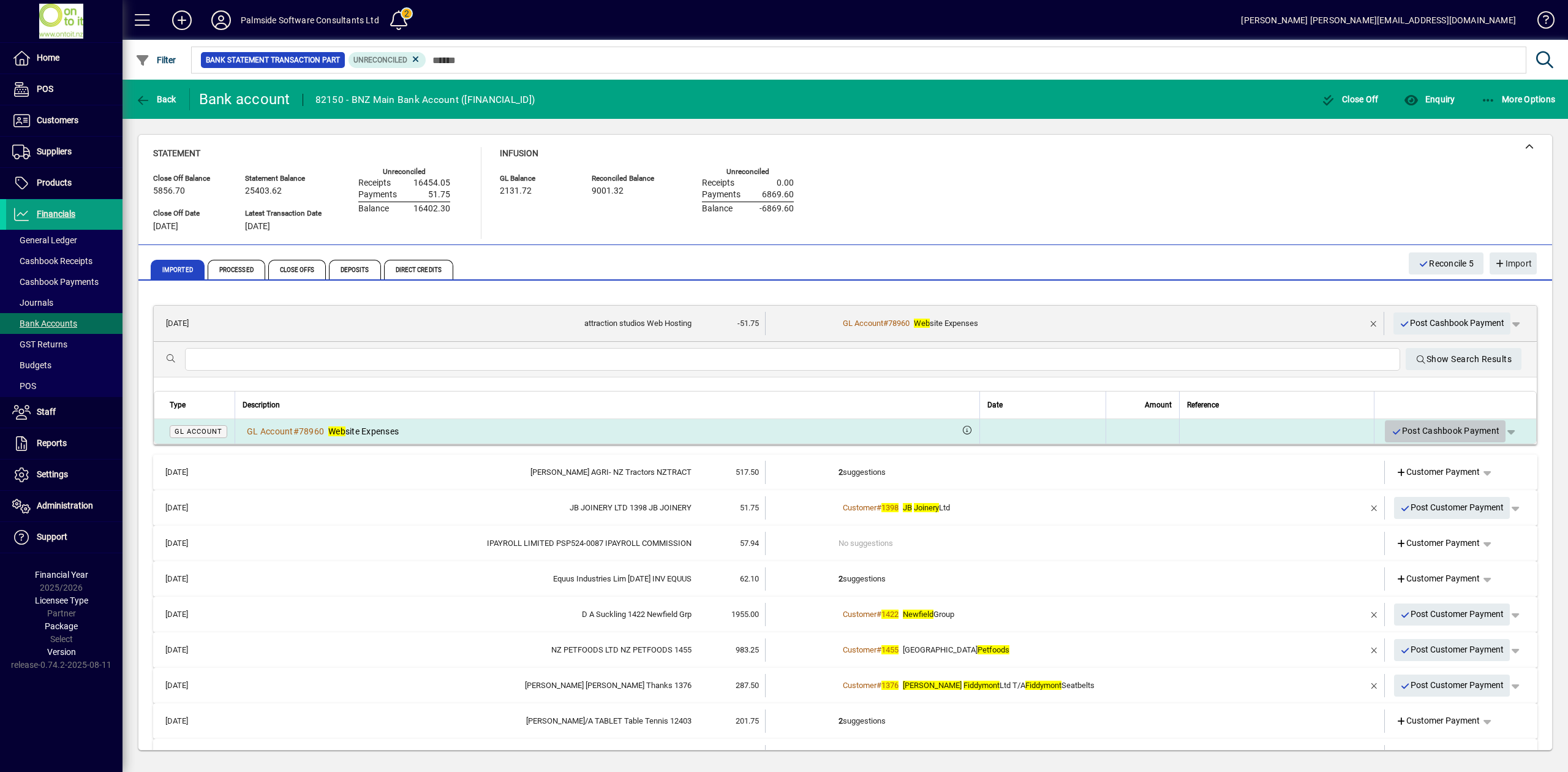
click at [1439, 431] on span "Post Cashbook Payment" at bounding box center [1445, 431] width 108 height 20
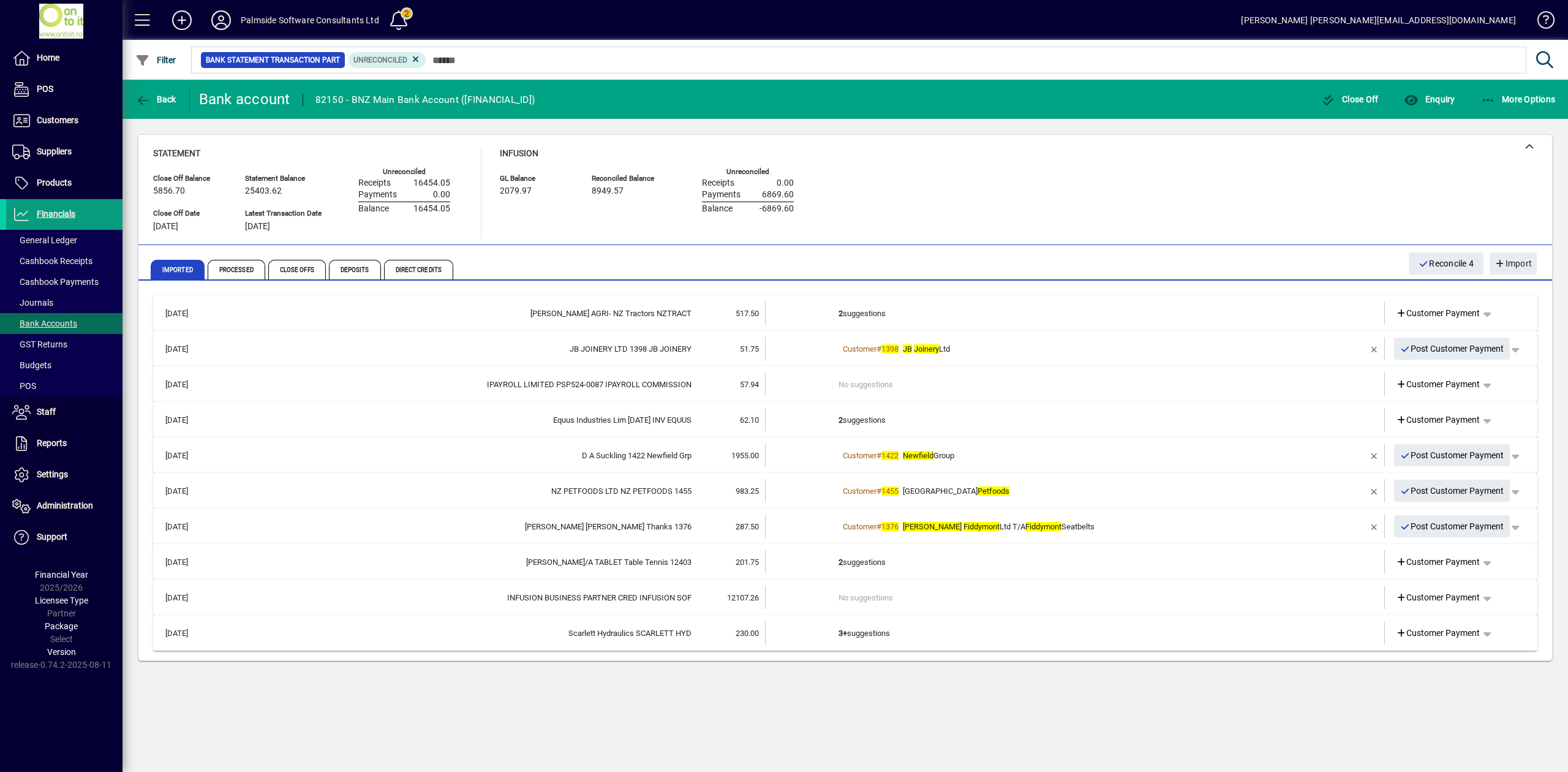
click at [1328, 311] on td at bounding box center [1338, 313] width 51 height 23
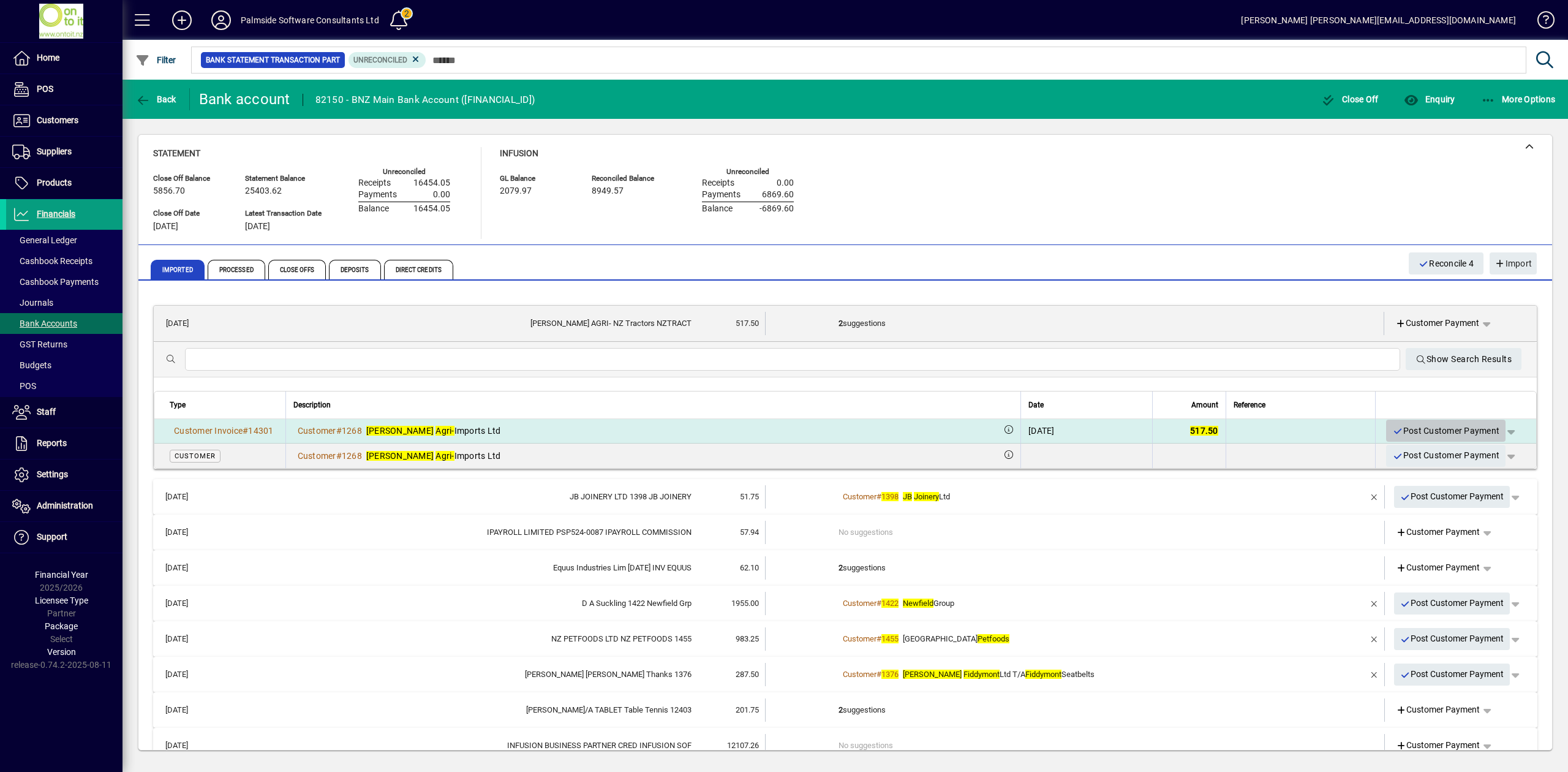
click at [1446, 427] on span "Post Customer Payment" at bounding box center [1446, 431] width 107 height 20
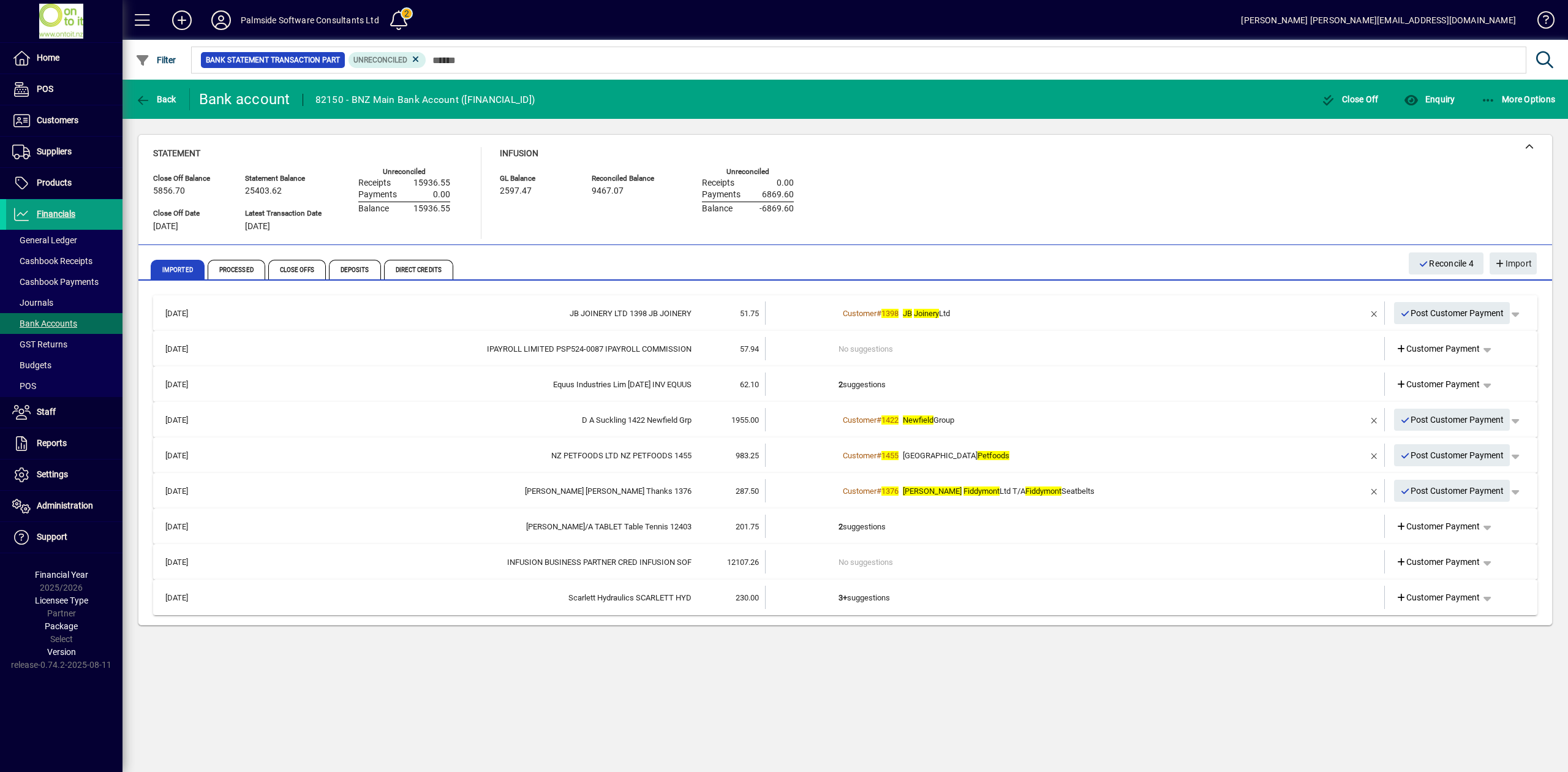
click at [1314, 314] on td at bounding box center [1338, 313] width 51 height 23
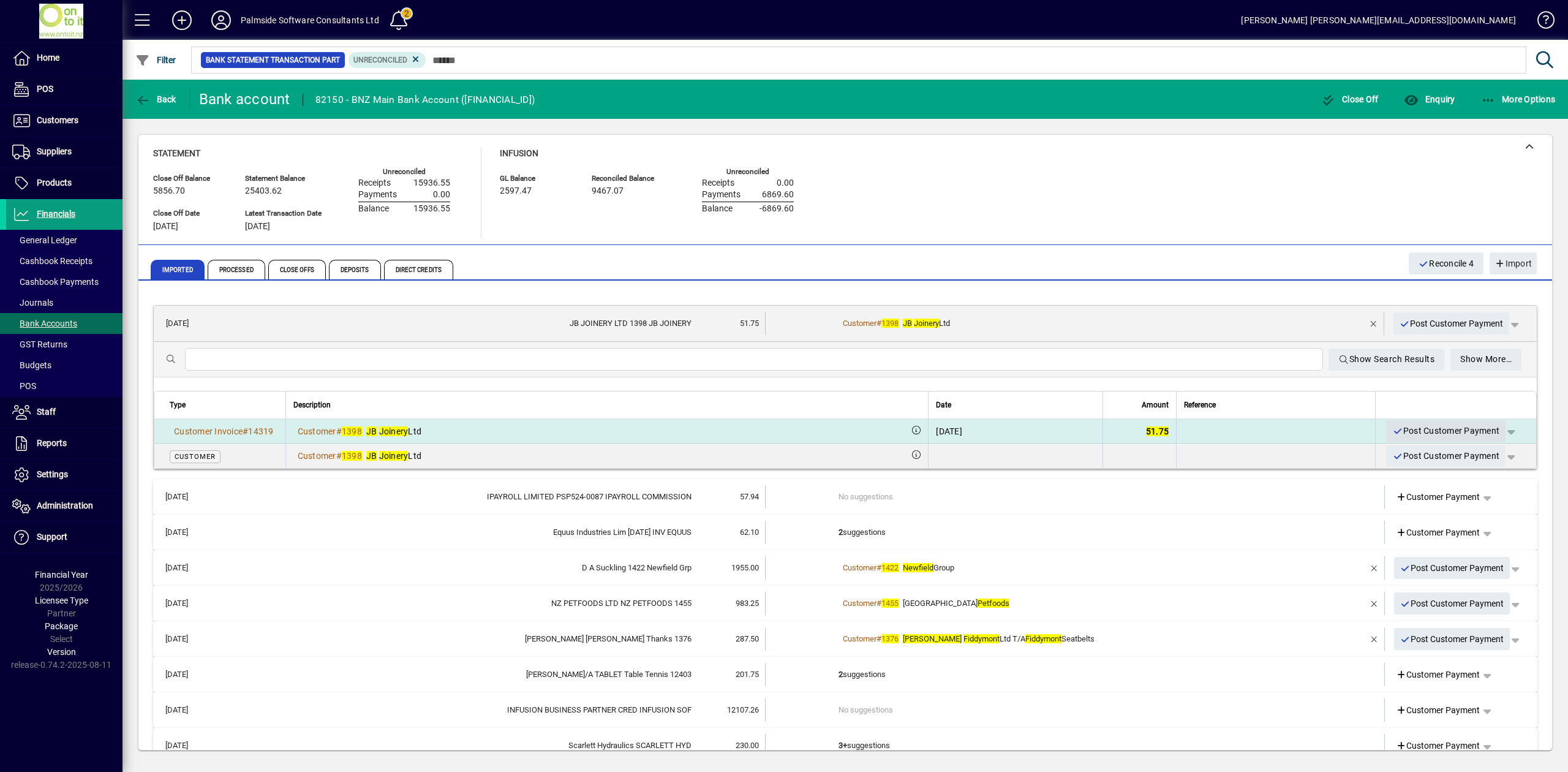
click at [1444, 429] on span "Post Customer Payment" at bounding box center [1446, 431] width 107 height 20
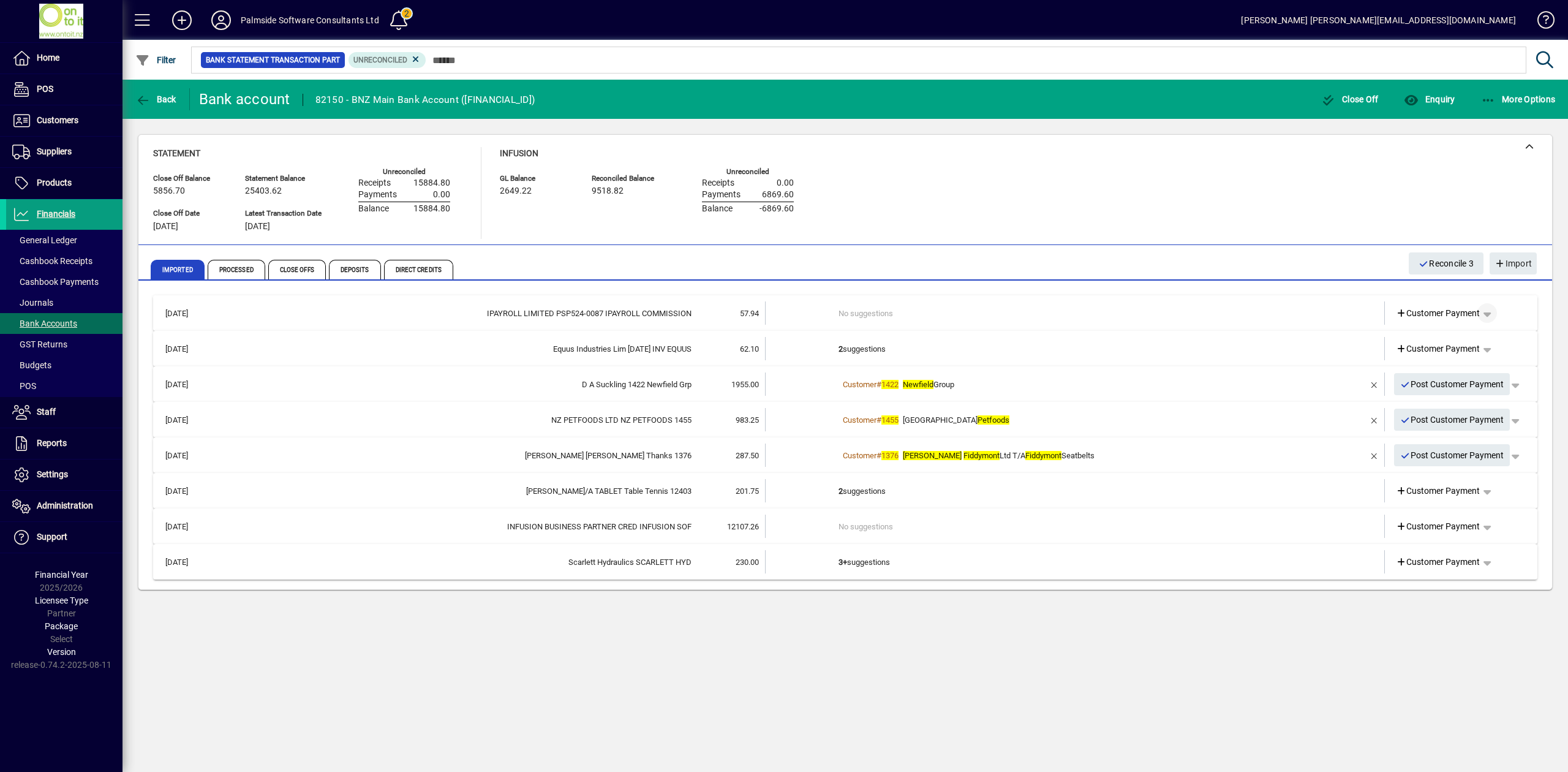
click at [1490, 313] on span "button" at bounding box center [1486, 313] width 29 height 29
click at [1470, 359] on span "Cashbook Receipt" at bounding box center [1452, 360] width 85 height 15
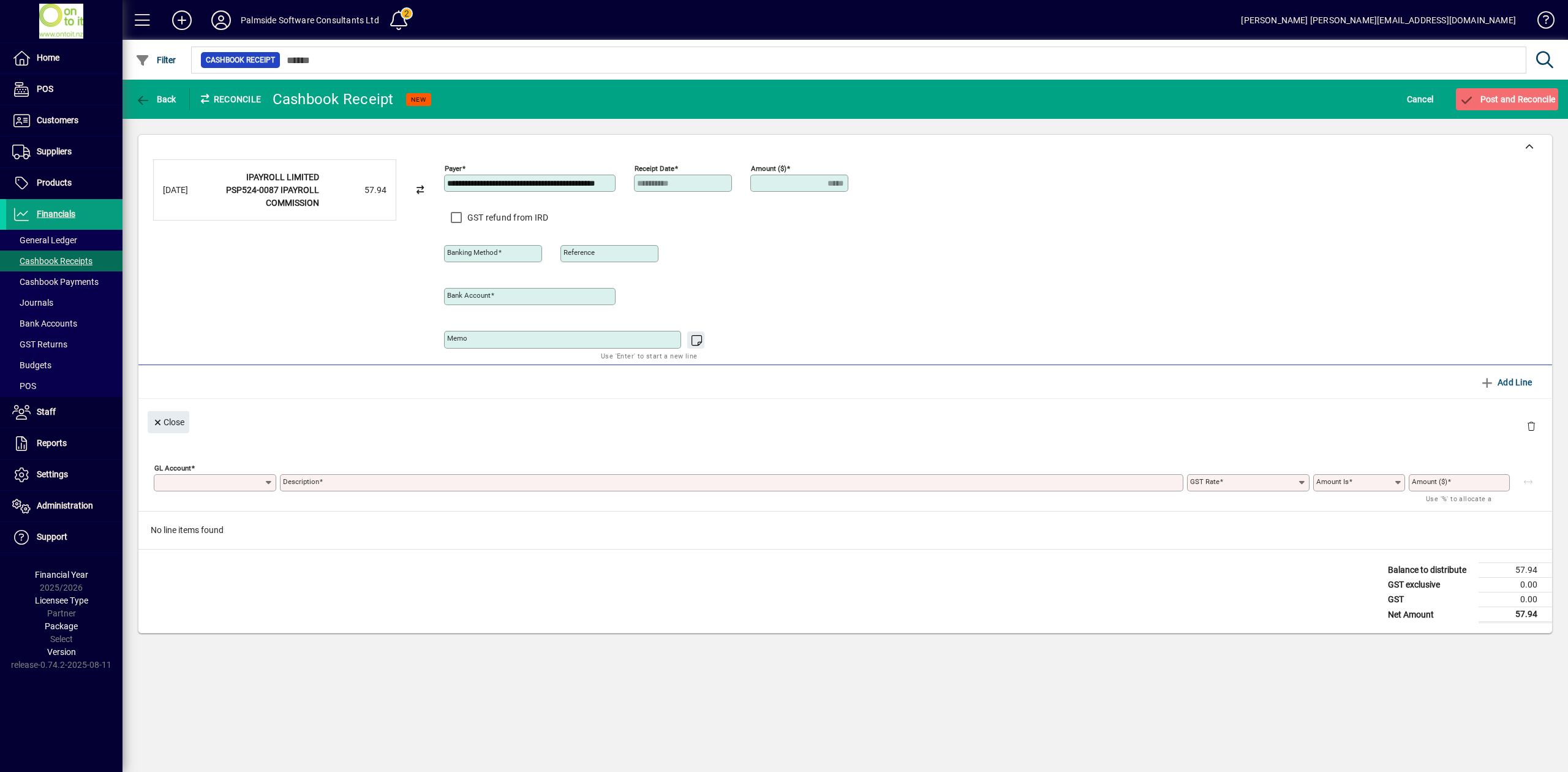
type input "**********"
type input "*****"
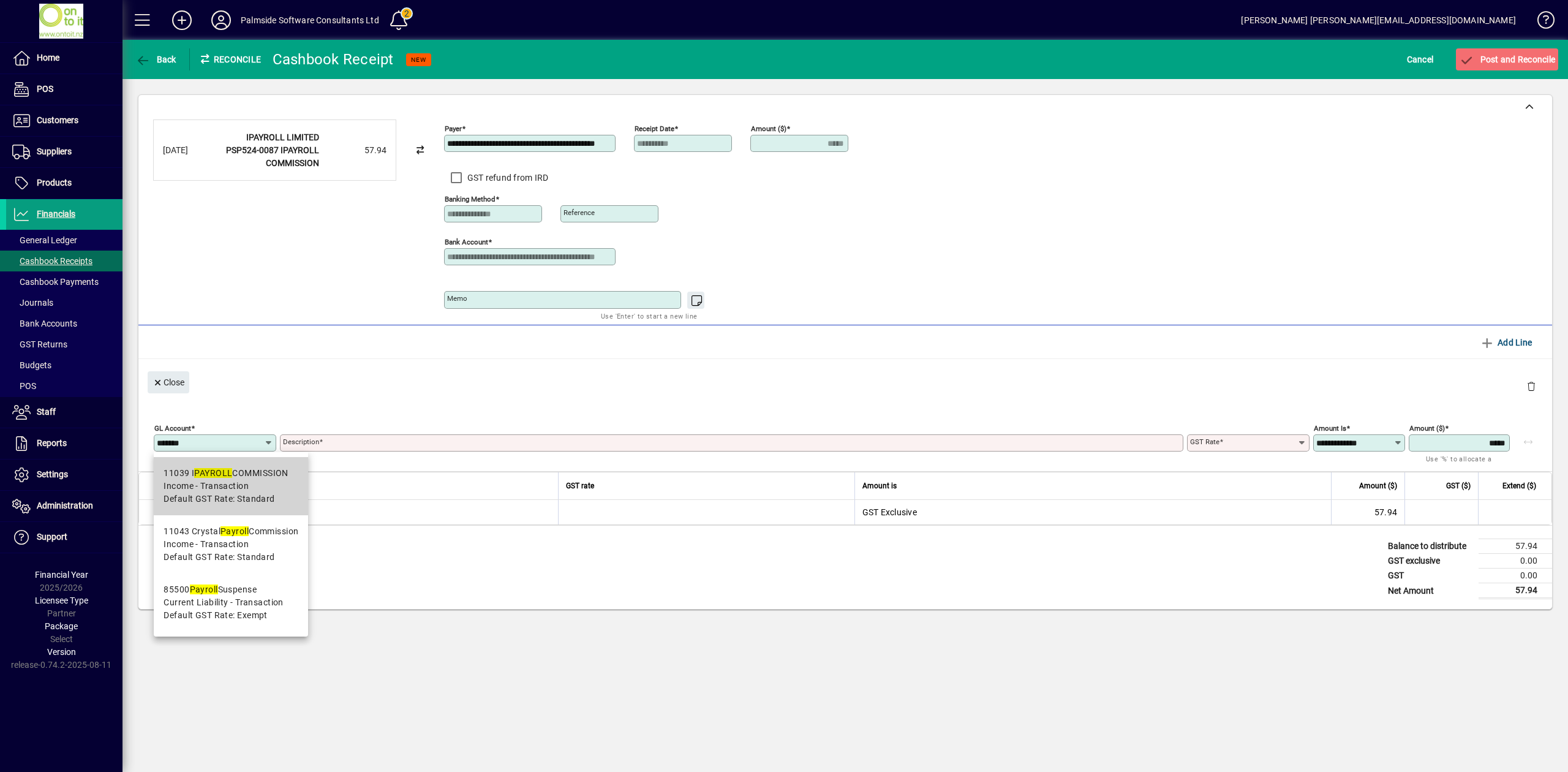
click at [219, 494] on span "Default GST Rate: Standard" at bounding box center [219, 499] width 111 height 13
type input "*****"
type input "**********"
type input "********"
type input "**********"
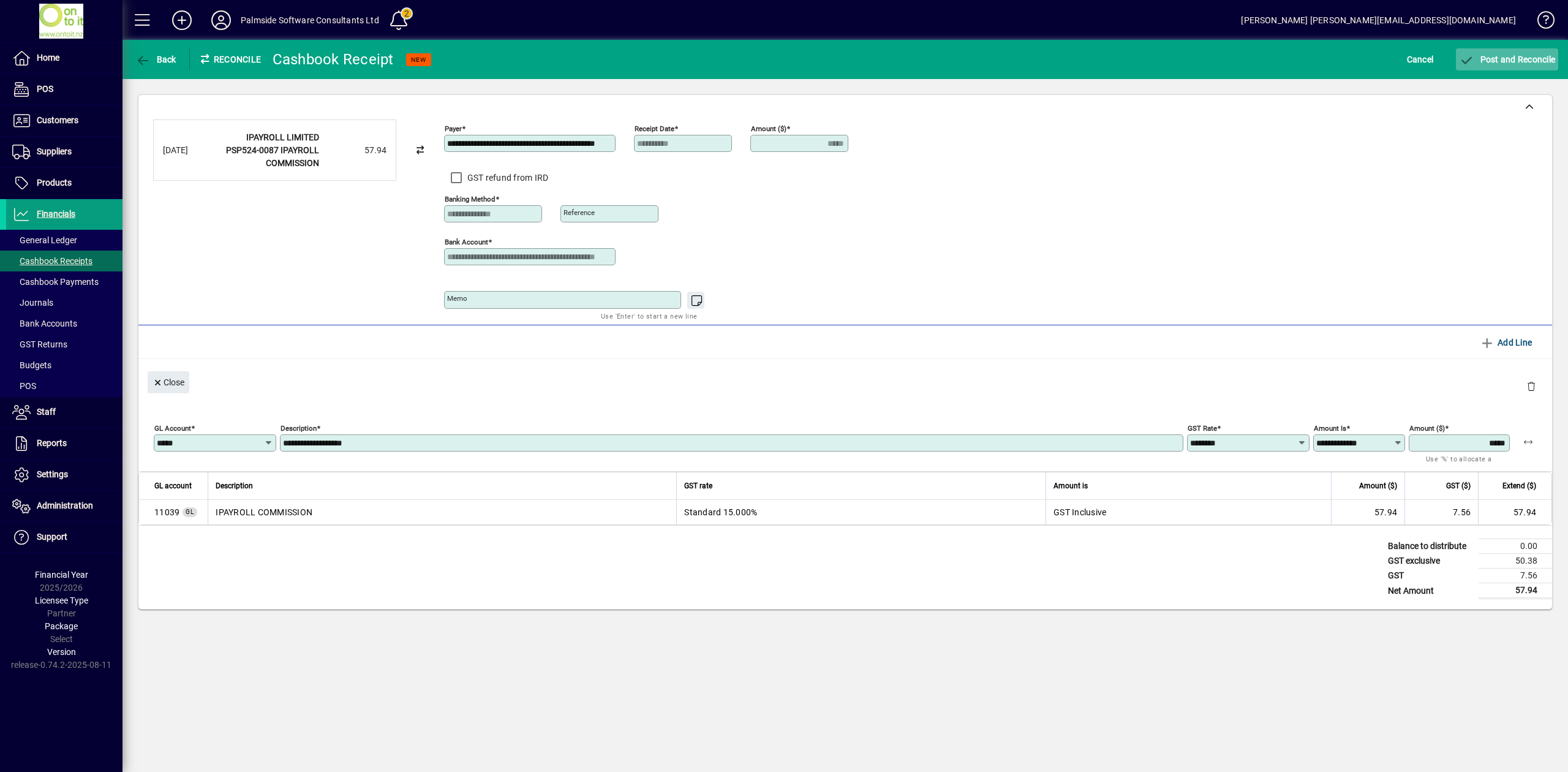
click at [1516, 63] on span "Post and Reconcile" at bounding box center [1506, 59] width 96 height 10
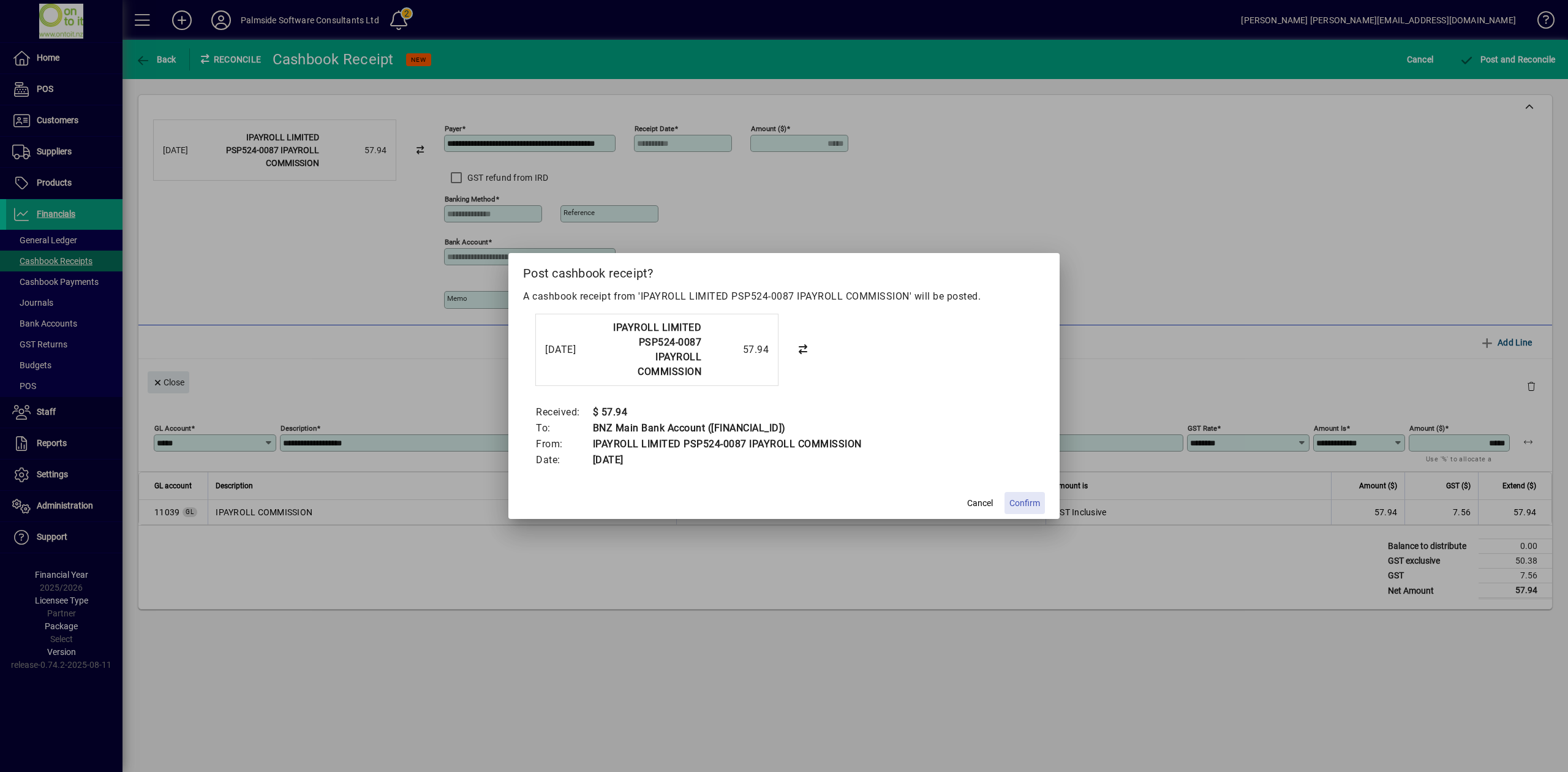
click at [1020, 503] on span "Confirm" at bounding box center [1024, 503] width 31 height 13
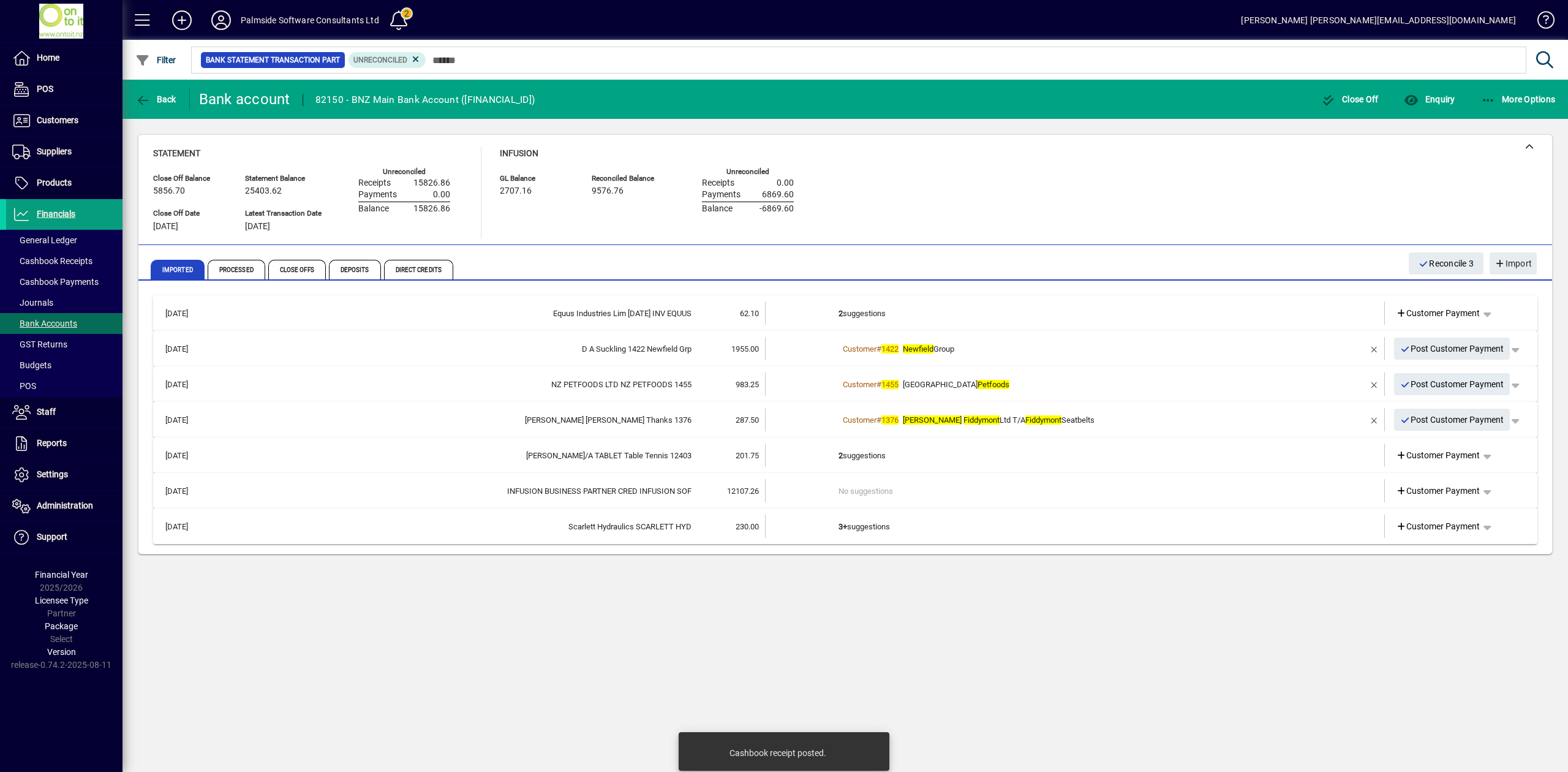
click at [1324, 315] on td at bounding box center [1338, 313] width 51 height 23
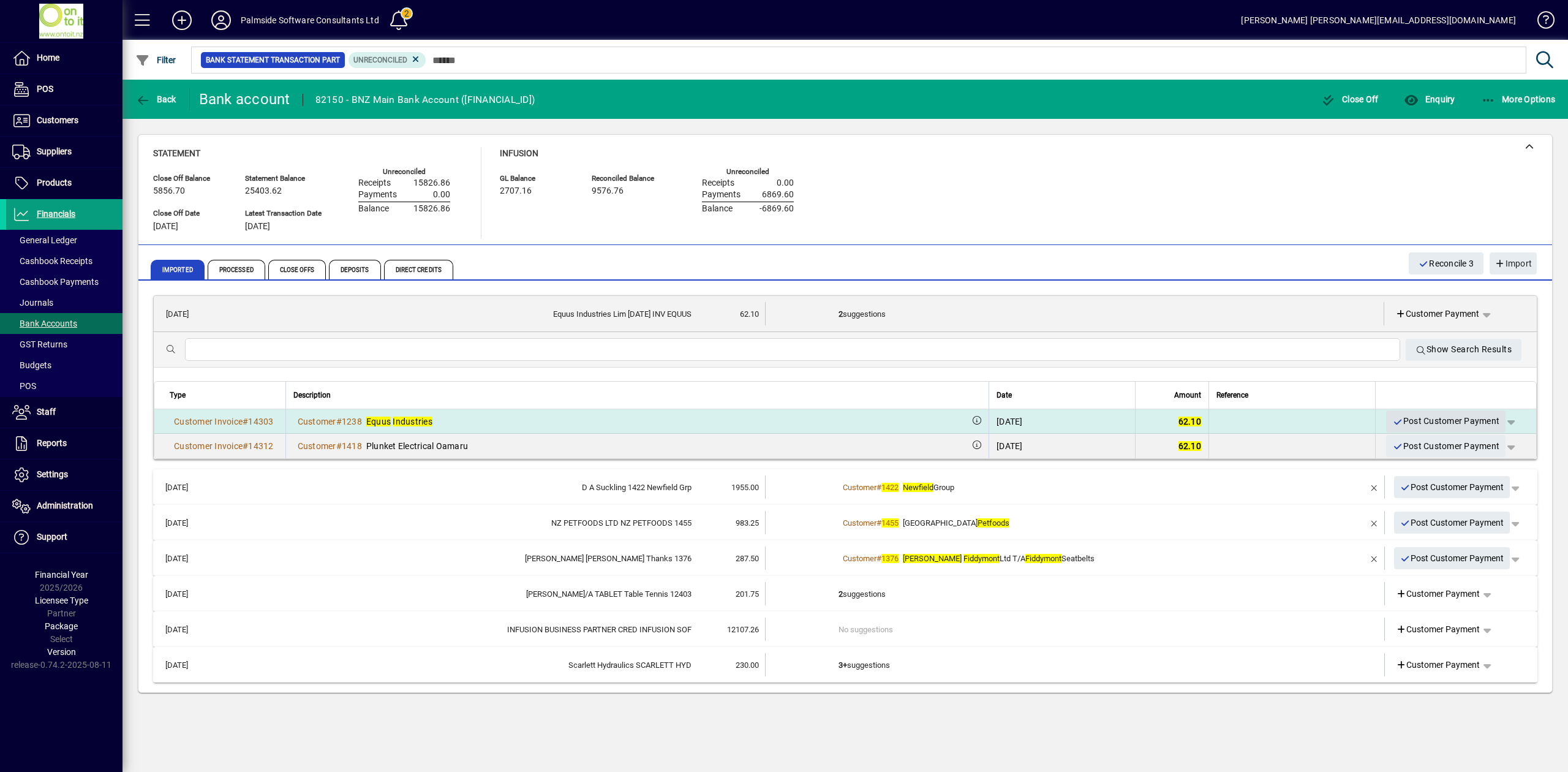
click at [1438, 419] on span "Post Customer Payment" at bounding box center [1446, 420] width 107 height 20
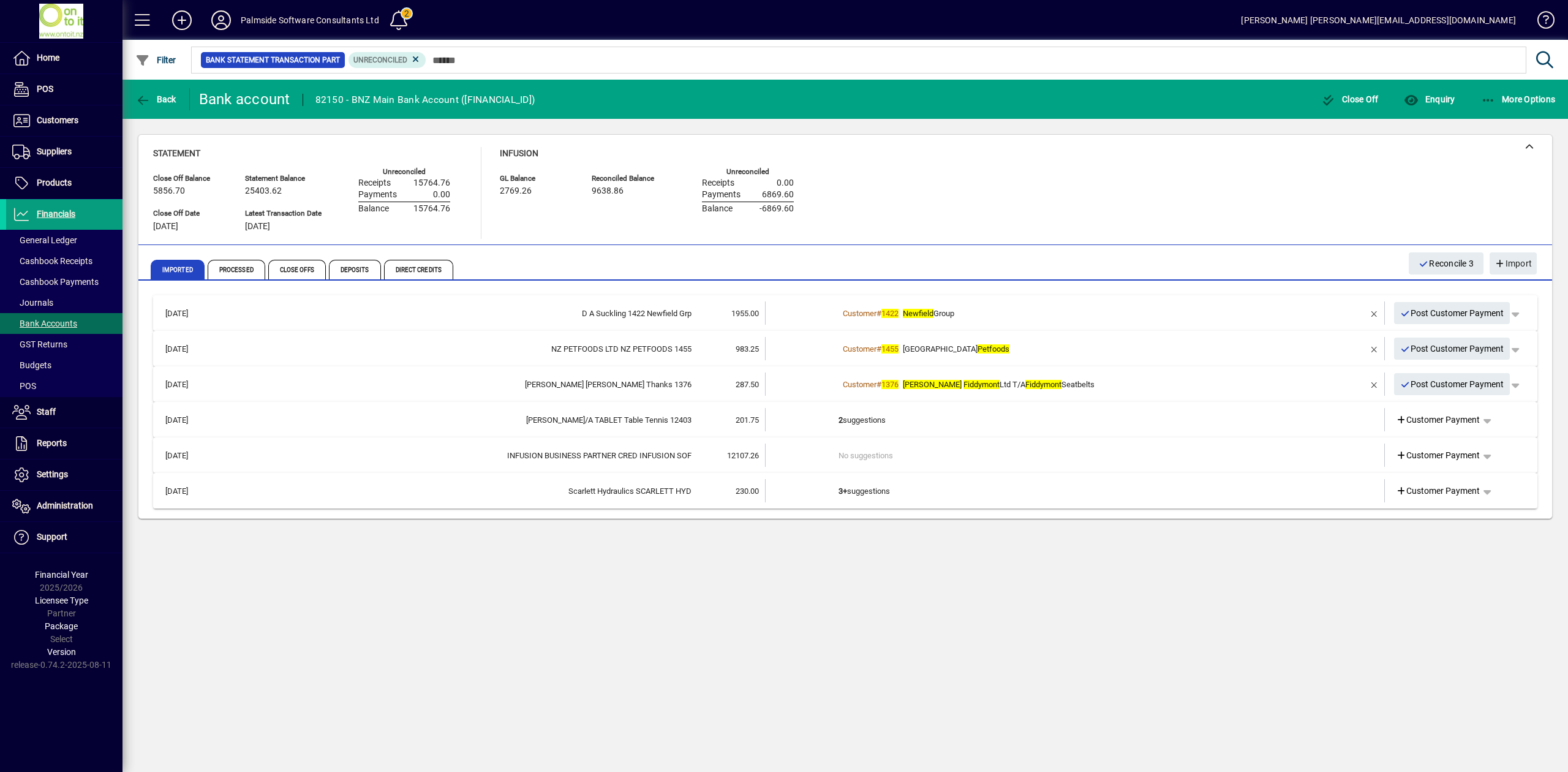
click at [1304, 312] on div "Customer # 1422 Newfield Group" at bounding box center [1076, 314] width 475 height 12
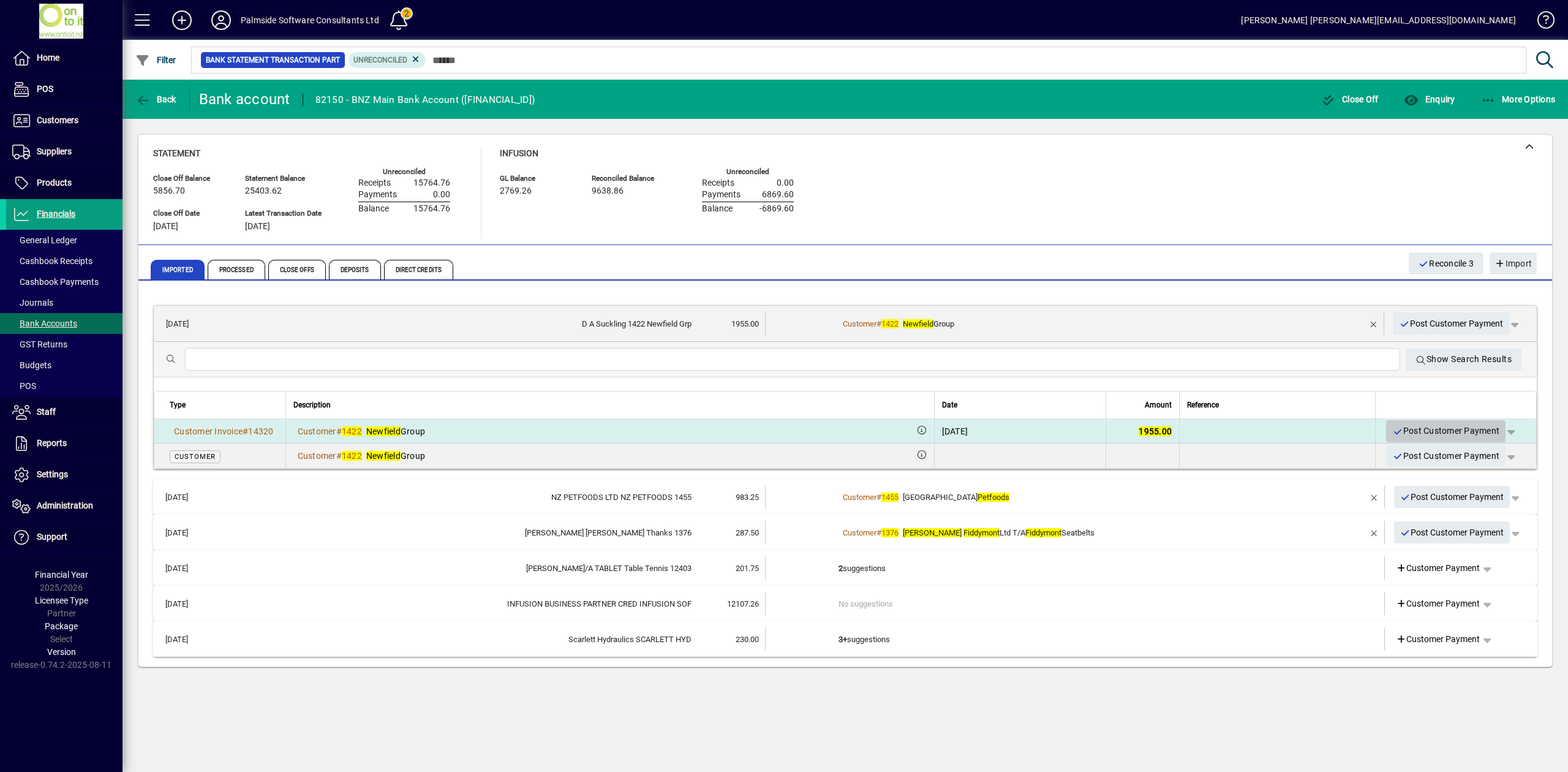
click at [1419, 425] on span "Post Customer Payment" at bounding box center [1446, 431] width 107 height 20
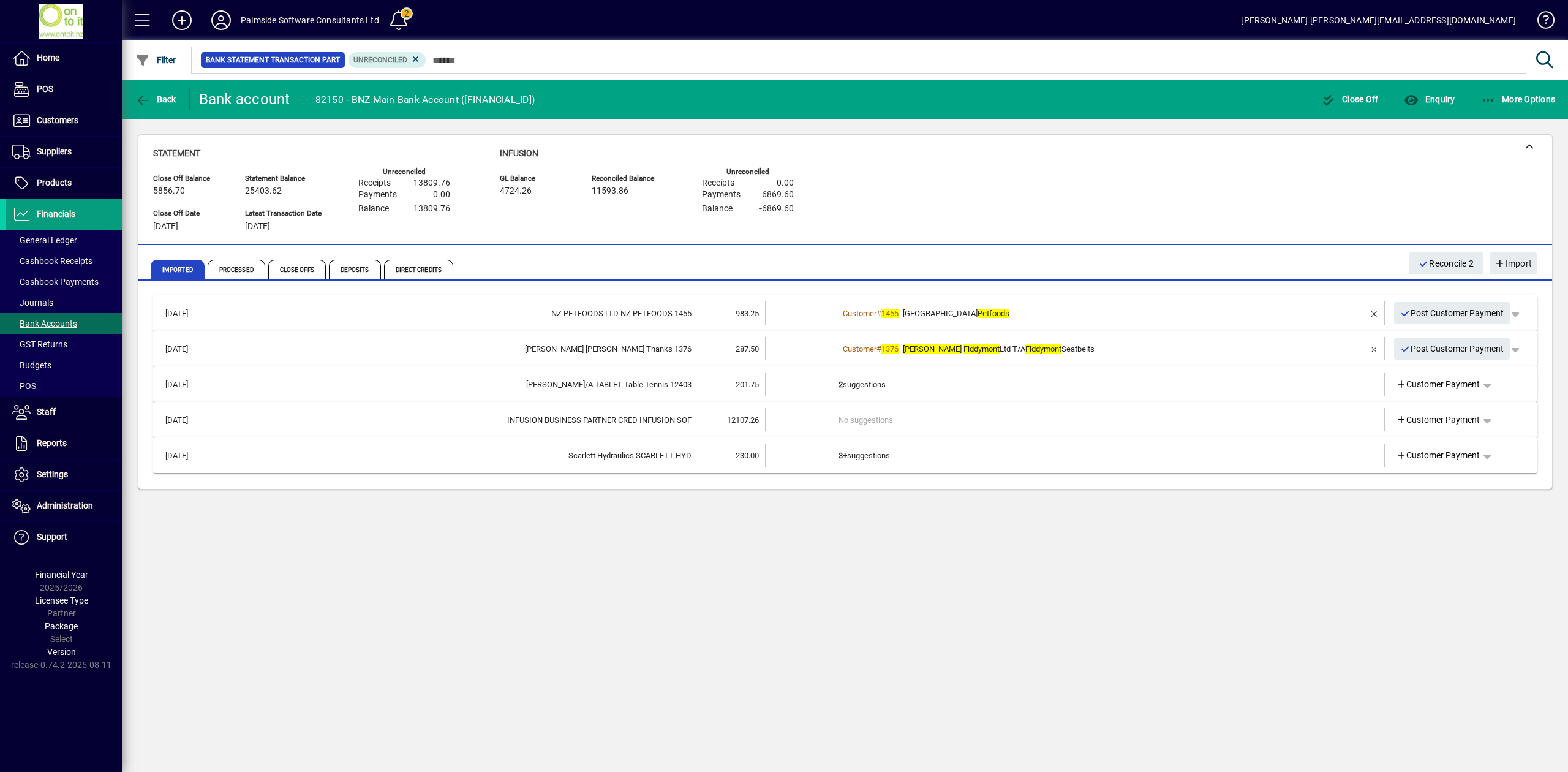
click at [1326, 310] on td at bounding box center [1338, 313] width 51 height 23
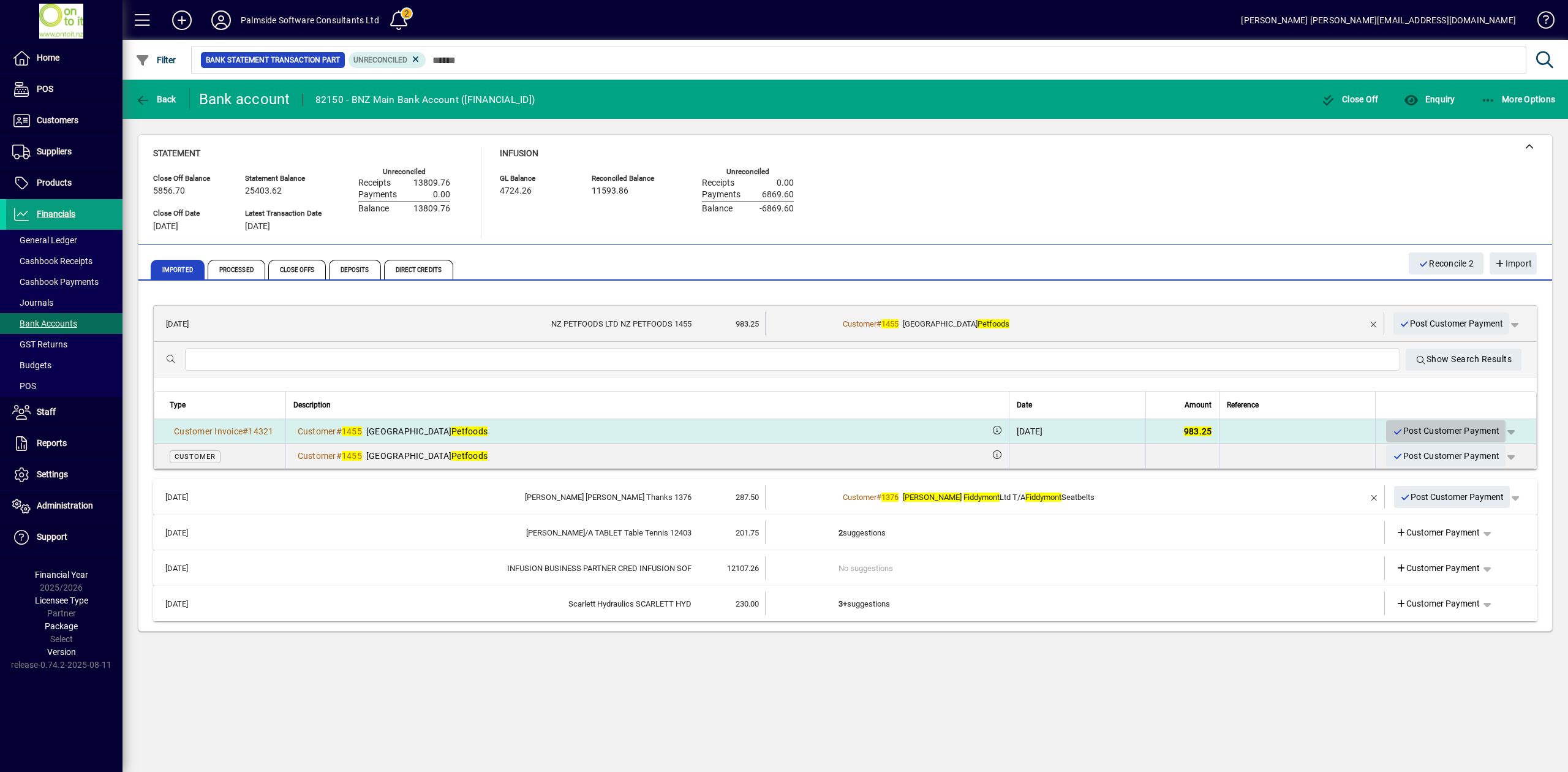
click at [1462, 427] on span "Post Customer Payment" at bounding box center [1446, 431] width 107 height 20
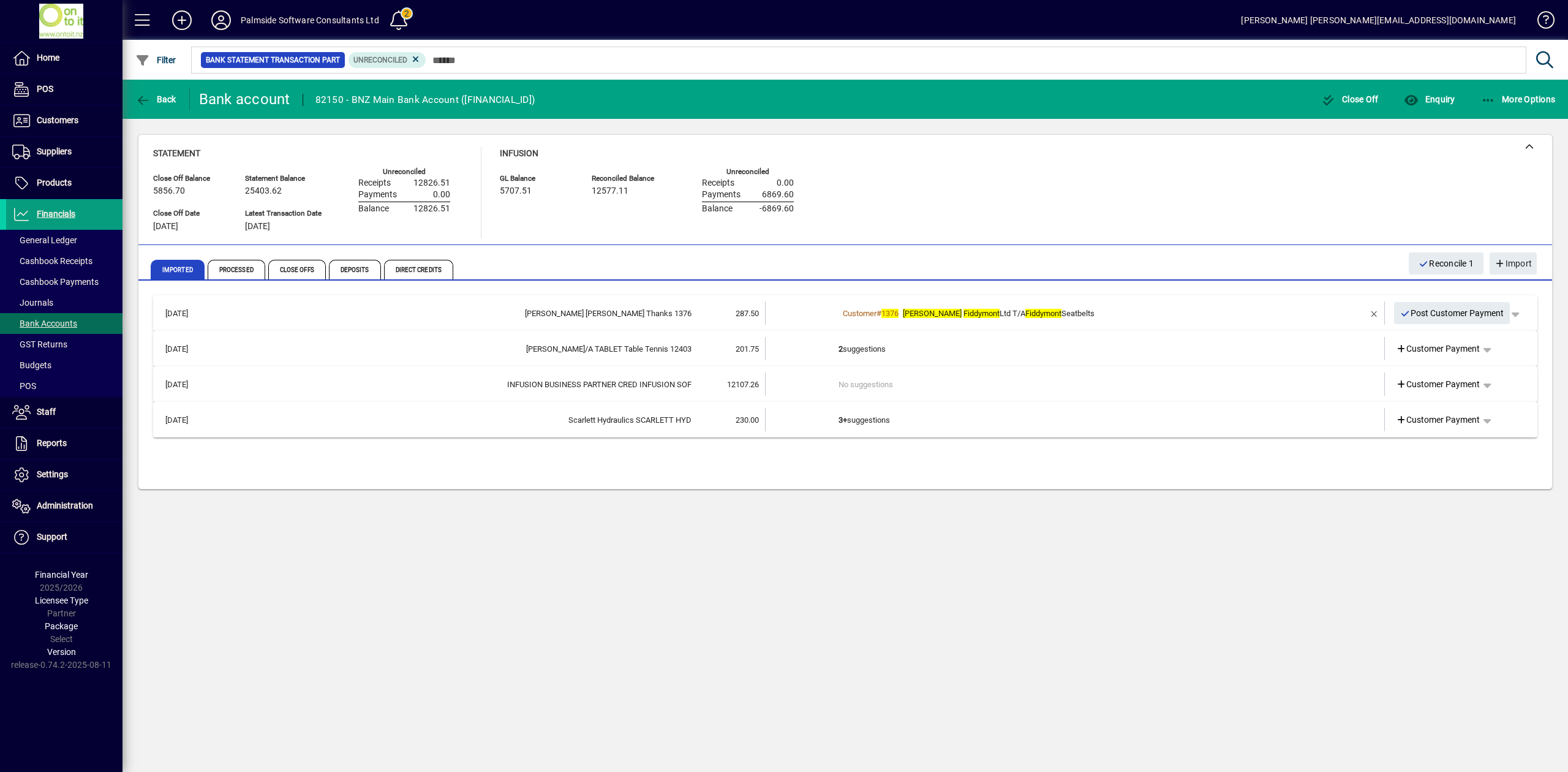
click at [1323, 315] on td at bounding box center [1338, 313] width 51 height 23
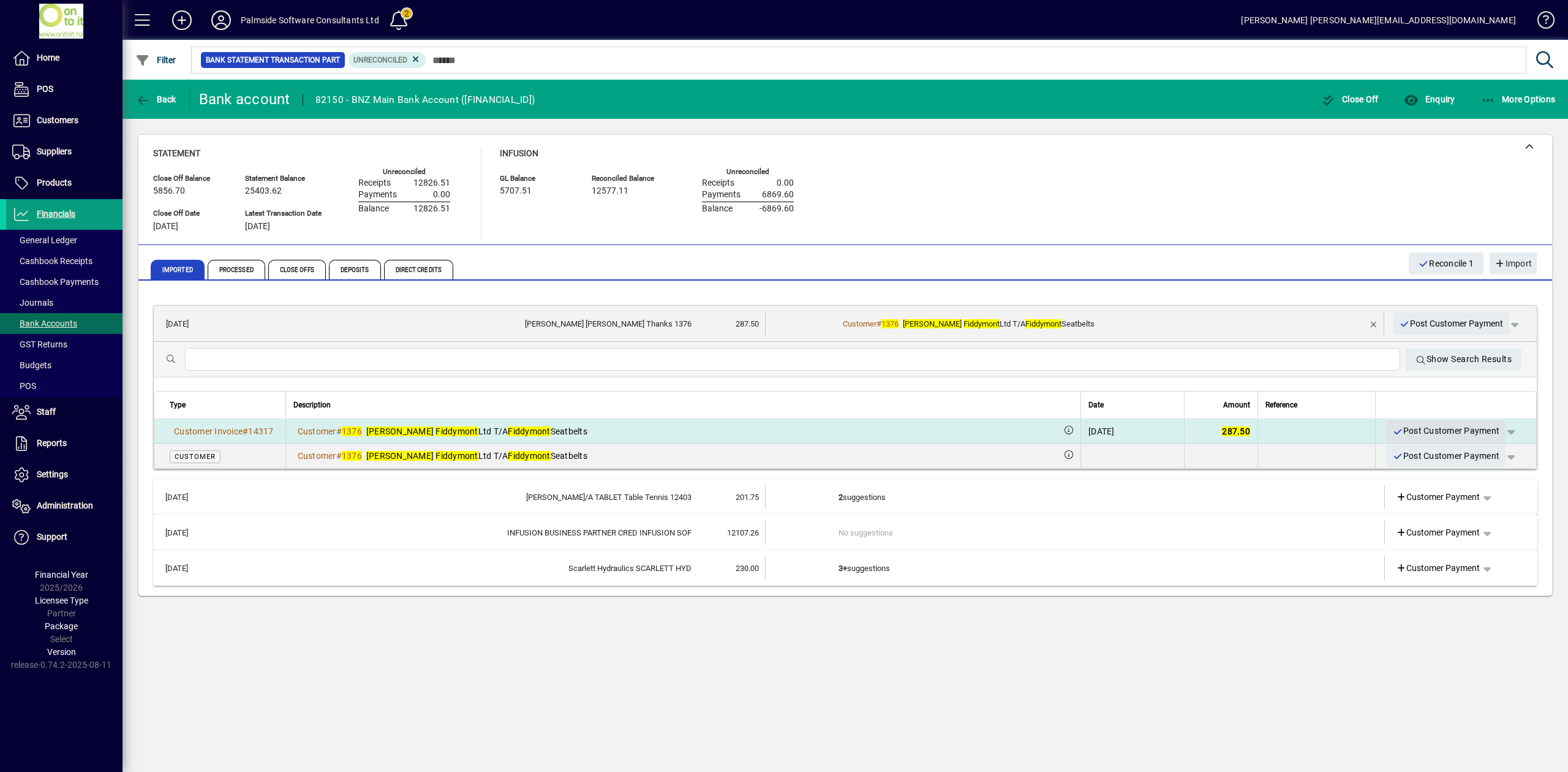
click at [1438, 427] on span "Post Customer Payment" at bounding box center [1446, 431] width 107 height 20
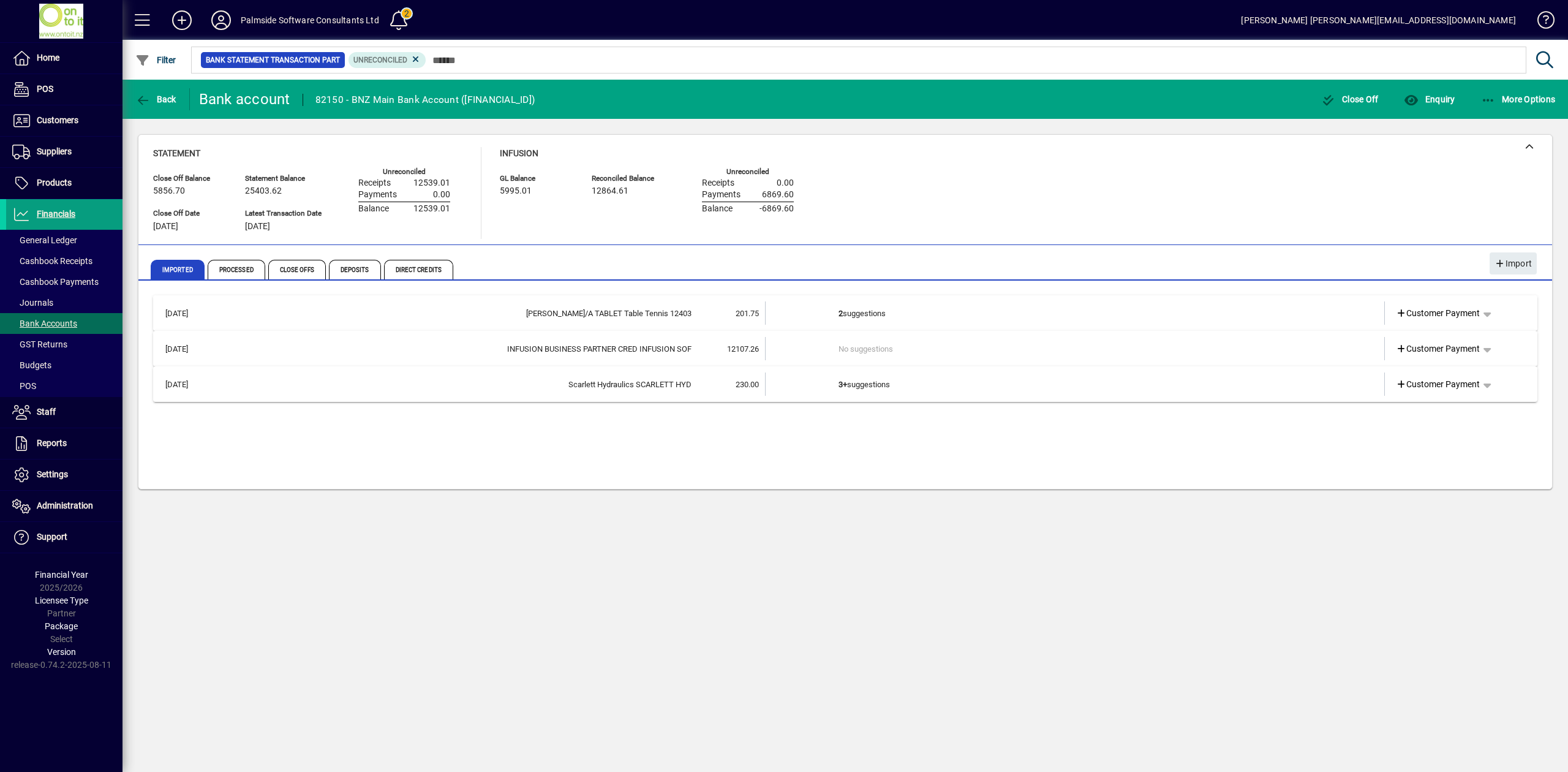
click at [1324, 312] on td at bounding box center [1338, 313] width 51 height 23
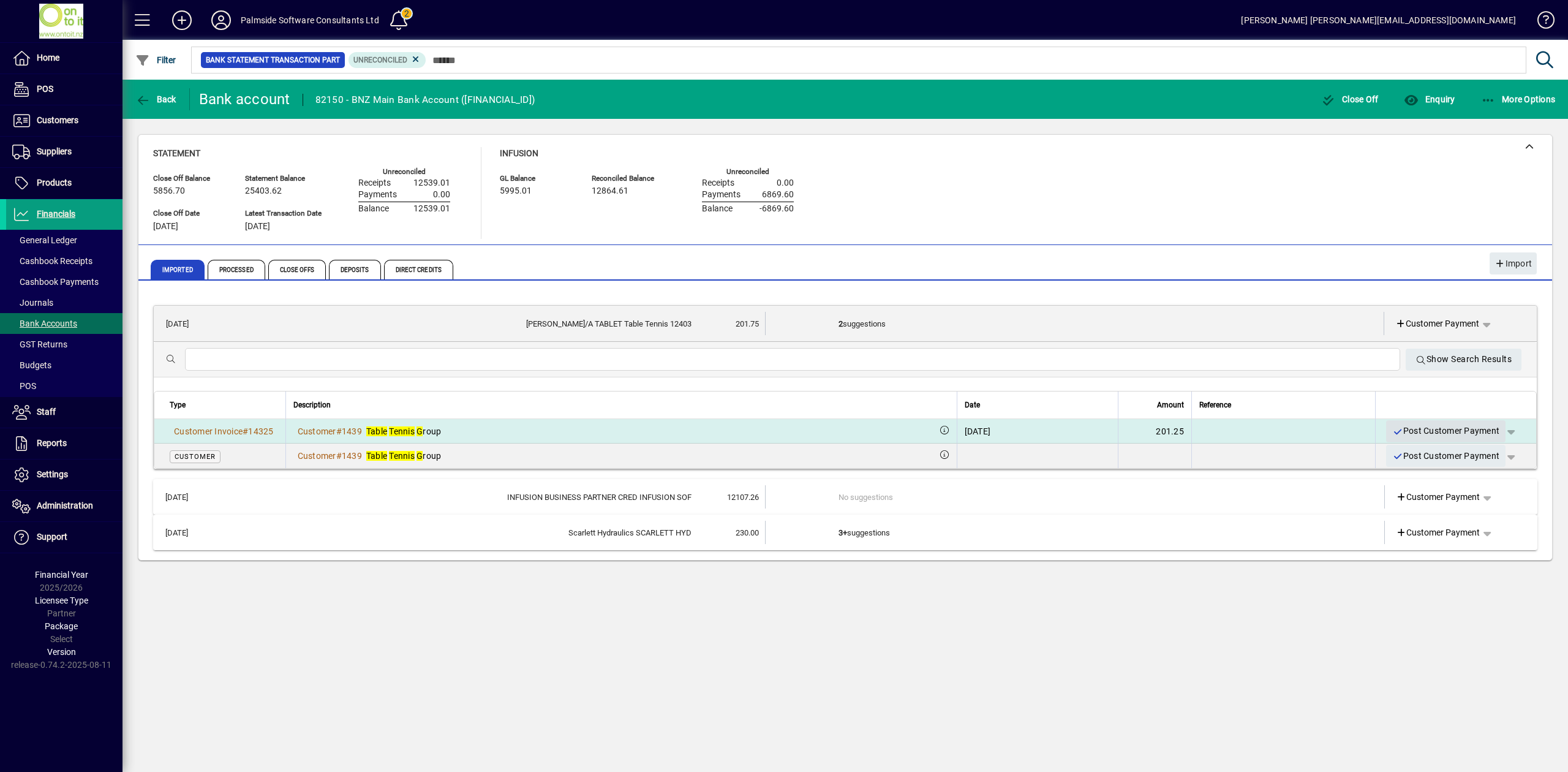
click at [1446, 424] on span "Post Customer Payment" at bounding box center [1446, 431] width 107 height 20
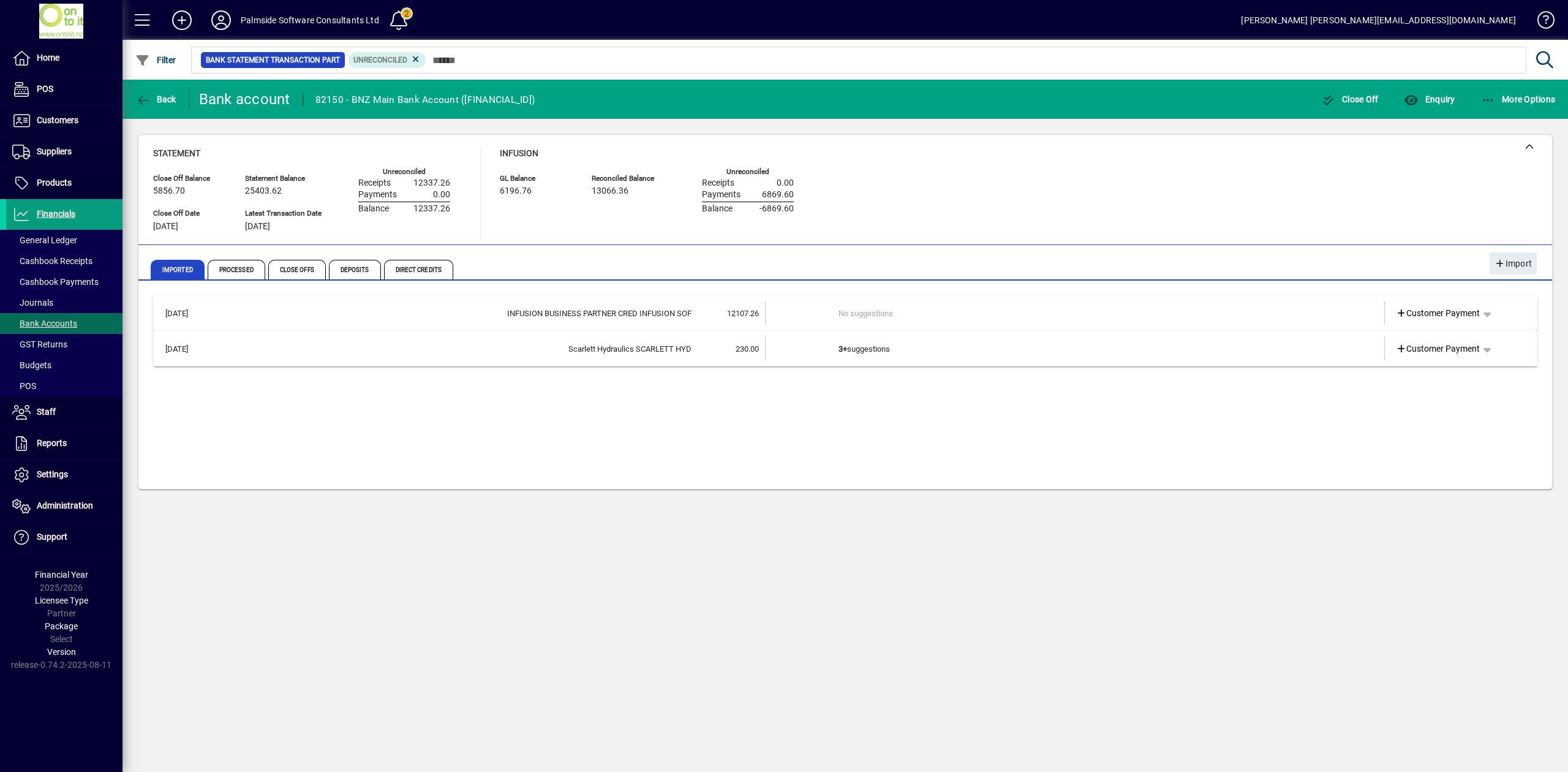
click at [1335, 312] on td at bounding box center [1338, 313] width 51 height 23
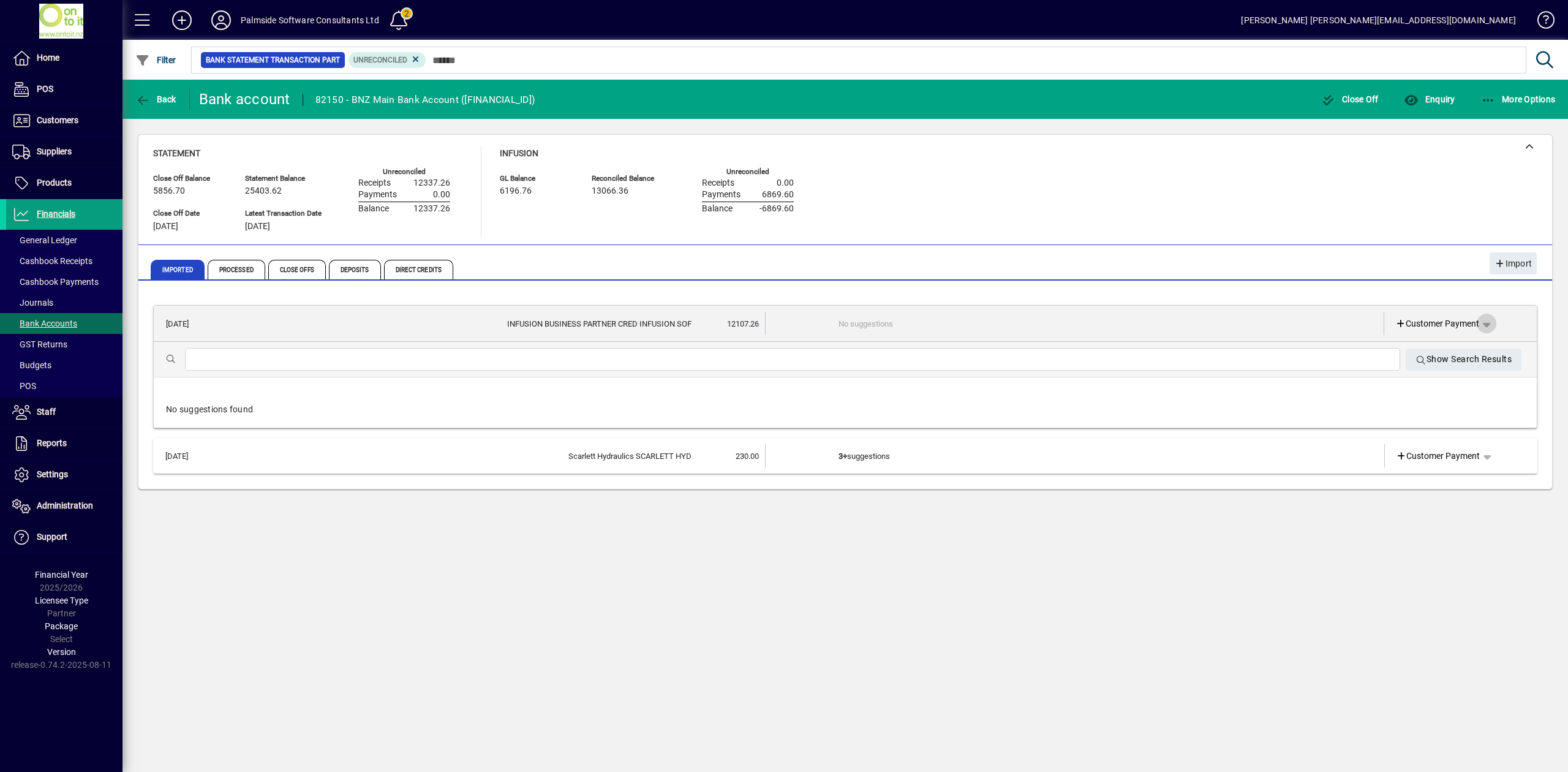
click at [1483, 324] on span "button" at bounding box center [1486, 323] width 29 height 29
click at [1453, 321] on div at bounding box center [784, 386] width 1568 height 772
click at [1453, 321] on span "Customer Payment" at bounding box center [1438, 323] width 85 height 13
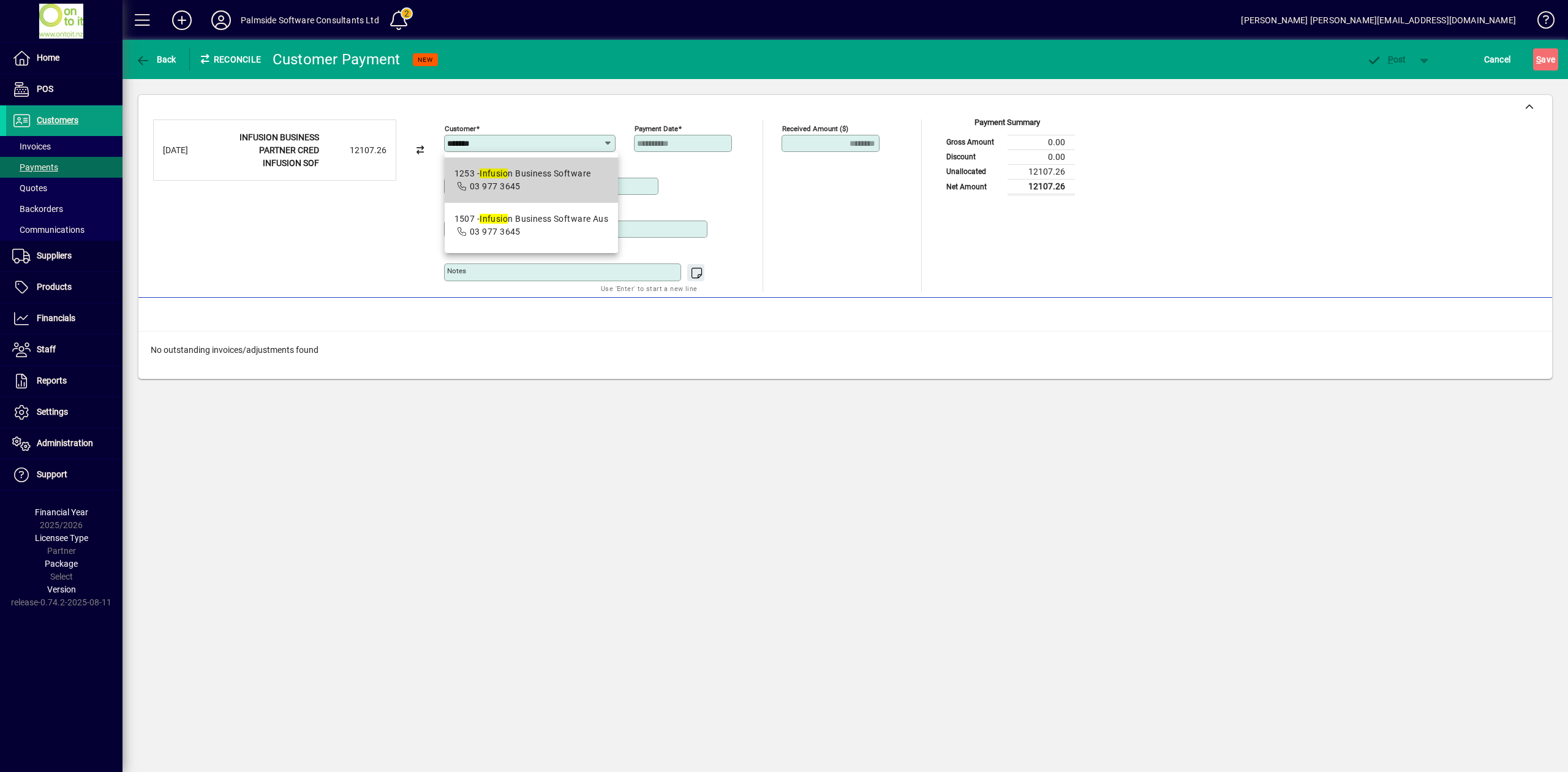
click at [537, 182] on span "1253 - Infusio n Business Software 03 977 3645" at bounding box center [522, 180] width 137 height 26
type input "**********"
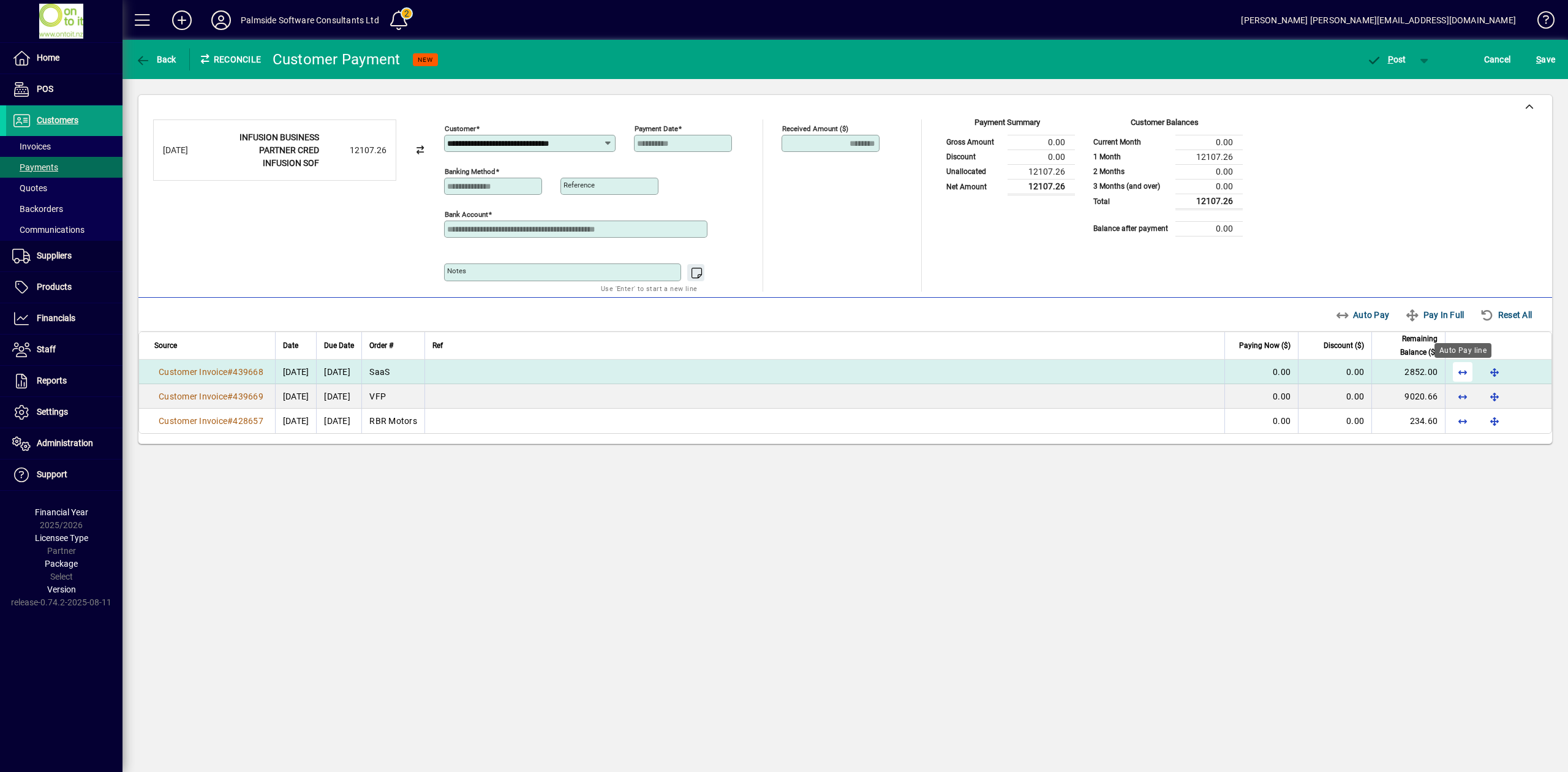
click at [1466, 370] on span "button" at bounding box center [1461, 371] width 29 height 29
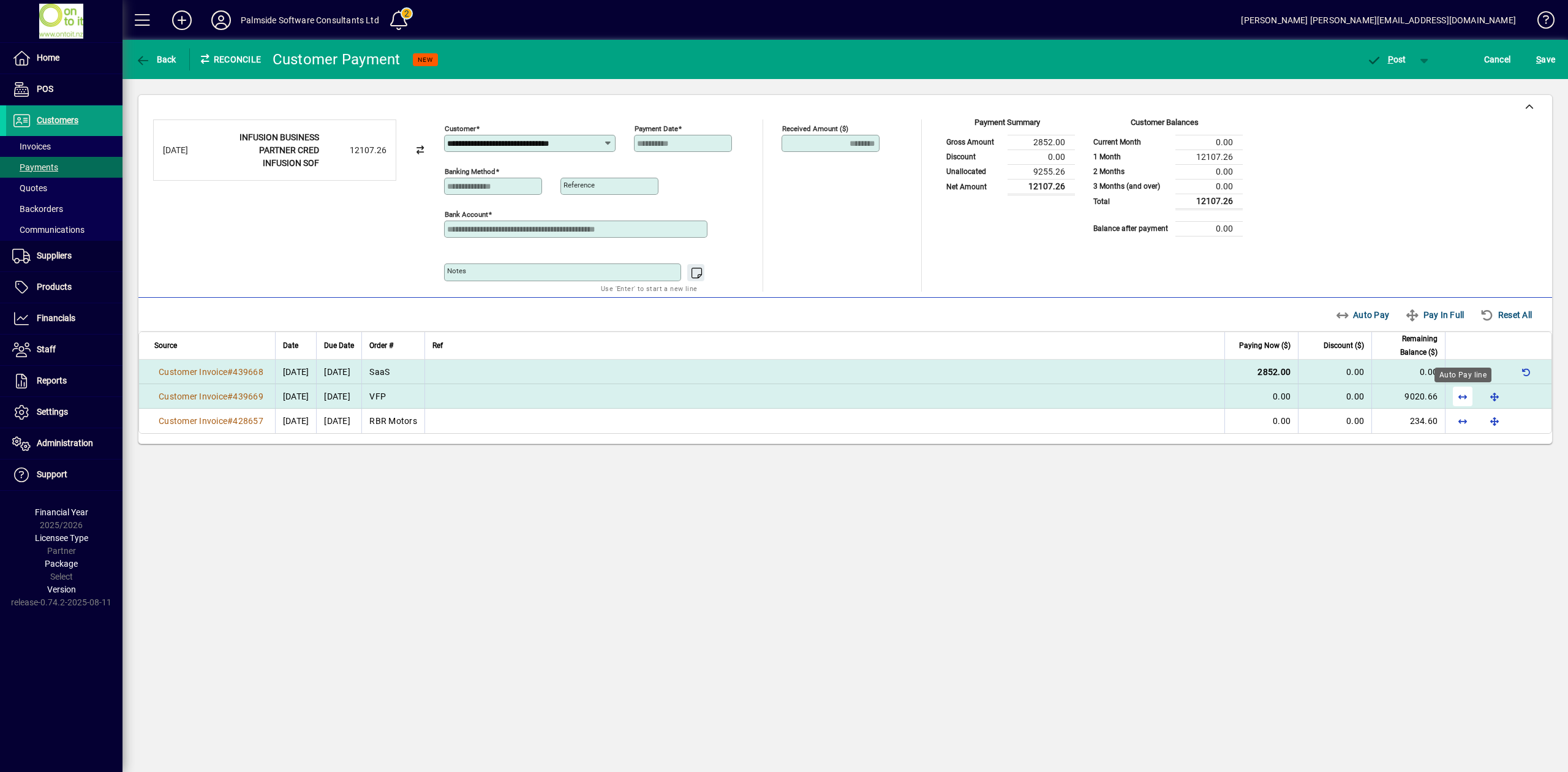
click at [1460, 389] on span "button" at bounding box center [1461, 396] width 29 height 29
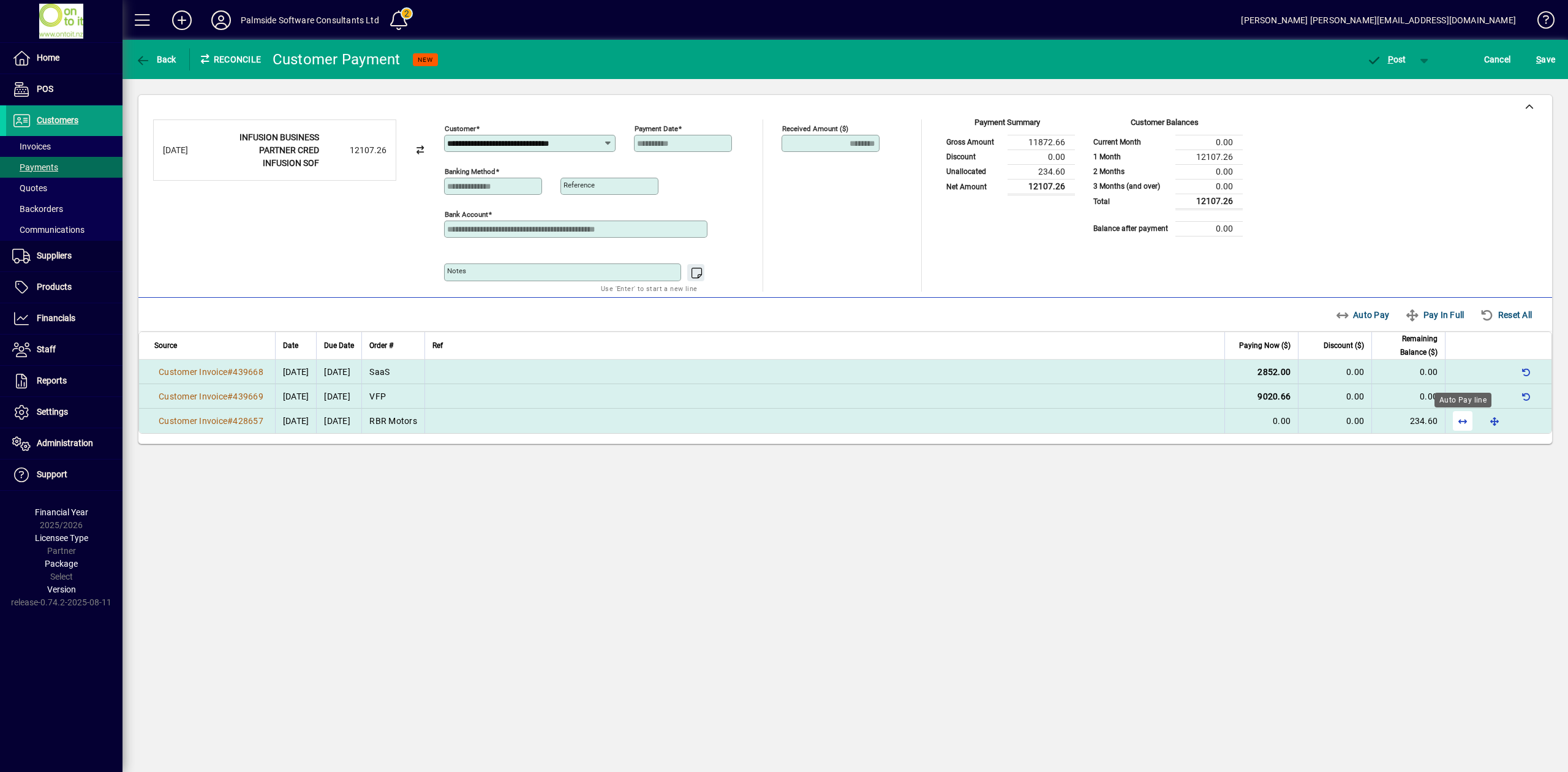
click at [1460, 422] on span "button" at bounding box center [1461, 420] width 29 height 29
click at [1391, 59] on span "P" at bounding box center [1390, 59] width 5 height 10
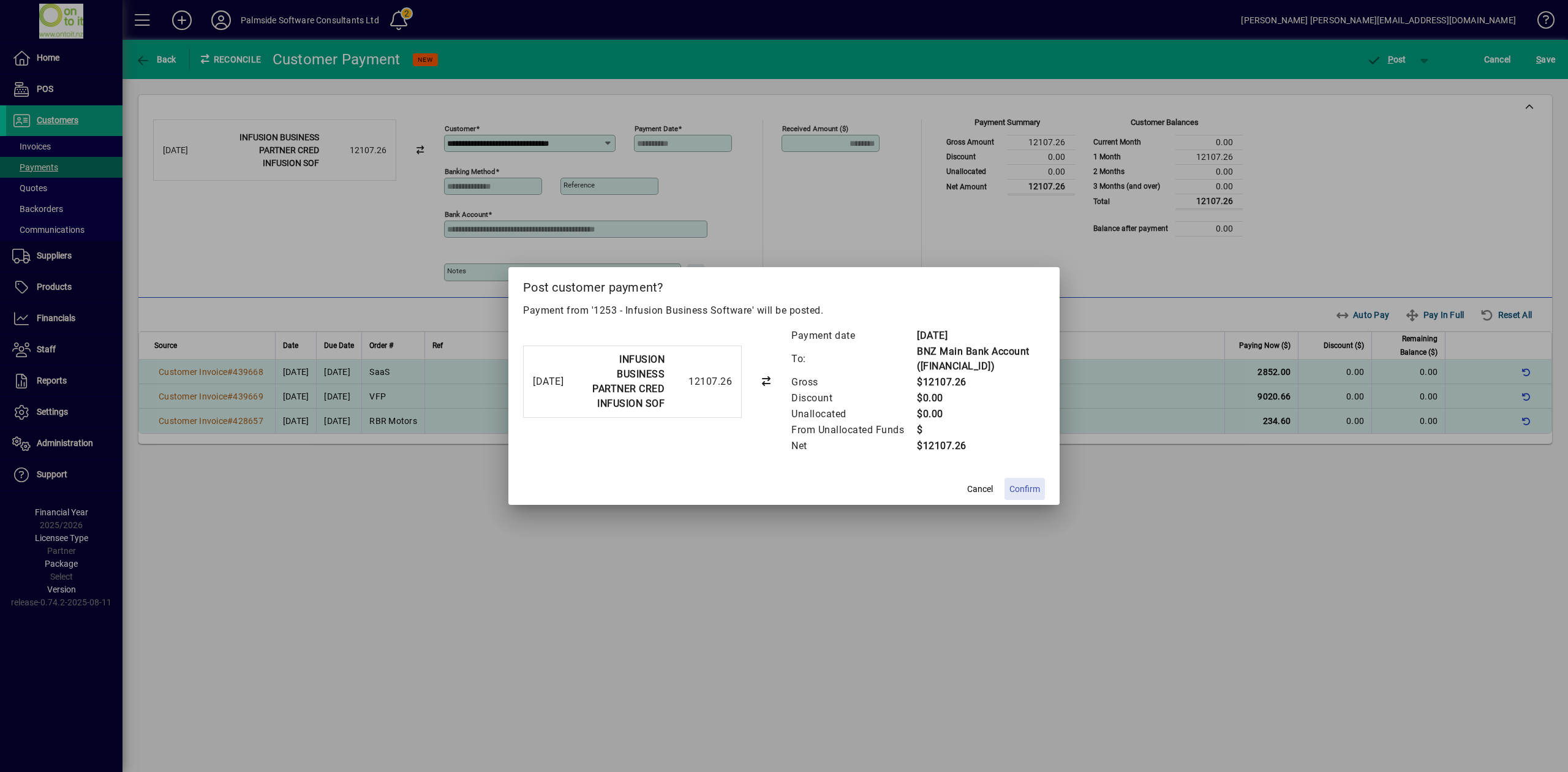
click at [1038, 492] on span "Confirm" at bounding box center [1024, 489] width 31 height 13
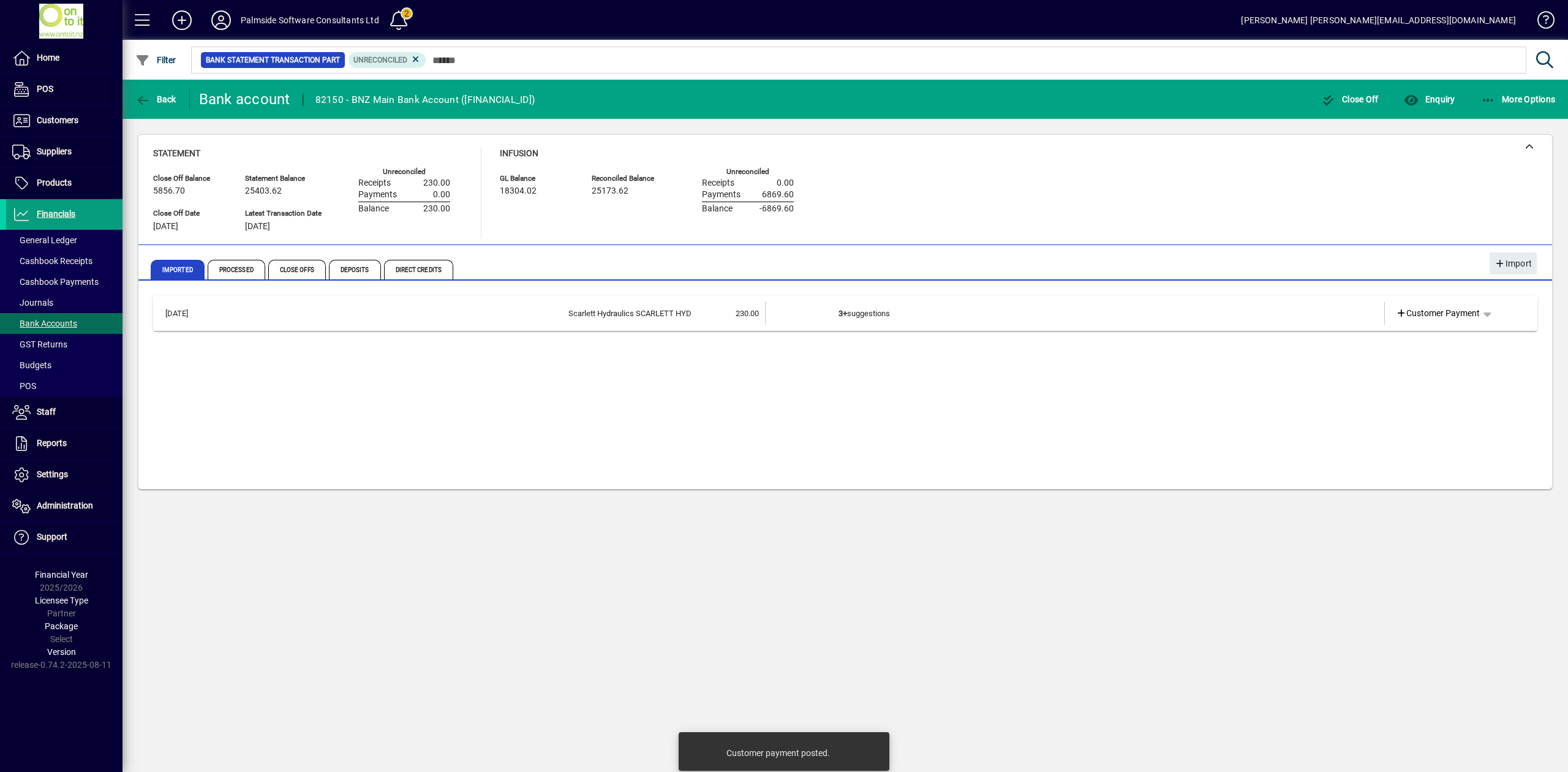
click at [1282, 315] on td "3+ suggestions" at bounding box center [1076, 313] width 475 height 23
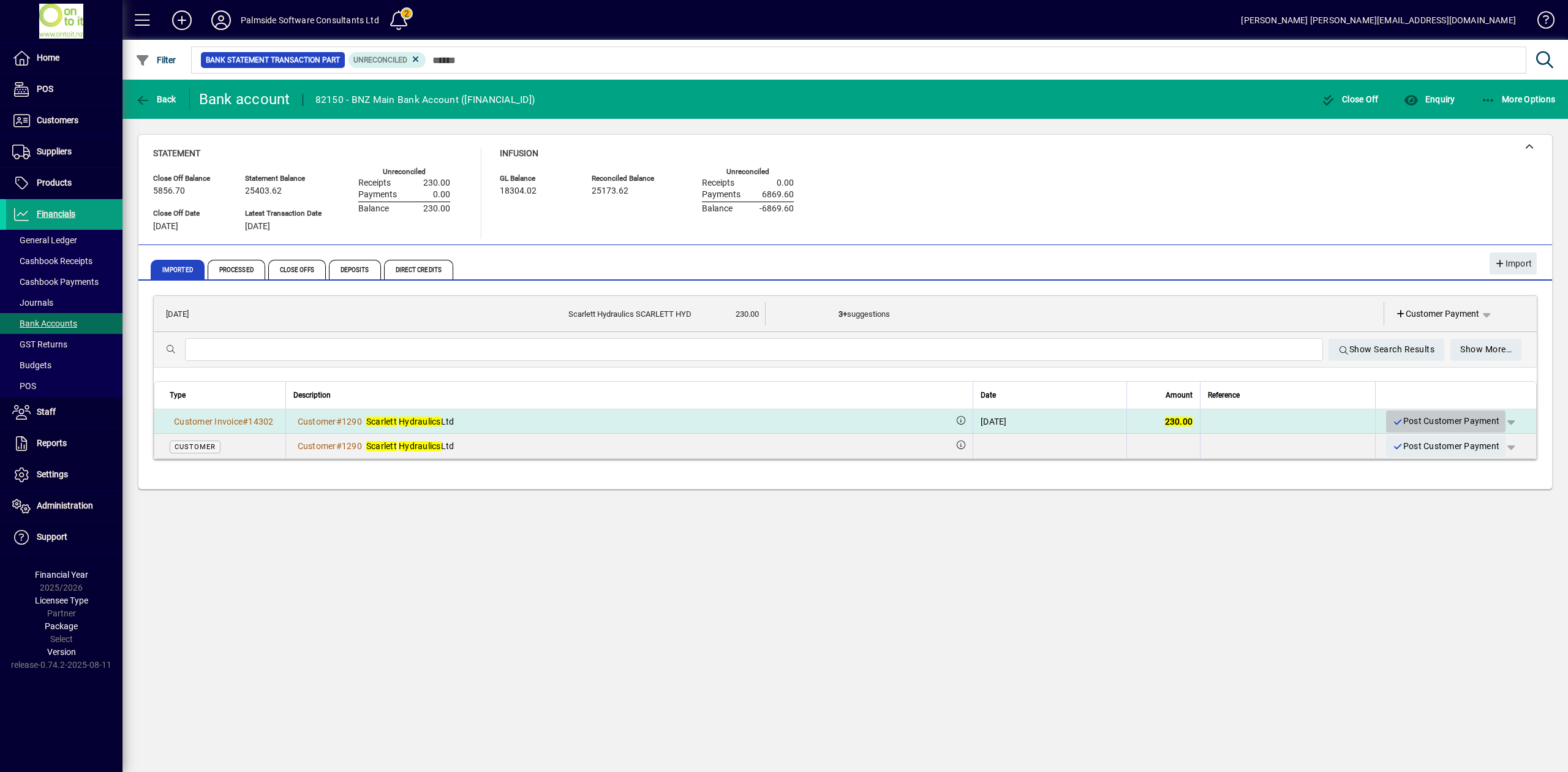
click at [1426, 418] on span "Post Customer Payment" at bounding box center [1446, 420] width 107 height 20
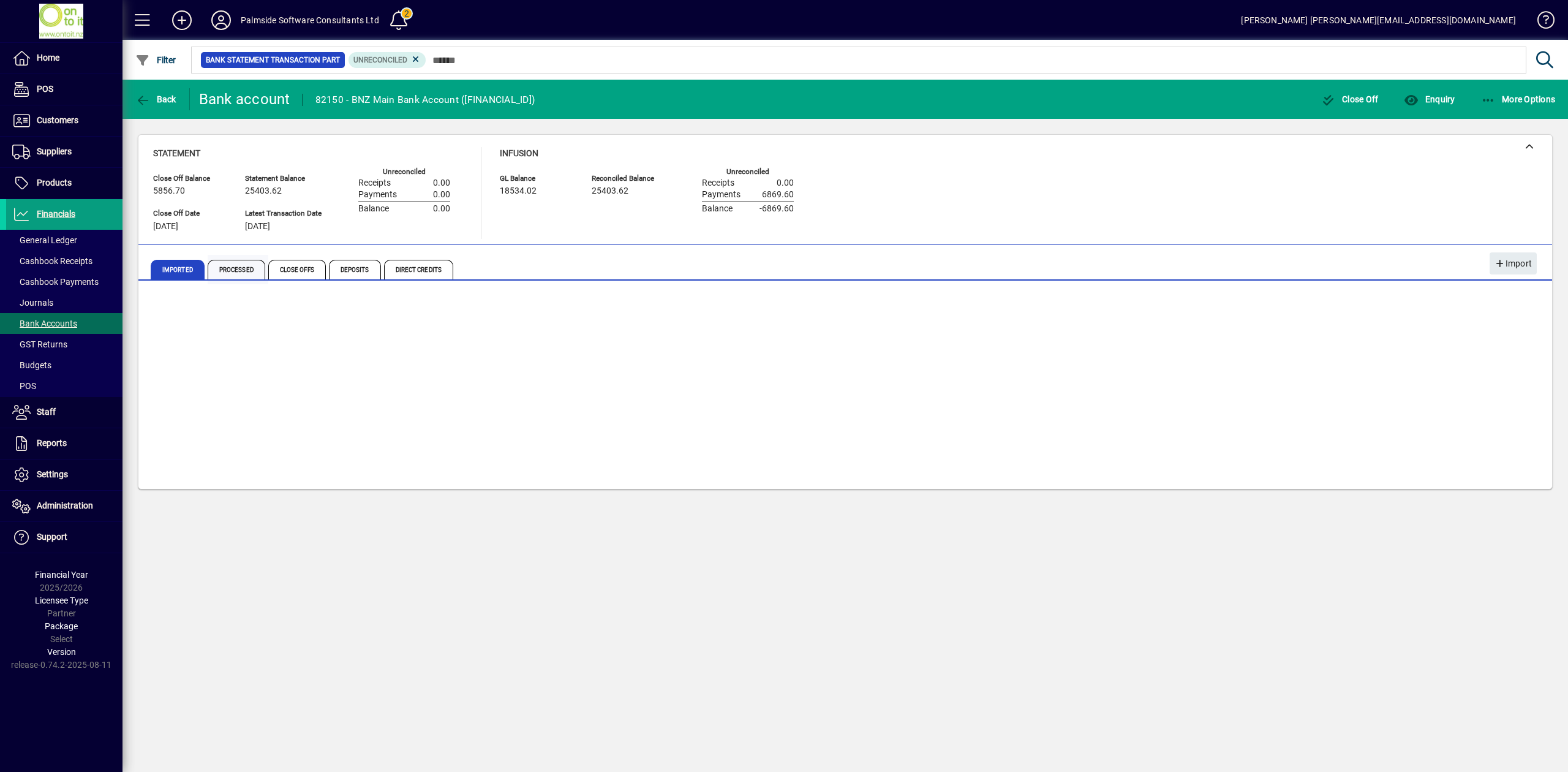
click at [240, 270] on span "Processed" at bounding box center [236, 270] width 57 height 19
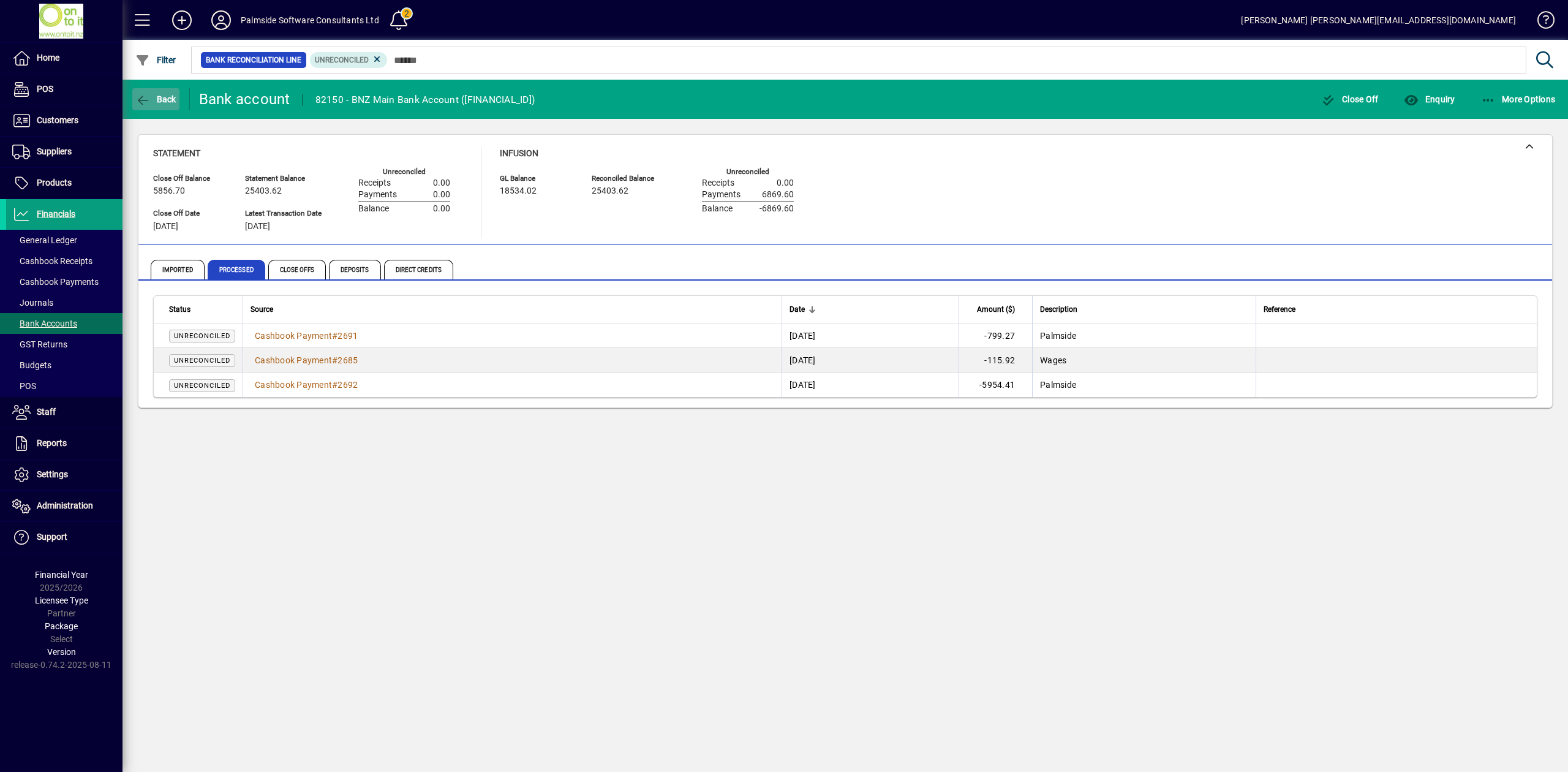
click at [159, 97] on span "Back" at bounding box center [156, 99] width 41 height 10
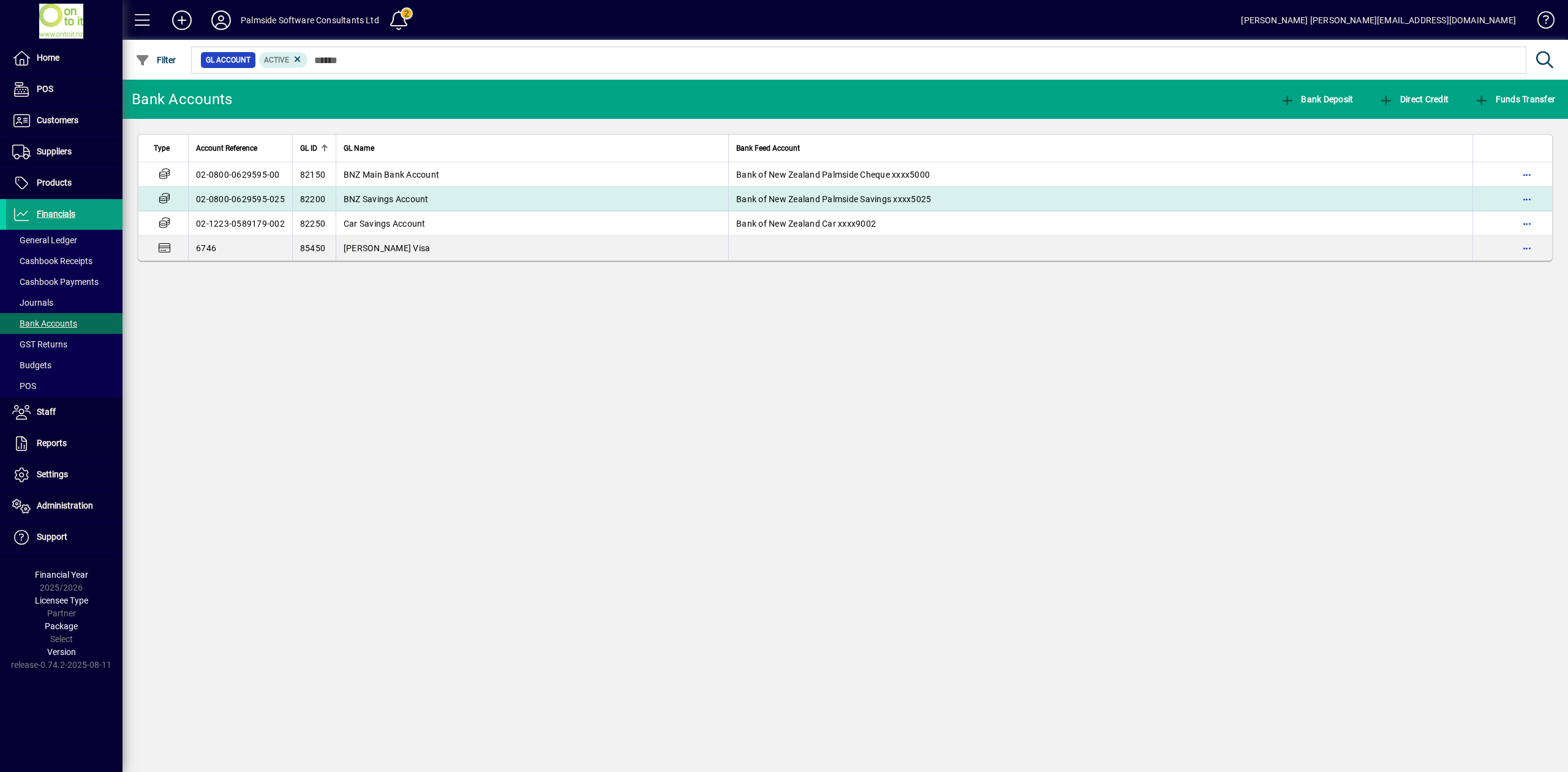
click at [388, 194] on span "BNZ Savings Account" at bounding box center [386, 198] width 85 height 10
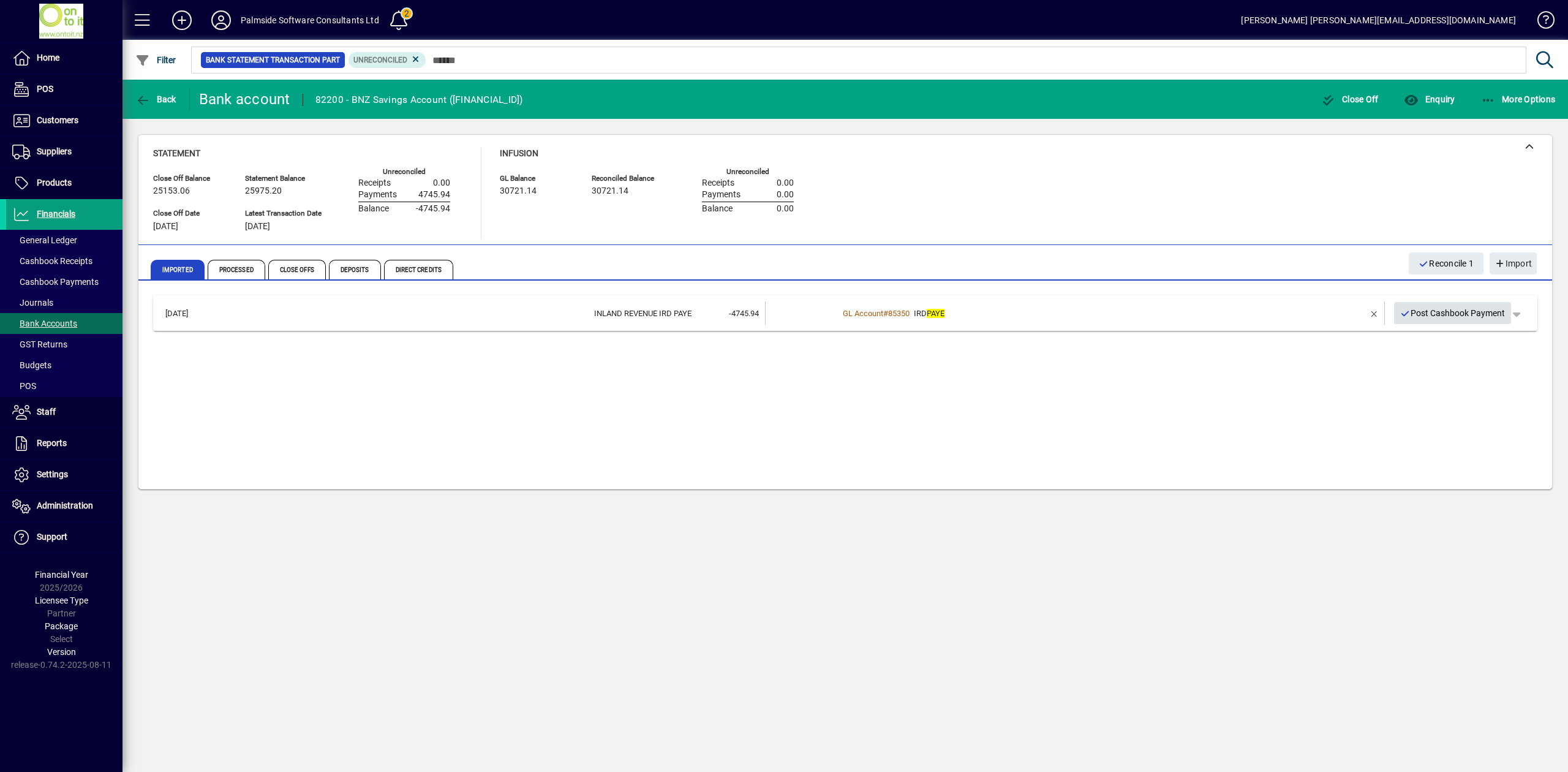
click at [1466, 315] on span "Post Cashbook Payment" at bounding box center [1453, 313] width 106 height 20
click at [162, 99] on span "Back" at bounding box center [156, 99] width 41 height 10
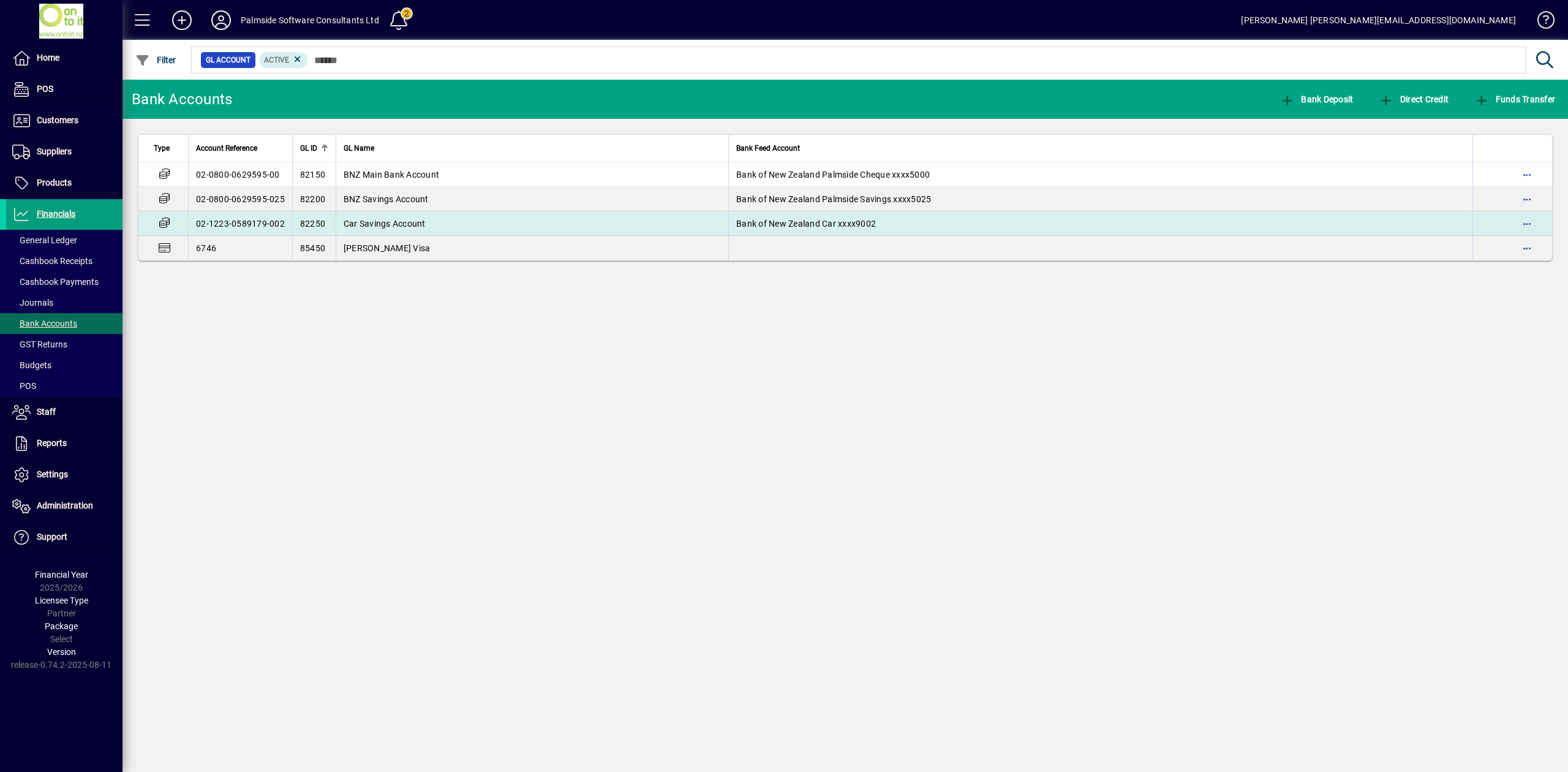
click at [377, 219] on span "Car Savings Account" at bounding box center [384, 223] width 82 height 10
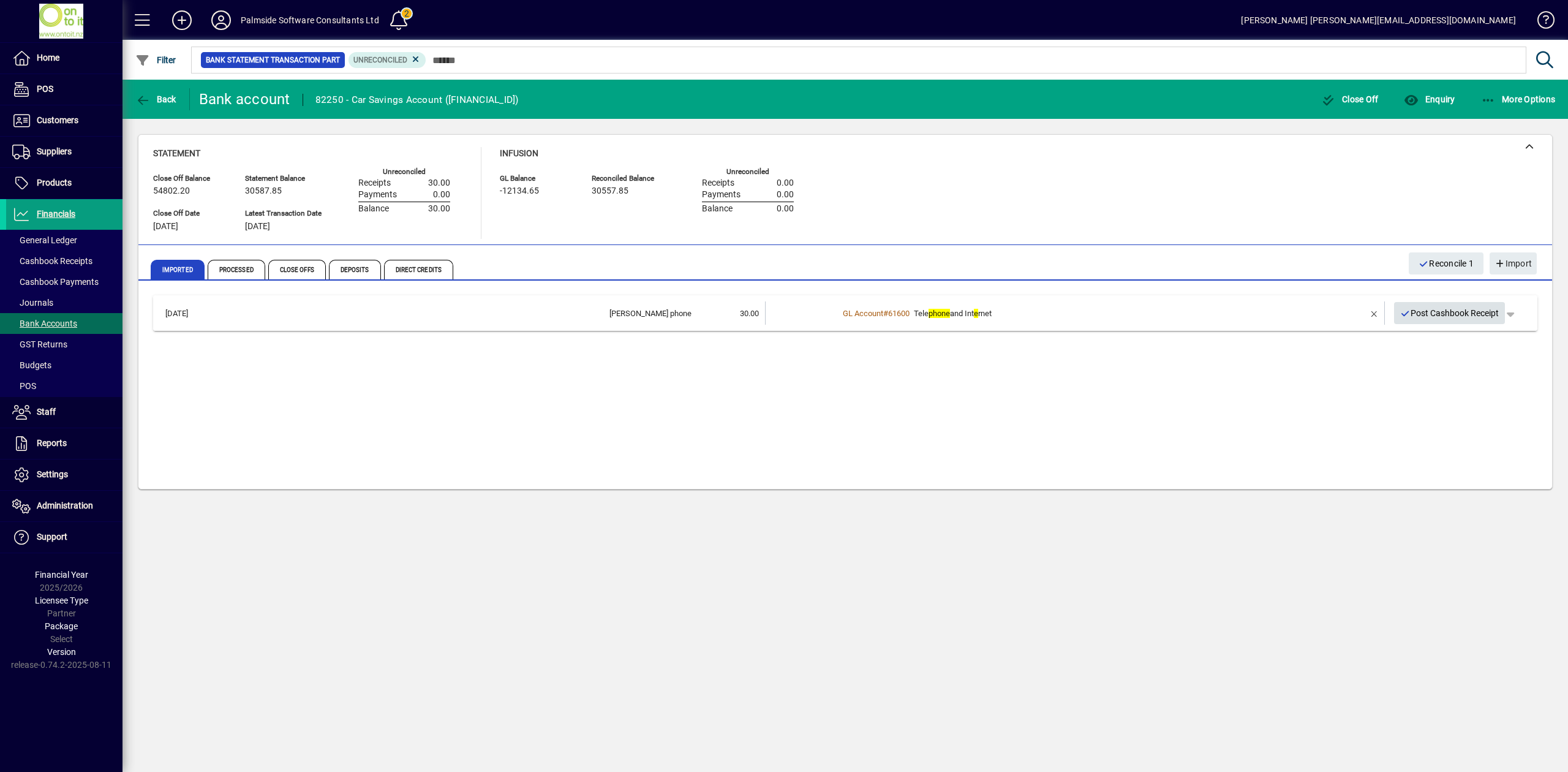
click at [1474, 308] on span "Post Cashbook Receipt" at bounding box center [1449, 313] width 100 height 20
click at [151, 96] on span "Back" at bounding box center [156, 99] width 41 height 10
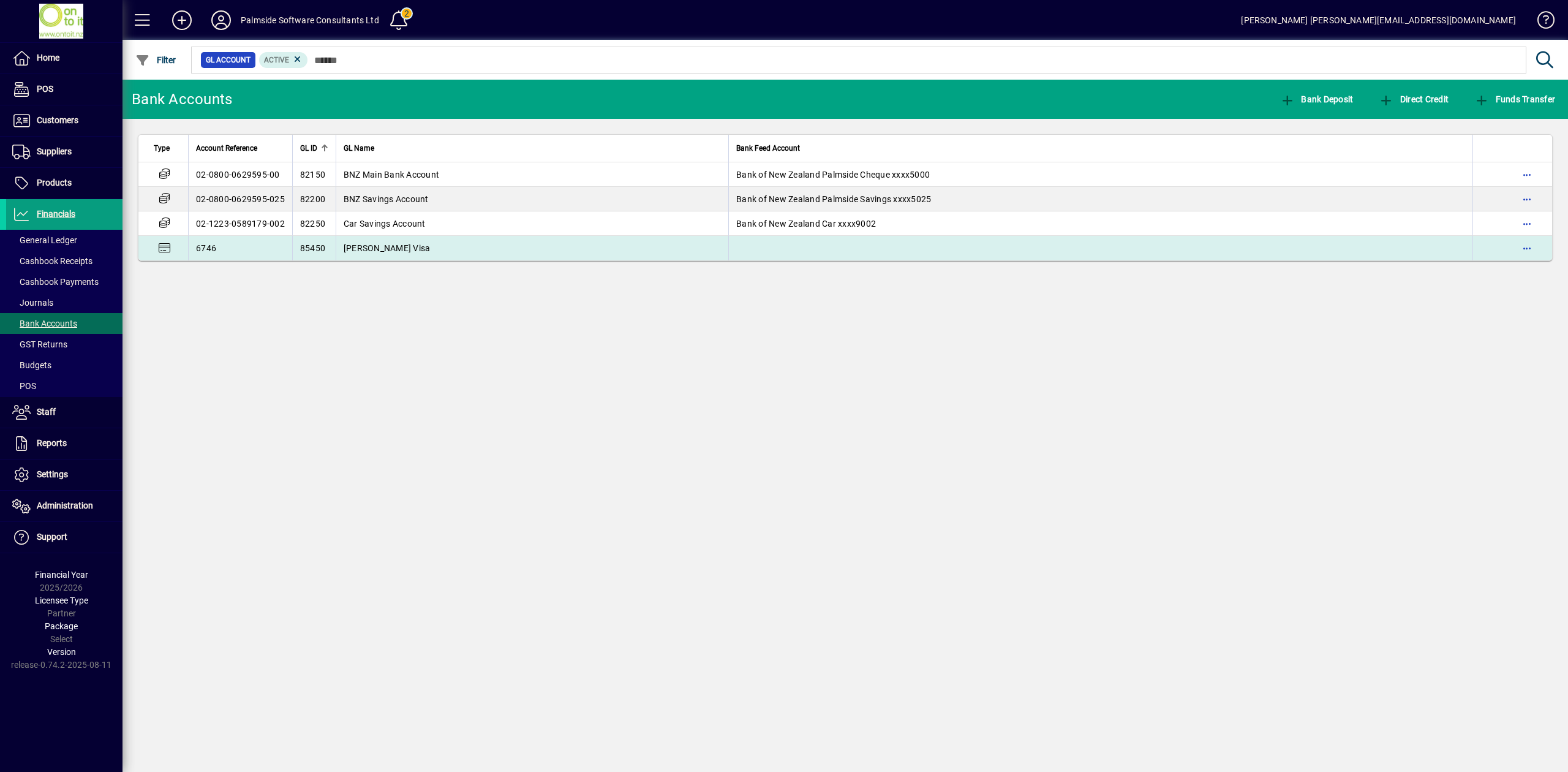
click at [377, 246] on span "[PERSON_NAME] Visa" at bounding box center [387, 248] width 87 height 10
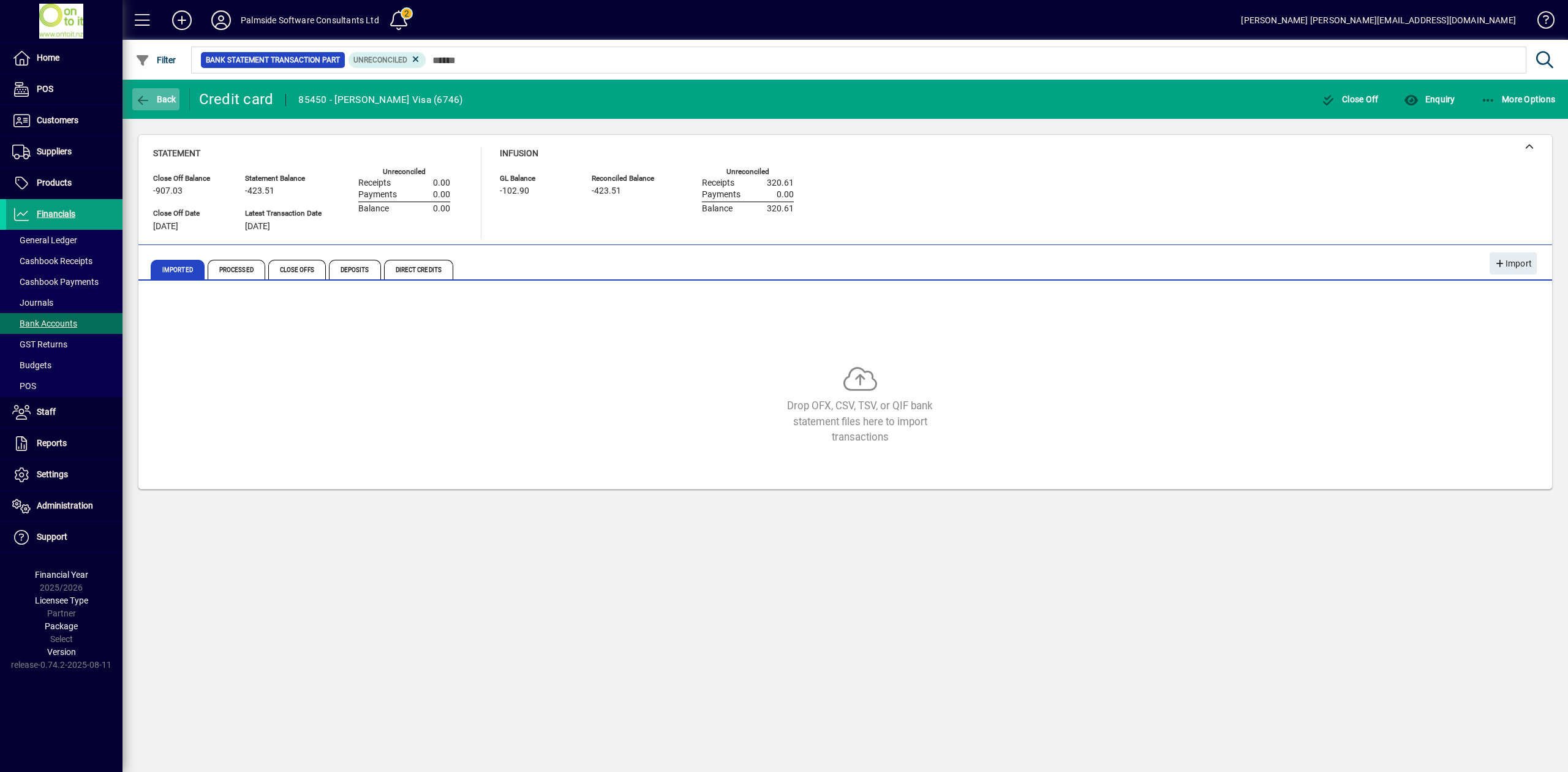
click at [156, 97] on span "Back" at bounding box center [156, 99] width 41 height 10
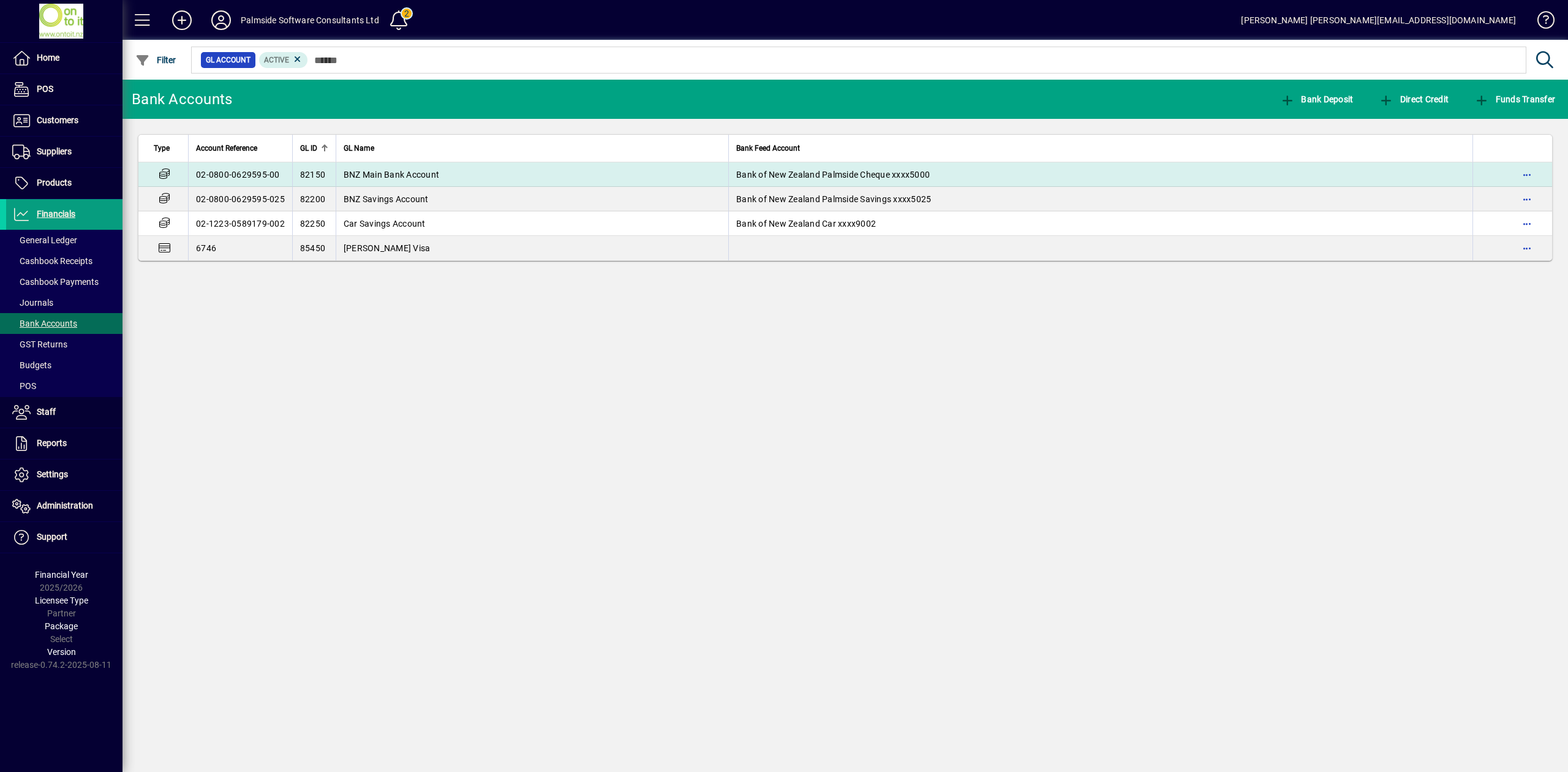
click at [427, 174] on span "BNZ Main Bank Account" at bounding box center [391, 174] width 95 height 10
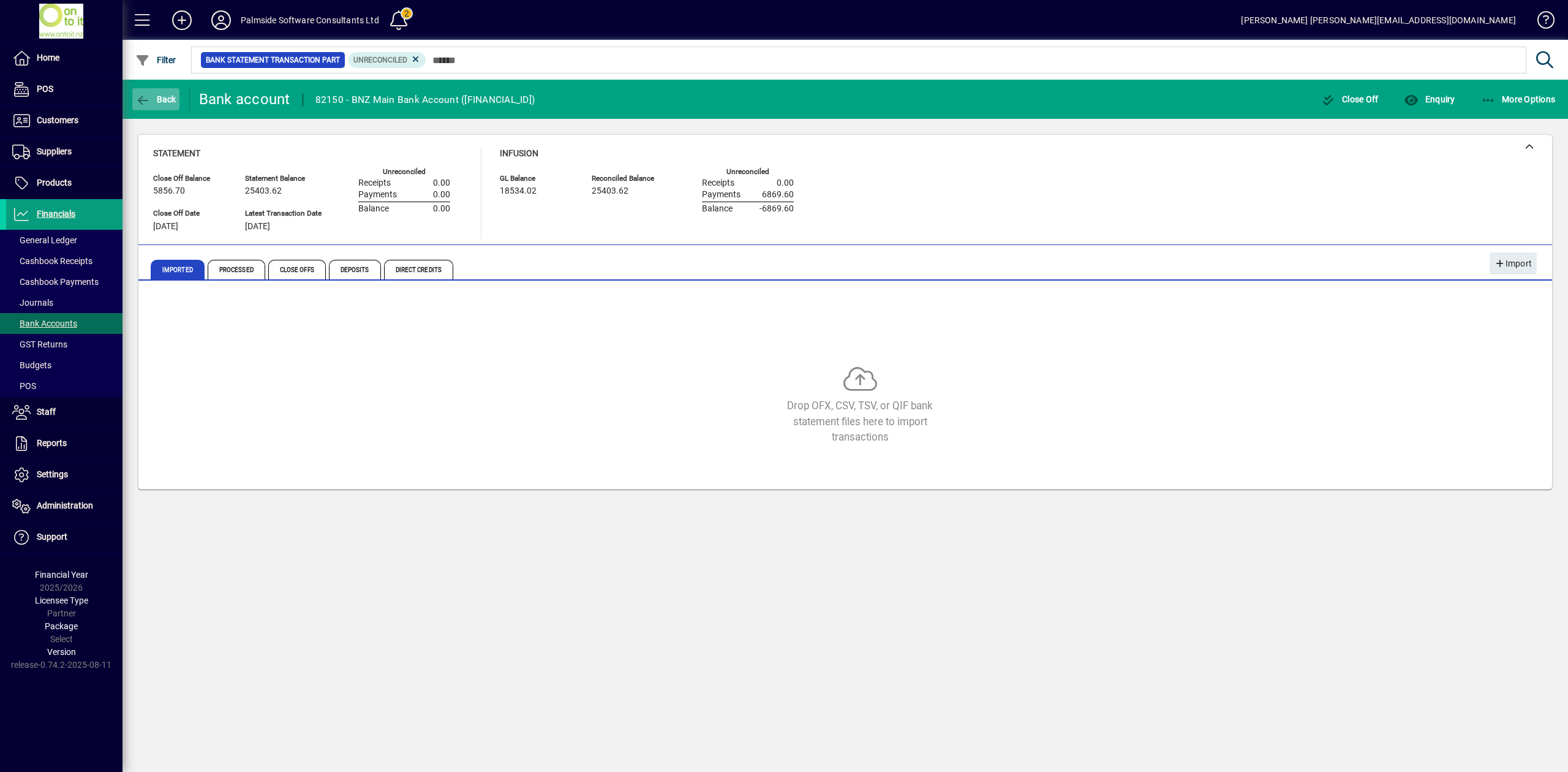
click at [152, 97] on span "Back" at bounding box center [156, 99] width 41 height 10
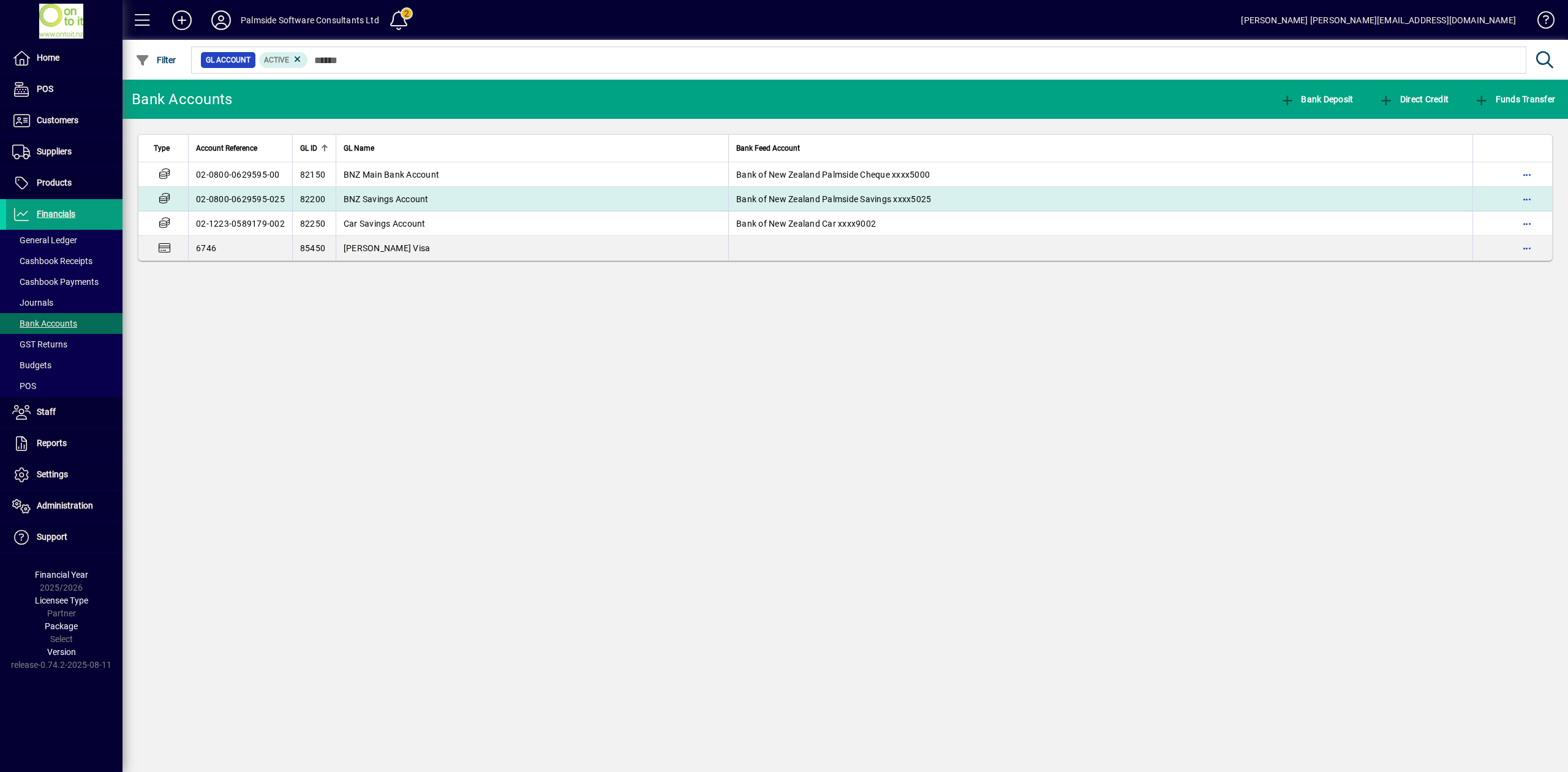
click at [421, 195] on span "BNZ Savings Account" at bounding box center [386, 198] width 85 height 10
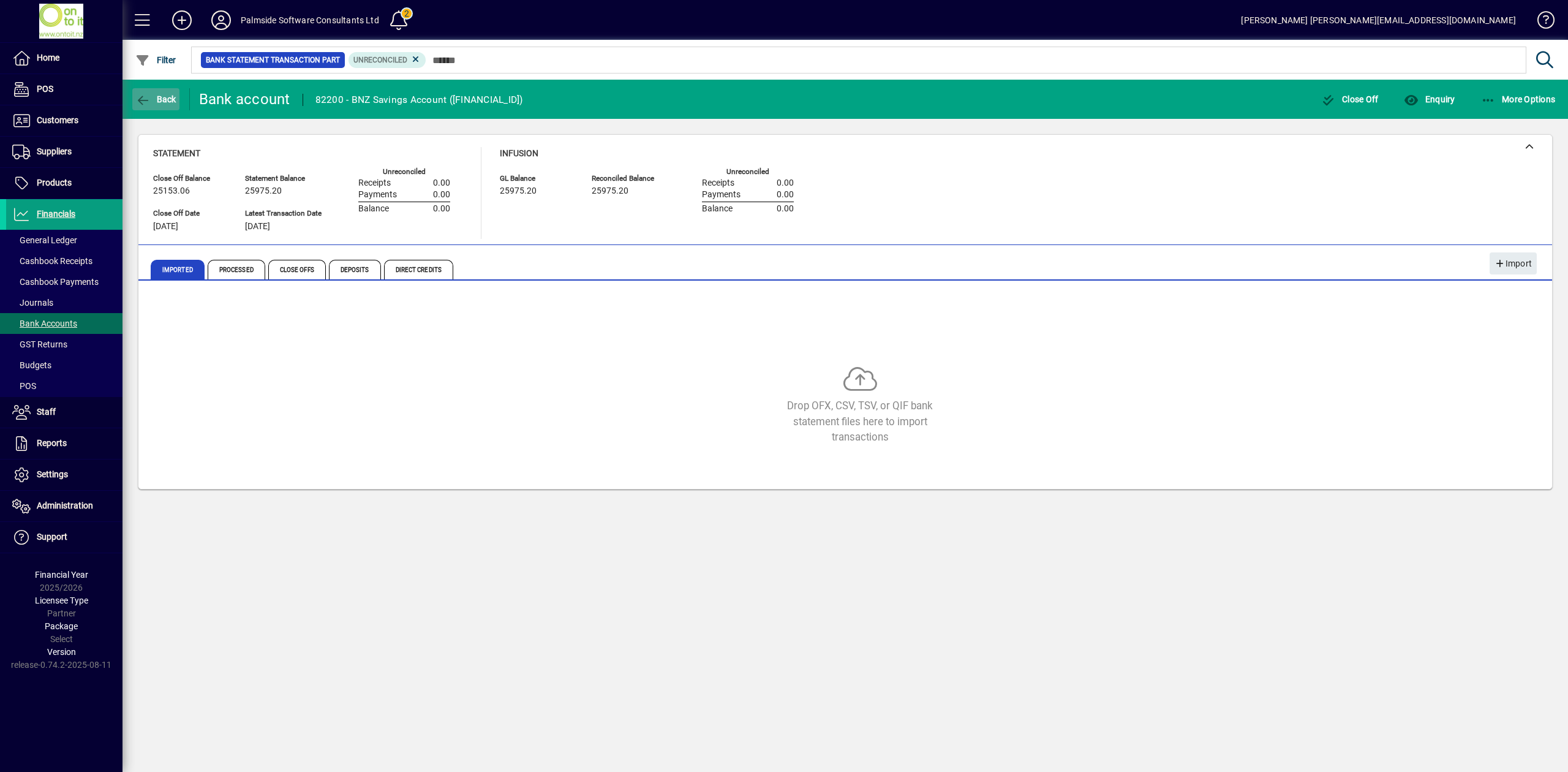
click at [137, 94] on icon "button" at bounding box center [143, 100] width 15 height 12
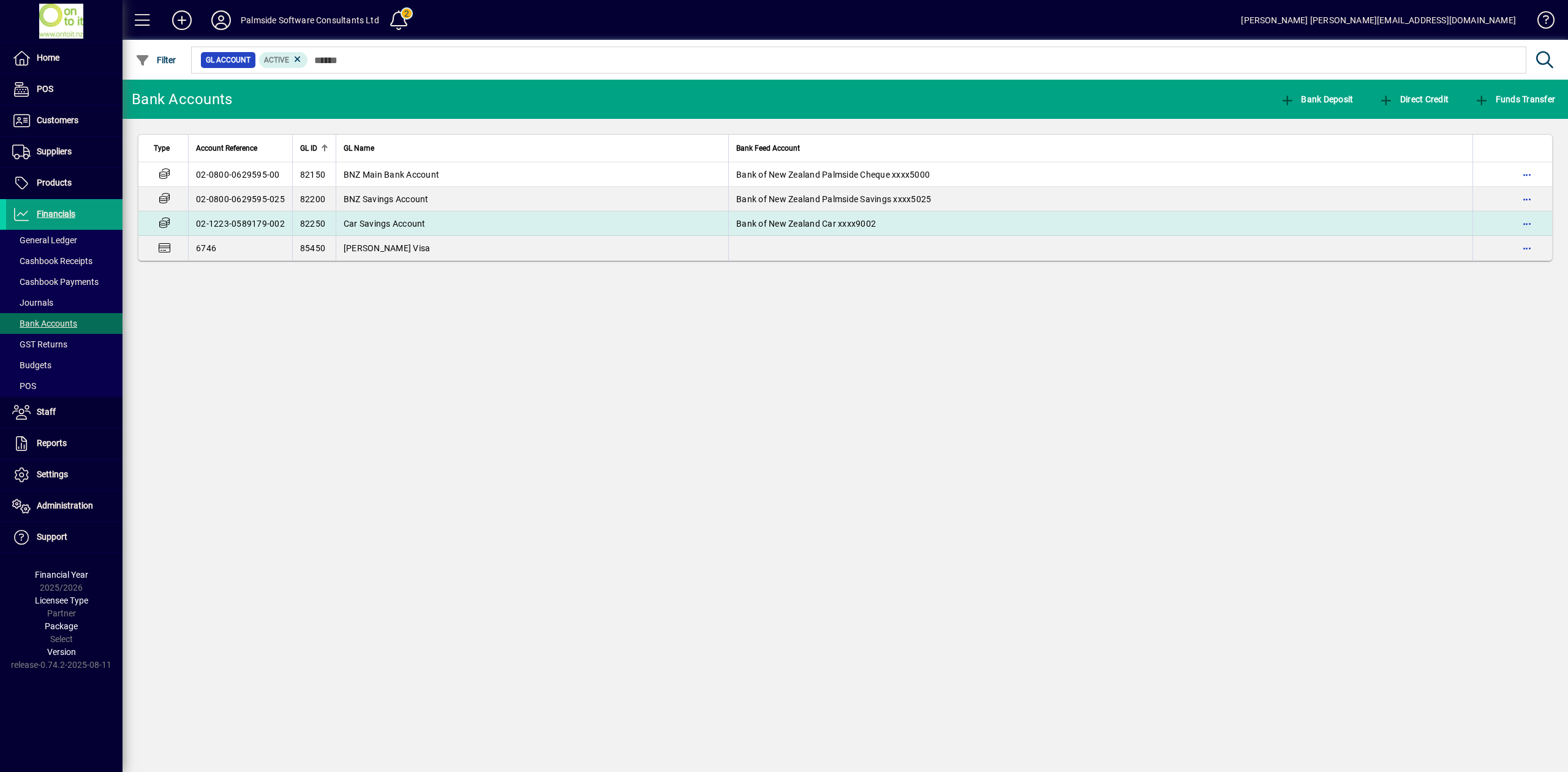
click at [413, 222] on span "Car Savings Account" at bounding box center [384, 223] width 82 height 10
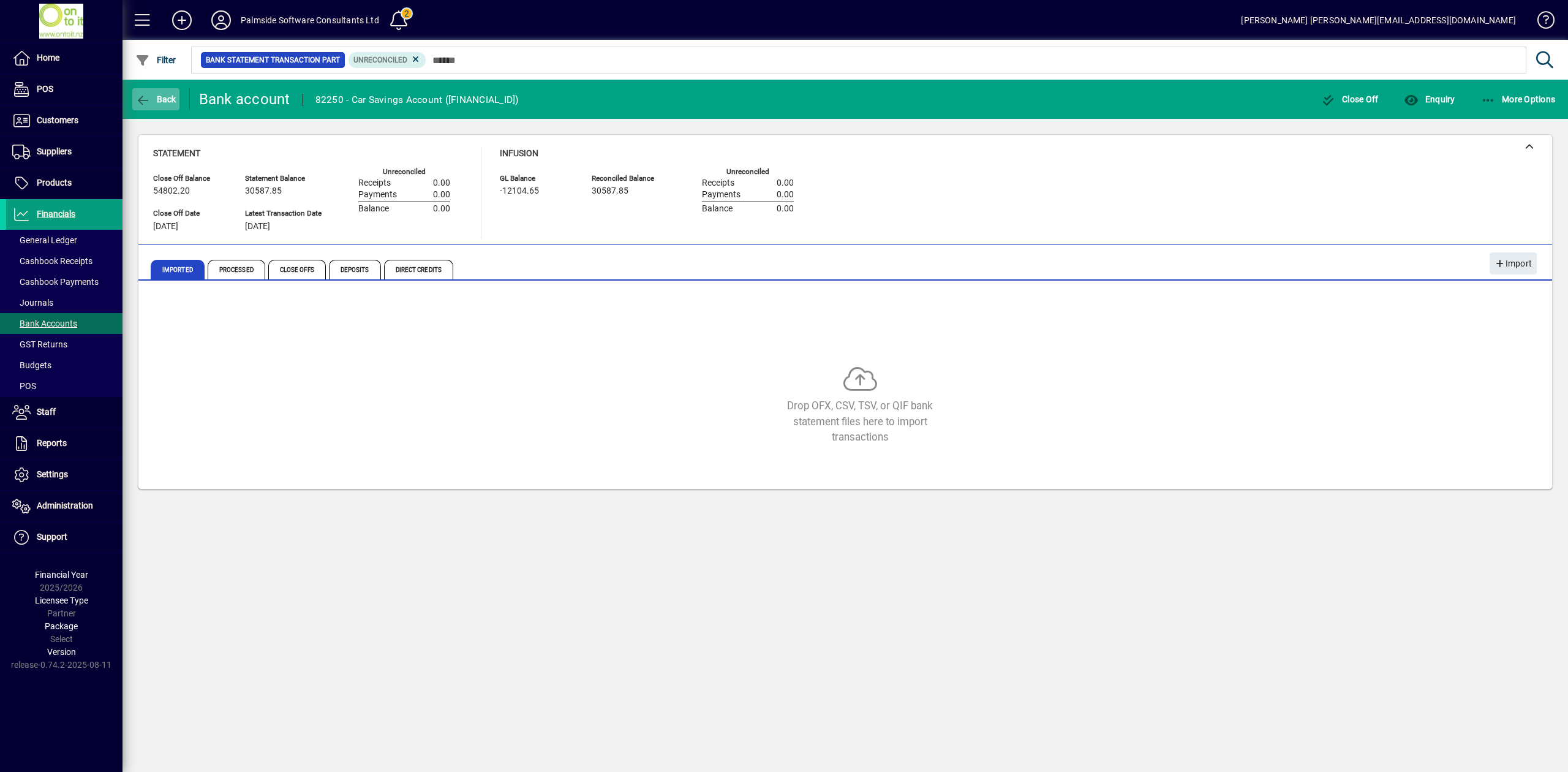
click at [151, 98] on span "Back" at bounding box center [156, 99] width 41 height 10
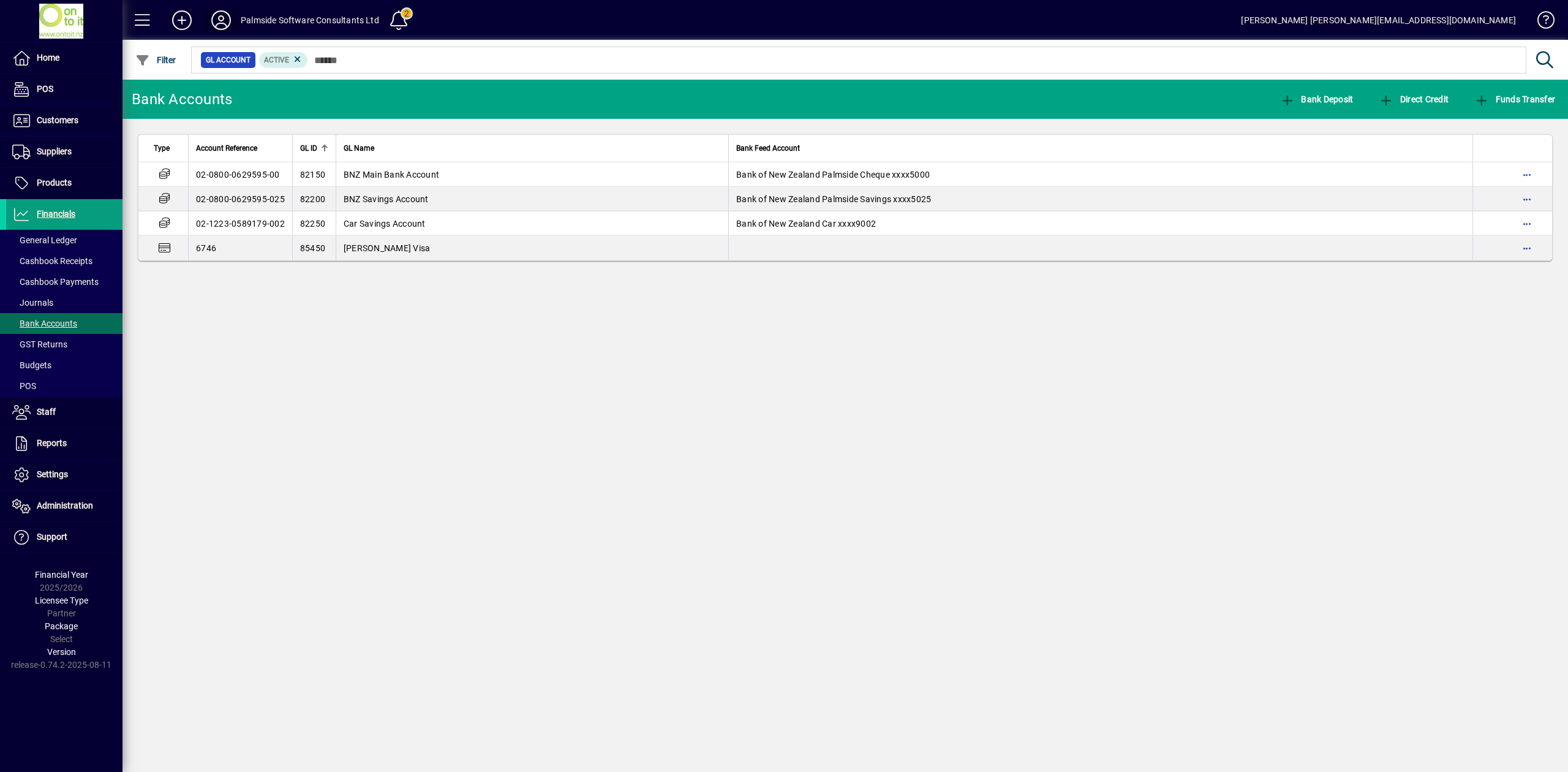
click at [219, 17] on icon at bounding box center [221, 20] width 25 height 19
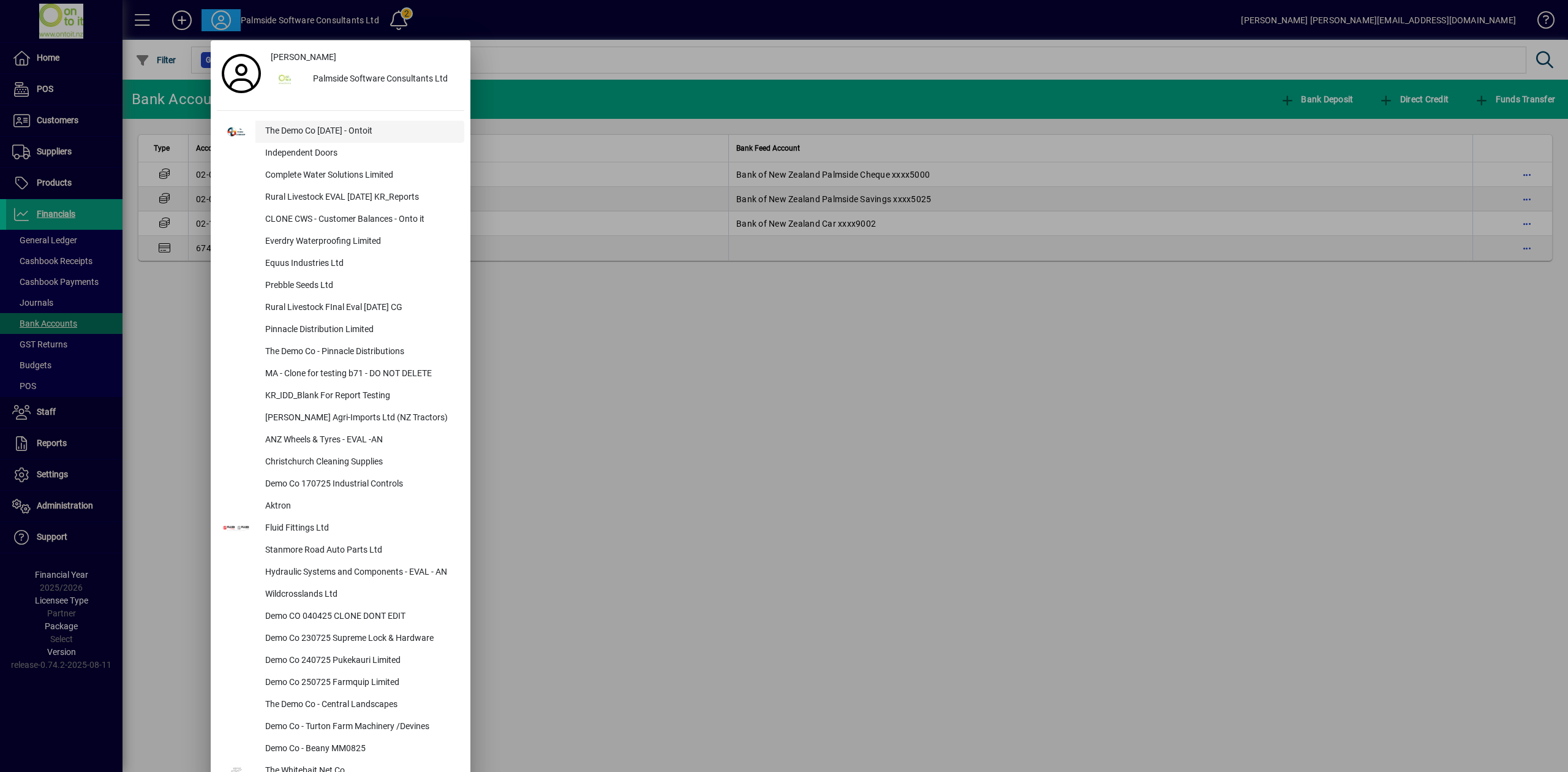
click at [307, 130] on div "The Demo Co [DATE] - Ontoit" at bounding box center [359, 131] width 209 height 22
